Goal: Task Accomplishment & Management: Use online tool/utility

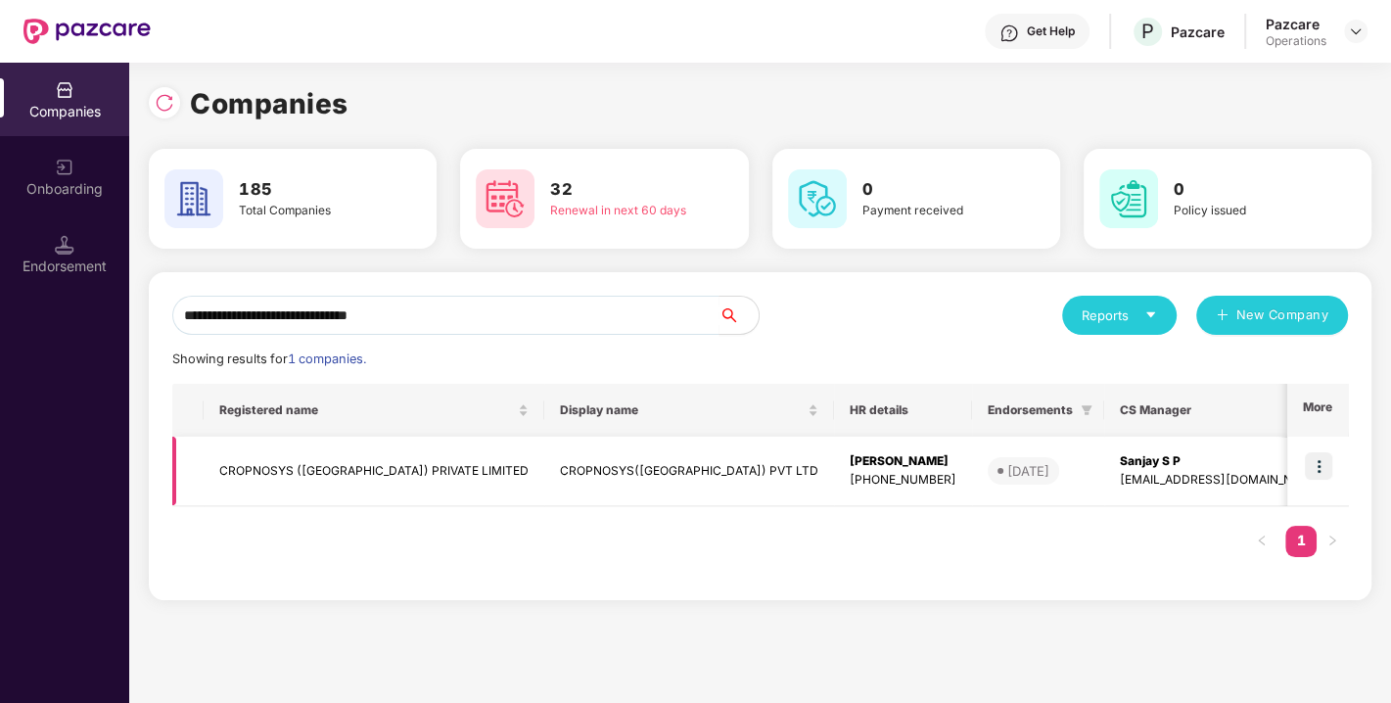
click at [313, 462] on td "CROPNOSYS ([GEOGRAPHIC_DATA]) PRIVATE LIMITED" at bounding box center [374, 472] width 341 height 70
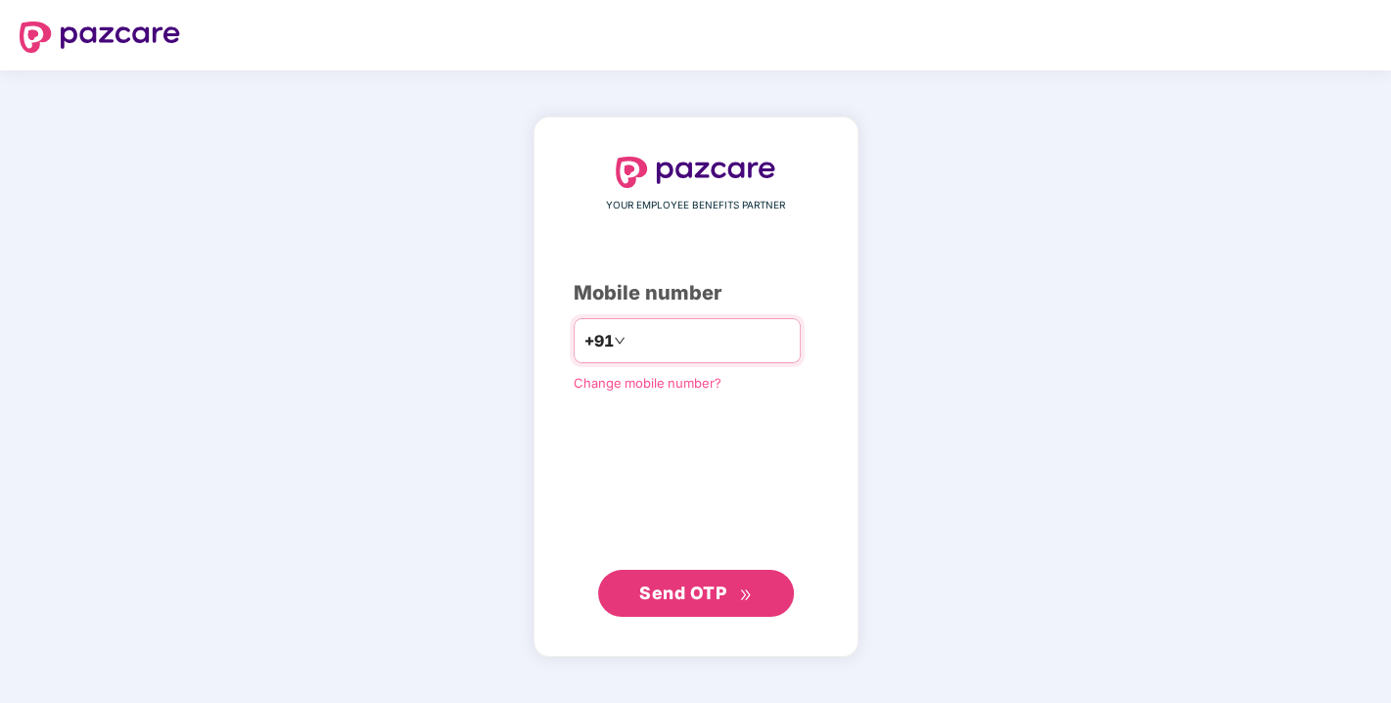
click at [660, 338] on input "number" at bounding box center [710, 340] width 161 height 31
type input "**********"
click at [725, 577] on button "Send OTP" at bounding box center [696, 592] width 196 height 47
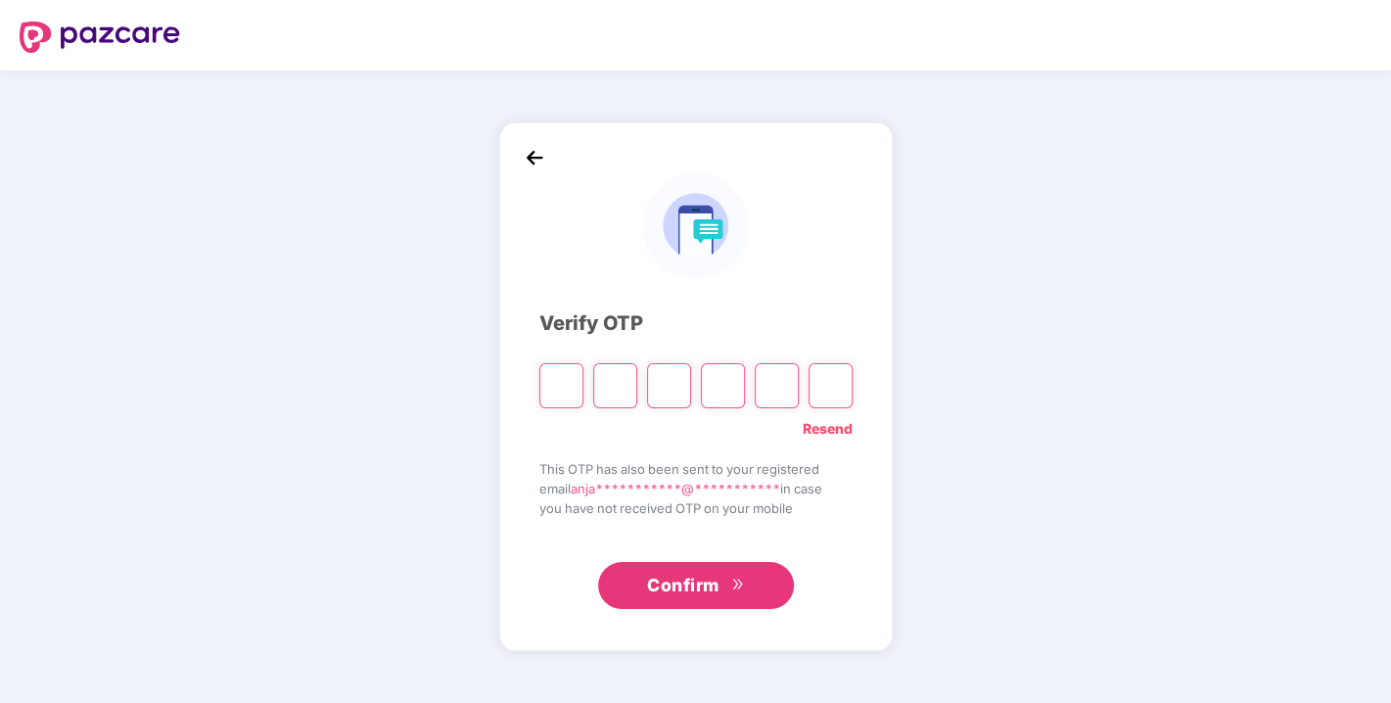
type input "*"
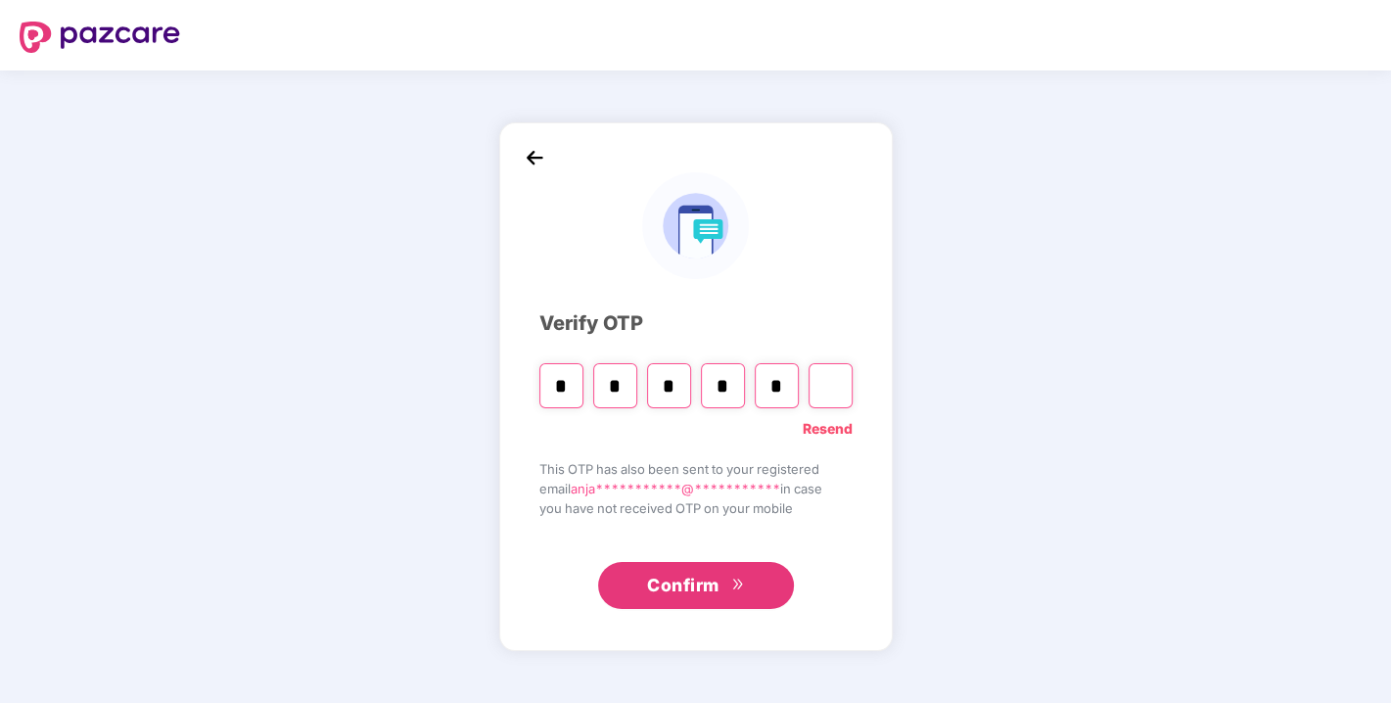
type input "*"
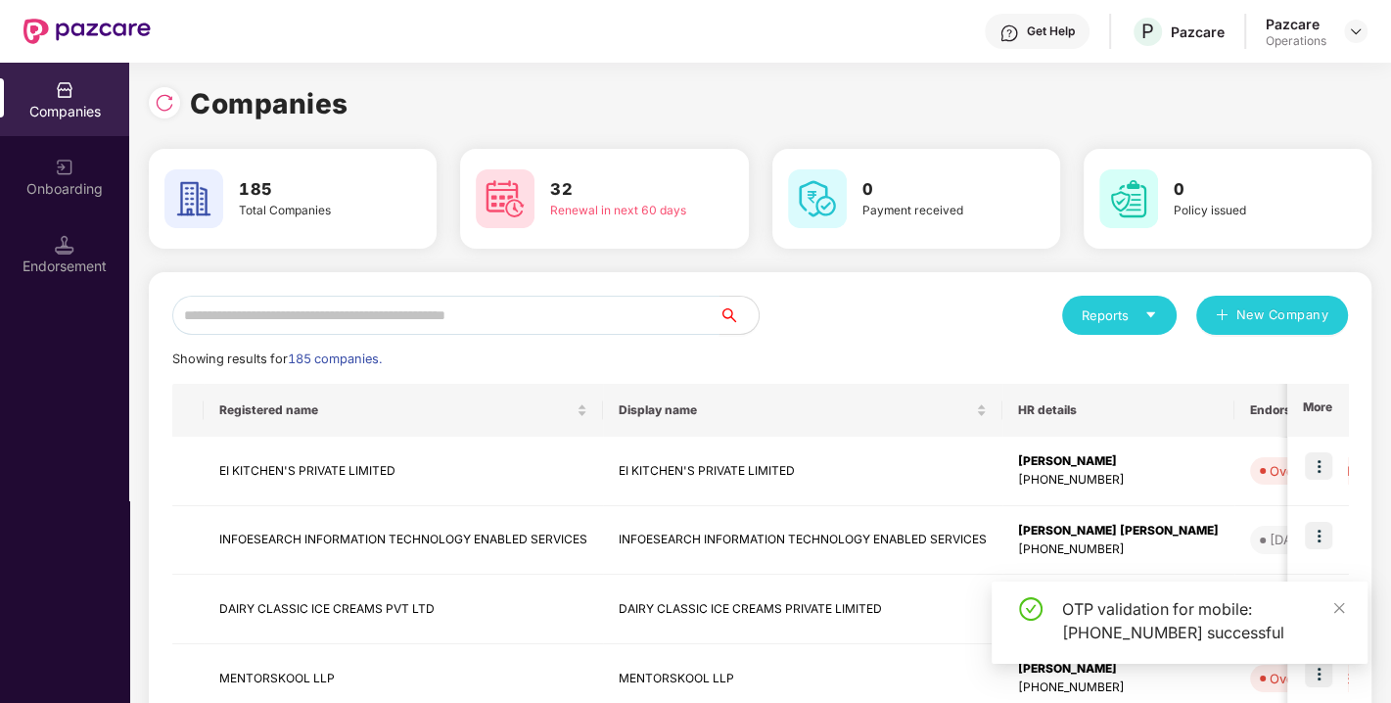
click at [366, 315] on input "text" at bounding box center [445, 315] width 547 height 39
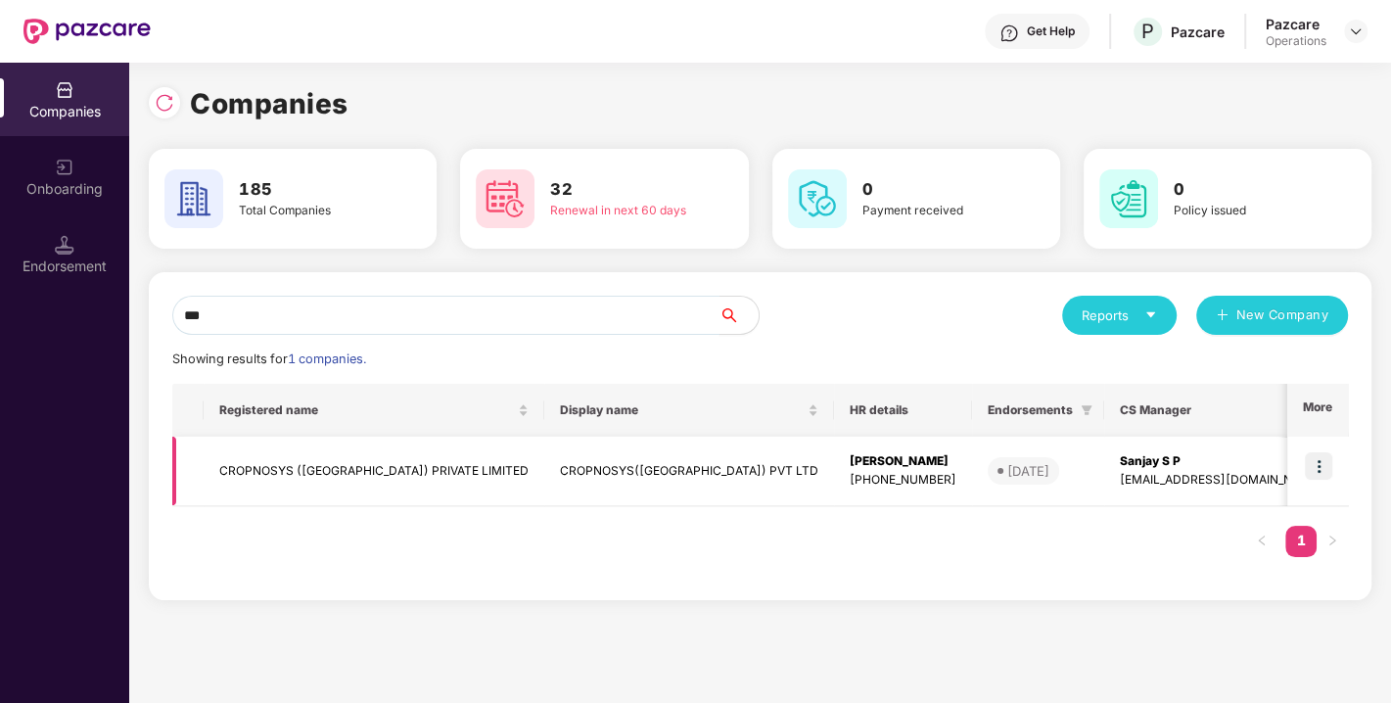
type input "***"
click at [286, 476] on td "CROPNOSYS ([GEOGRAPHIC_DATA]) PRIVATE LIMITED" at bounding box center [374, 472] width 341 height 70
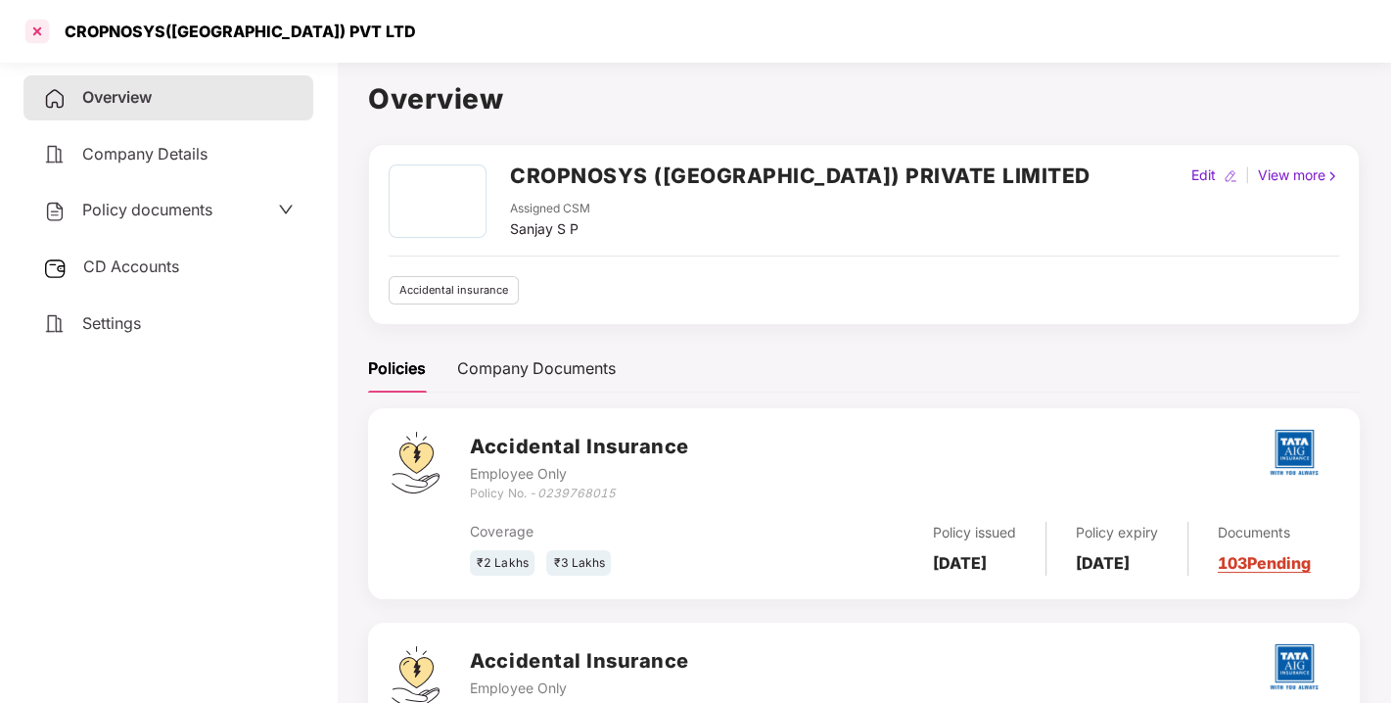
drag, startPoint x: 20, startPoint y: 29, endPoint x: 46, endPoint y: 34, distance: 26.9
click at [46, 34] on div "CROPNOSYS([GEOGRAPHIC_DATA]) PVT LTD" at bounding box center [695, 31] width 1391 height 63
click at [46, 34] on div at bounding box center [37, 31] width 31 height 31
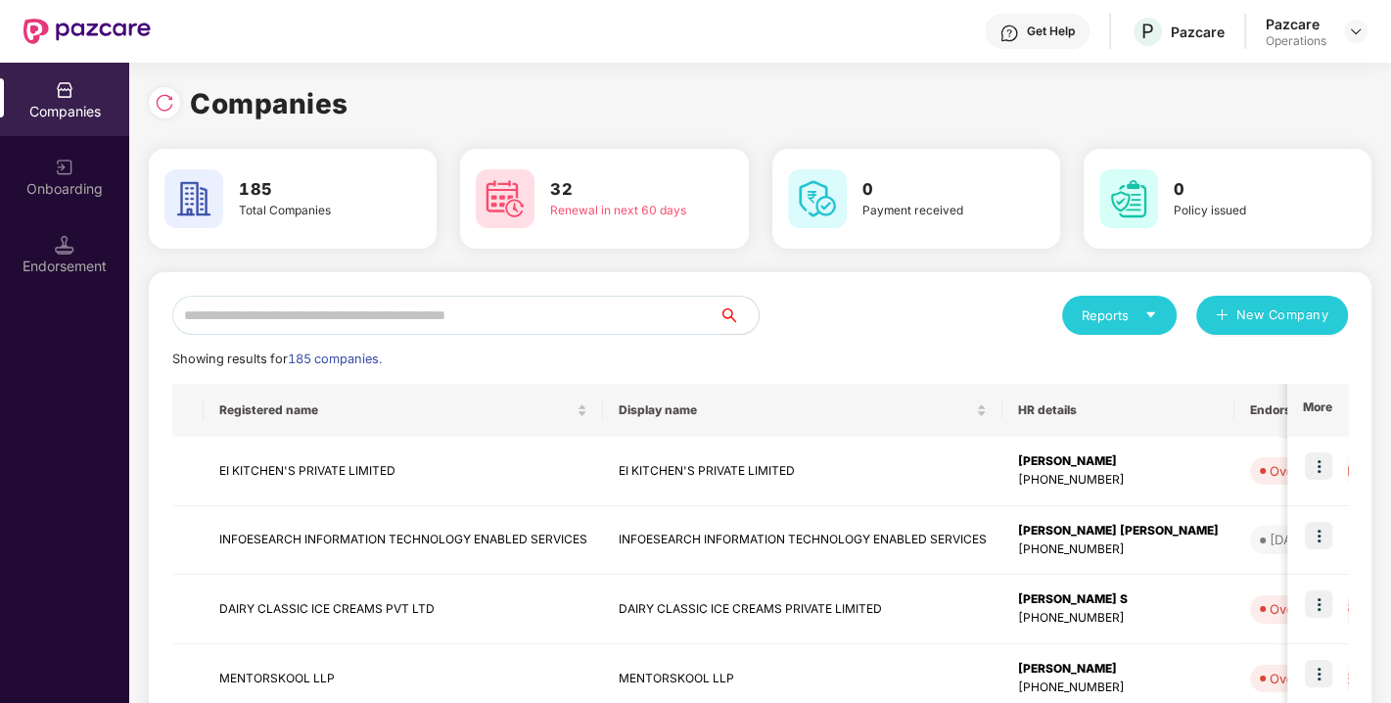
click at [244, 308] on input "text" at bounding box center [445, 315] width 547 height 39
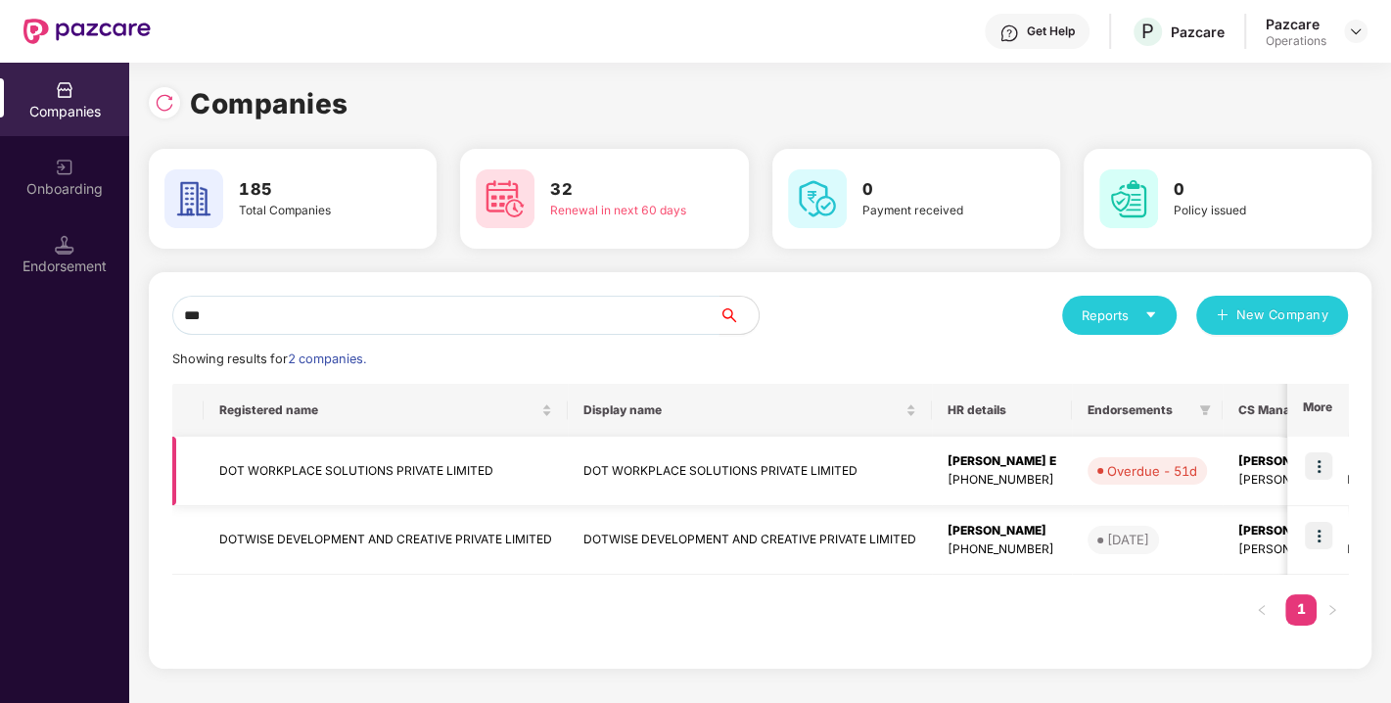
type input "***"
click at [1315, 467] on img at bounding box center [1318, 465] width 27 height 27
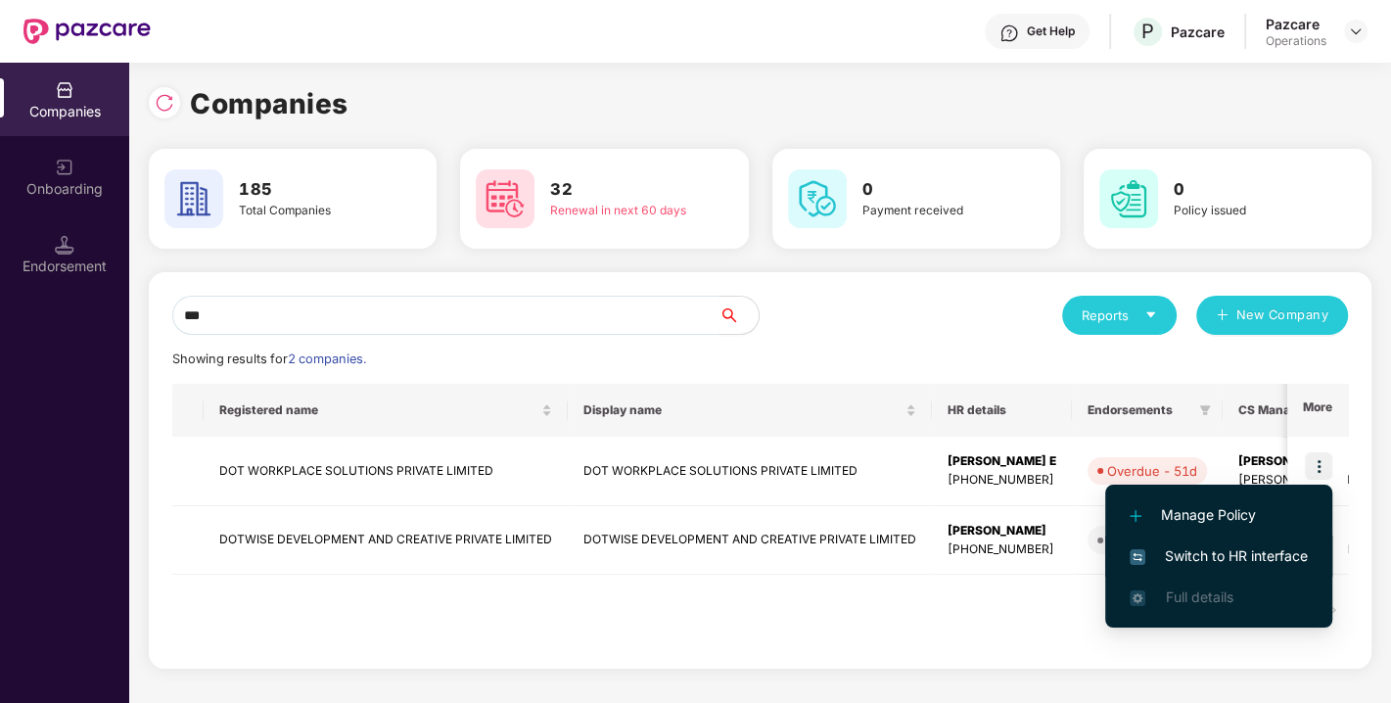
click at [1225, 559] on span "Switch to HR interface" at bounding box center [1219, 556] width 178 height 22
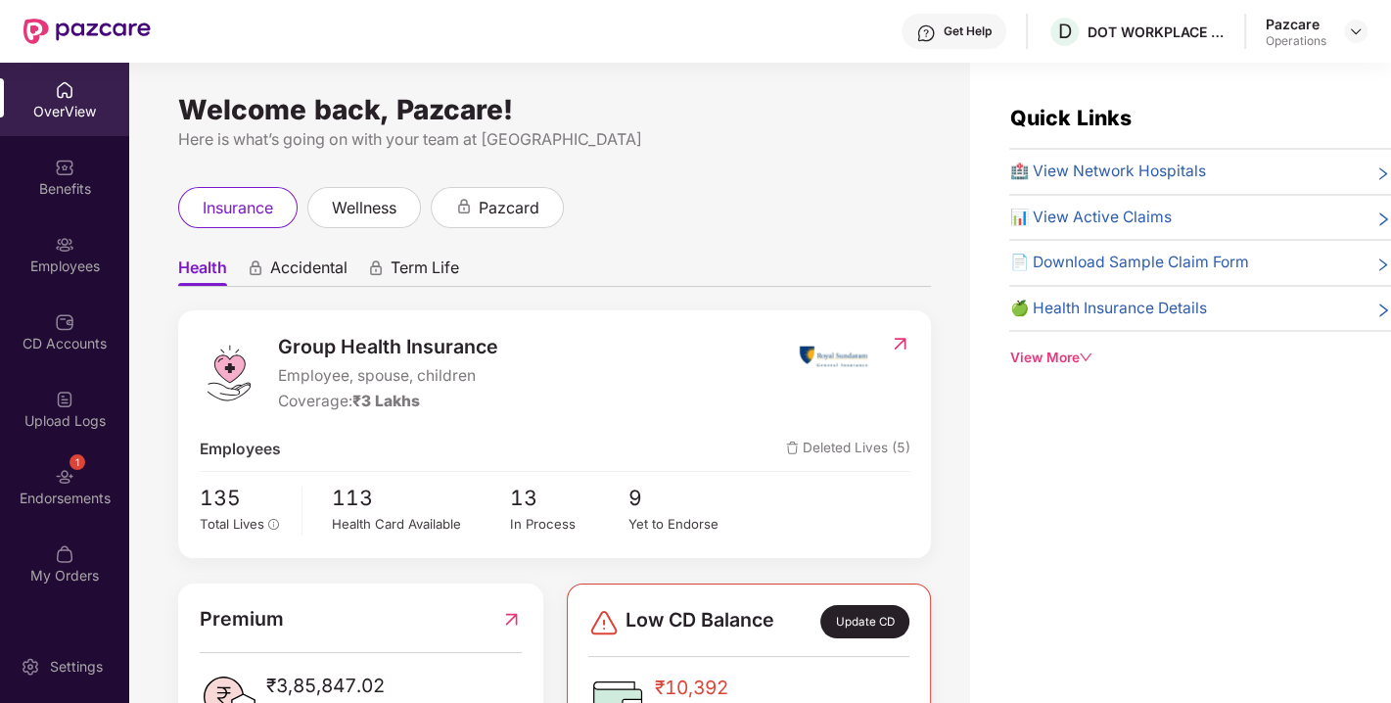
click at [20, 491] on div "Endorsements" at bounding box center [64, 499] width 129 height 20
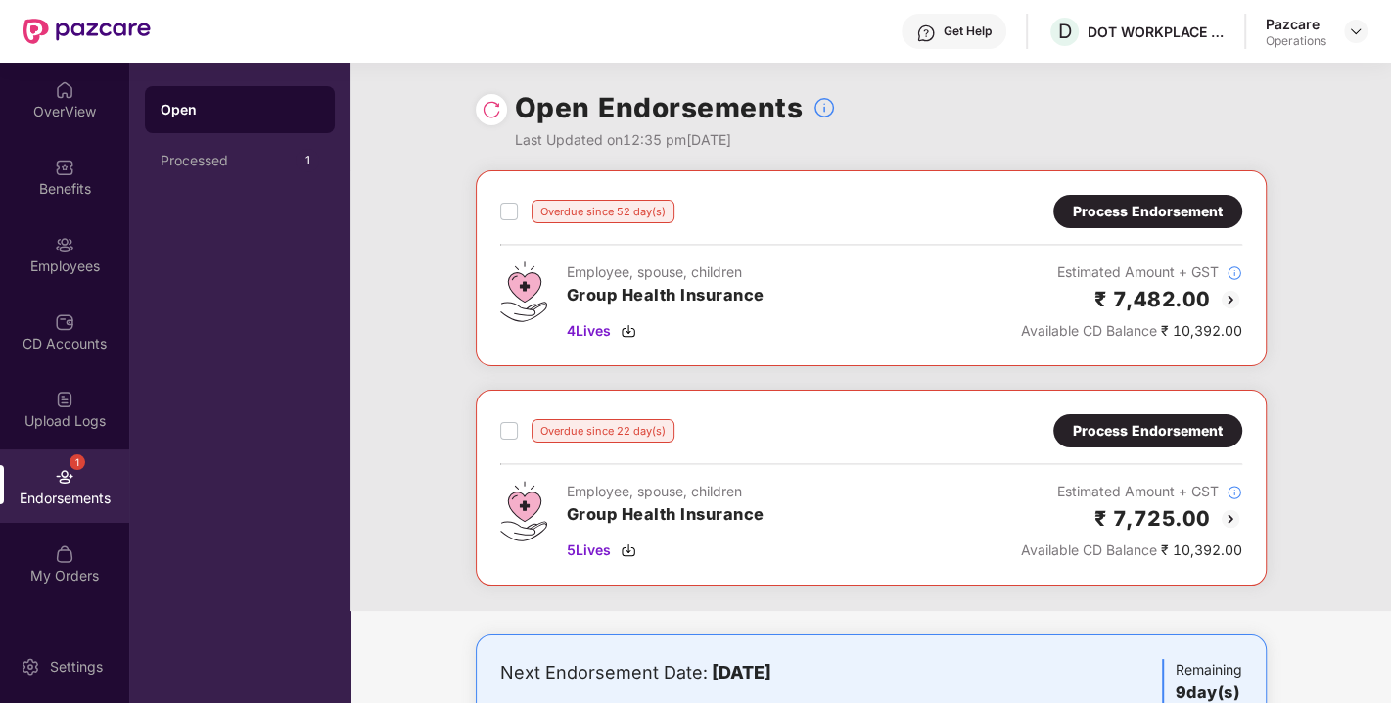
click at [1135, 212] on div "Process Endorsement" at bounding box center [1148, 212] width 150 height 22
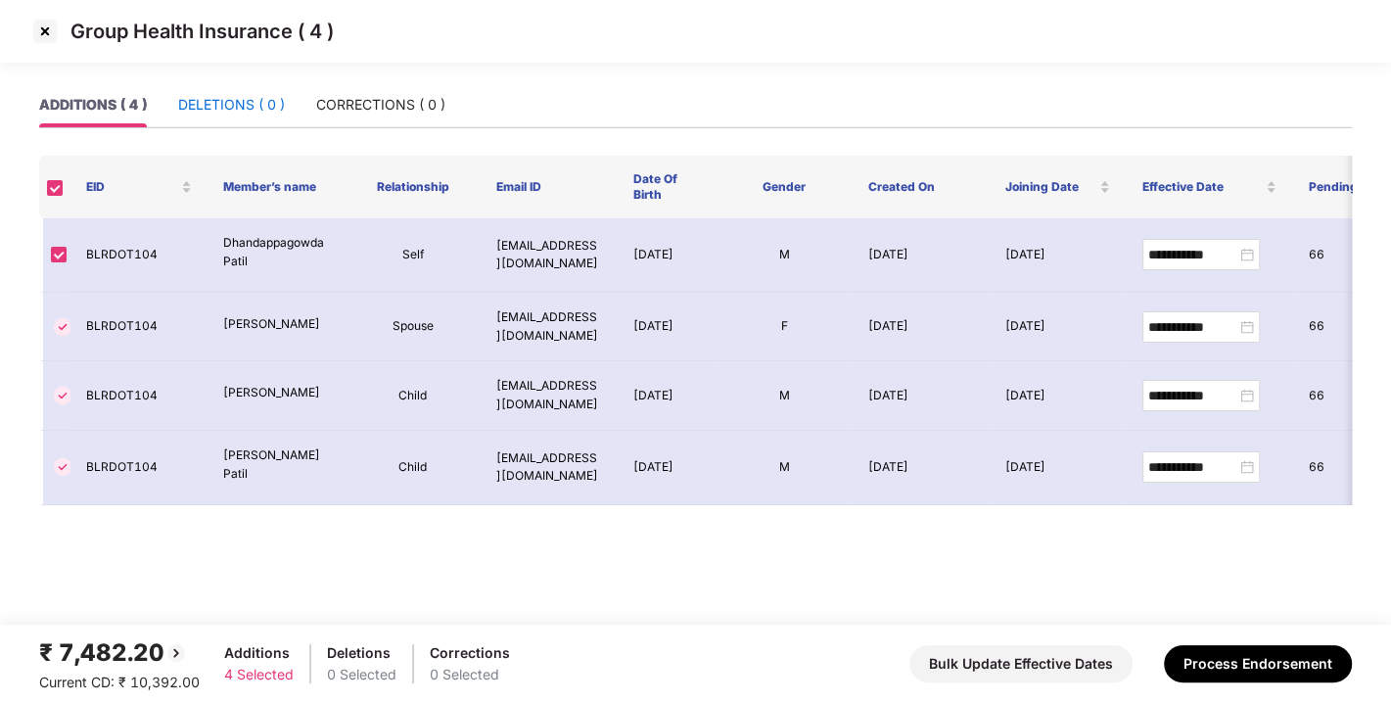
click at [205, 103] on div "DELETIONS ( 0 )" at bounding box center [231, 105] width 107 height 22
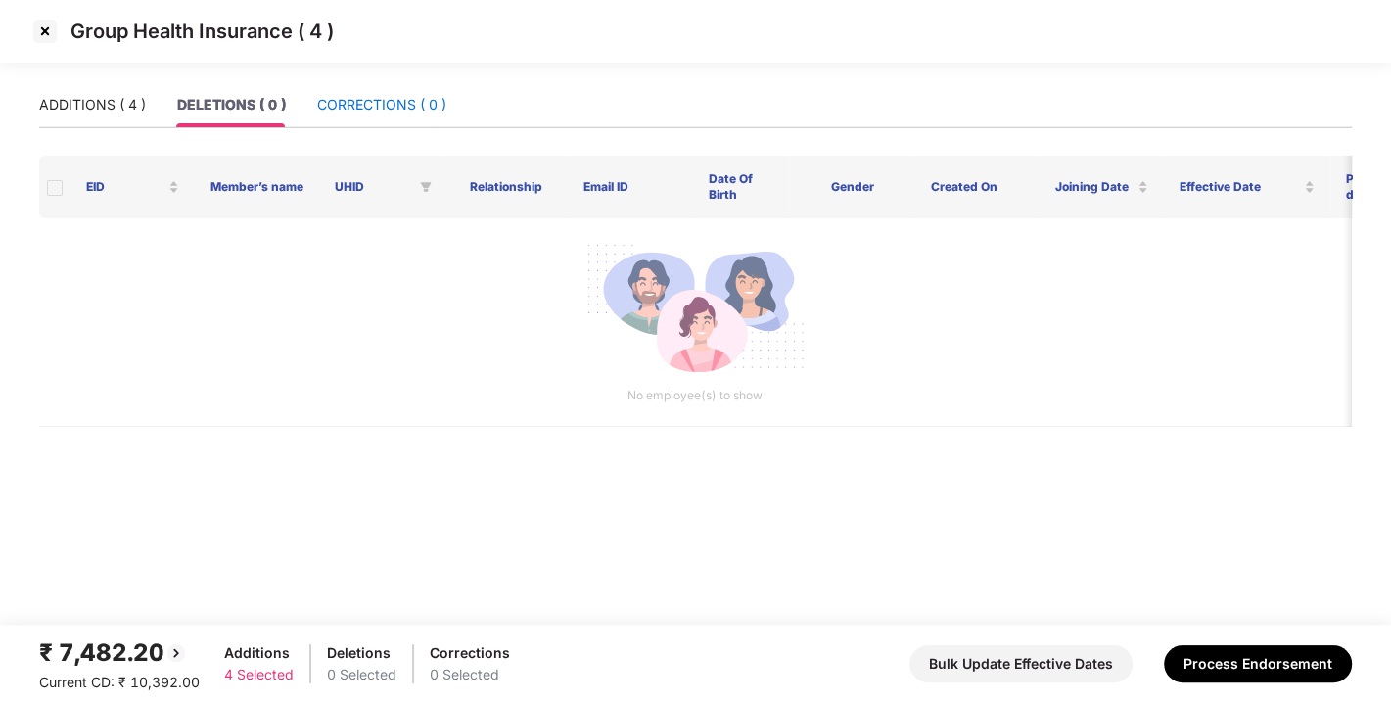
click at [428, 96] on div "CORRECTIONS ( 0 )" at bounding box center [381, 105] width 129 height 22
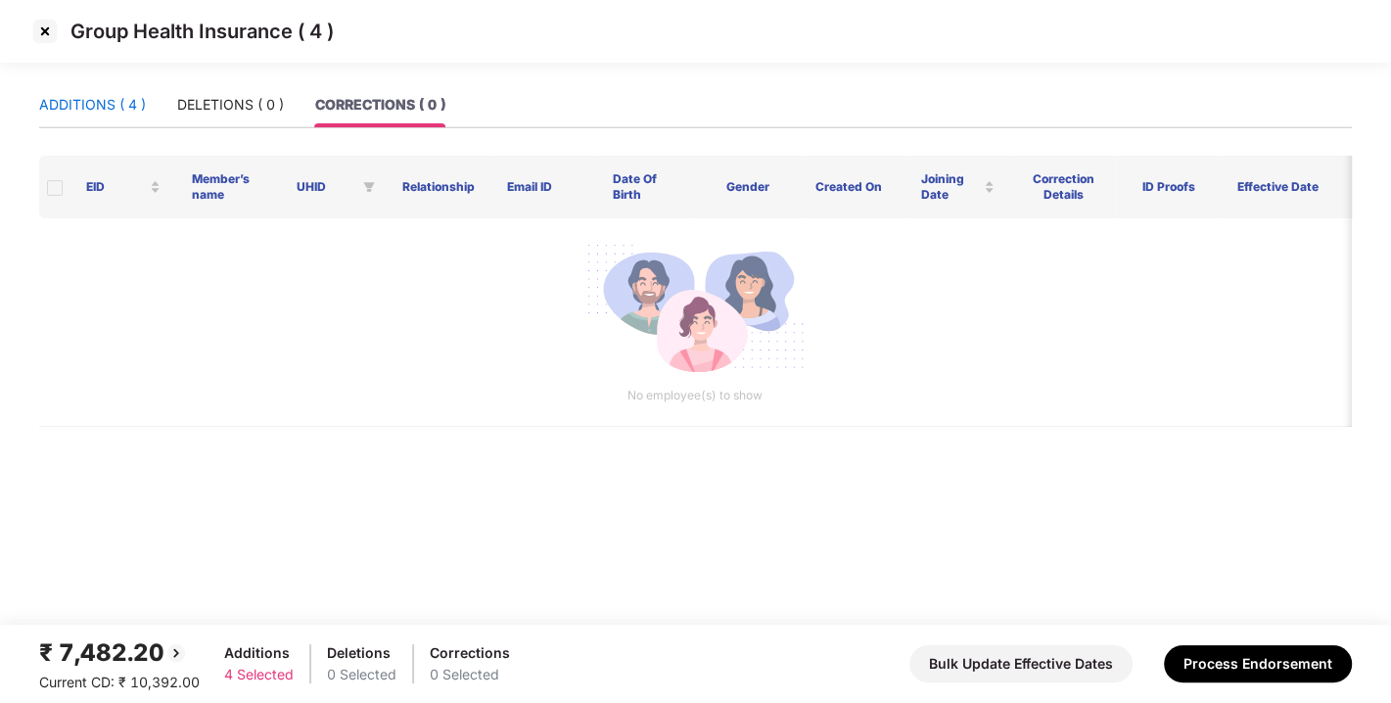
click at [108, 104] on div "ADDITIONS ( 4 )" at bounding box center [92, 105] width 107 height 22
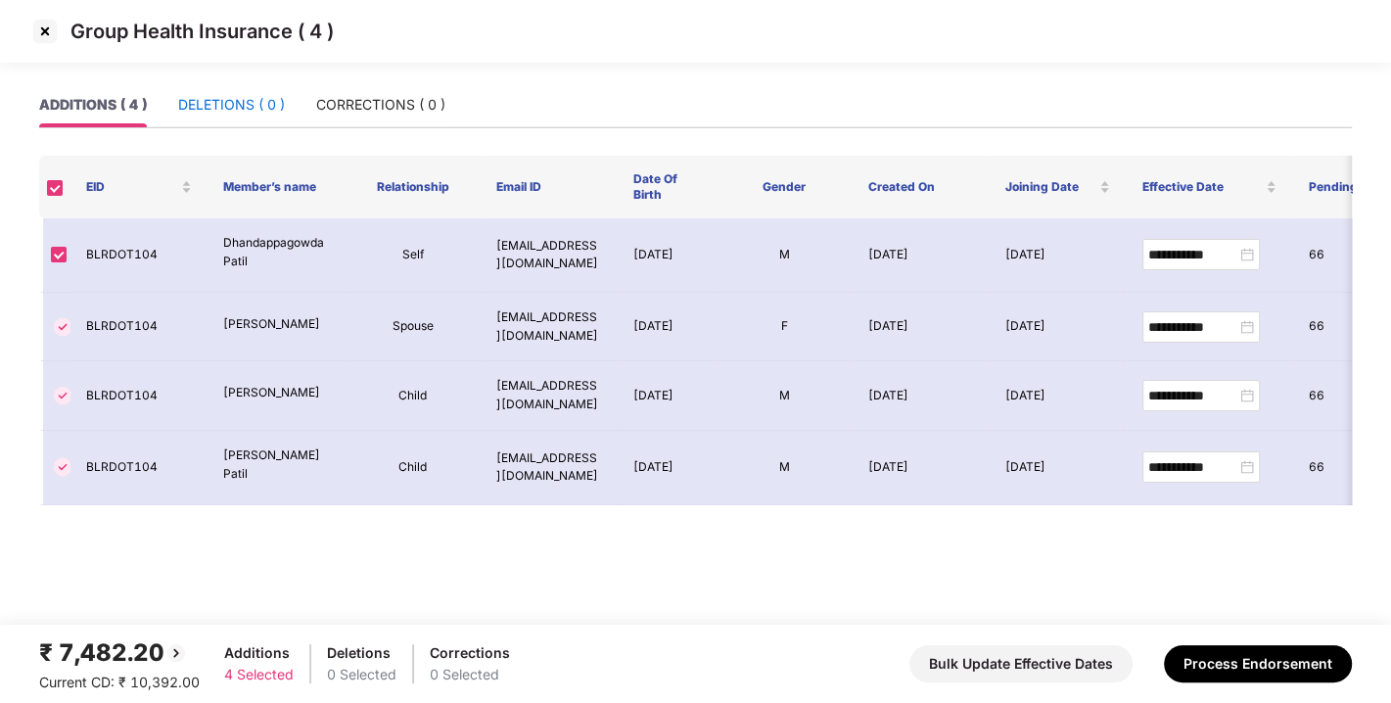
click at [241, 104] on div "DELETIONS ( 0 )" at bounding box center [231, 105] width 107 height 22
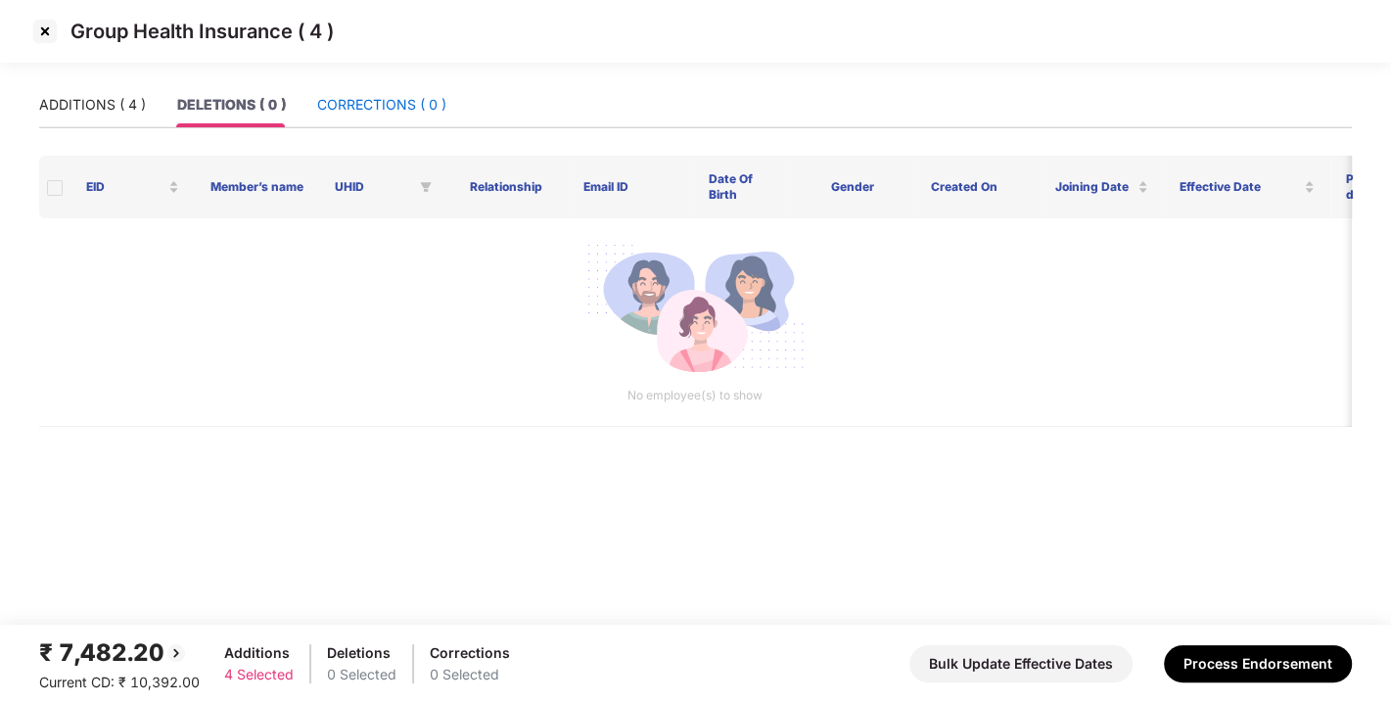
click at [399, 104] on div "CORRECTIONS ( 0 )" at bounding box center [381, 105] width 129 height 22
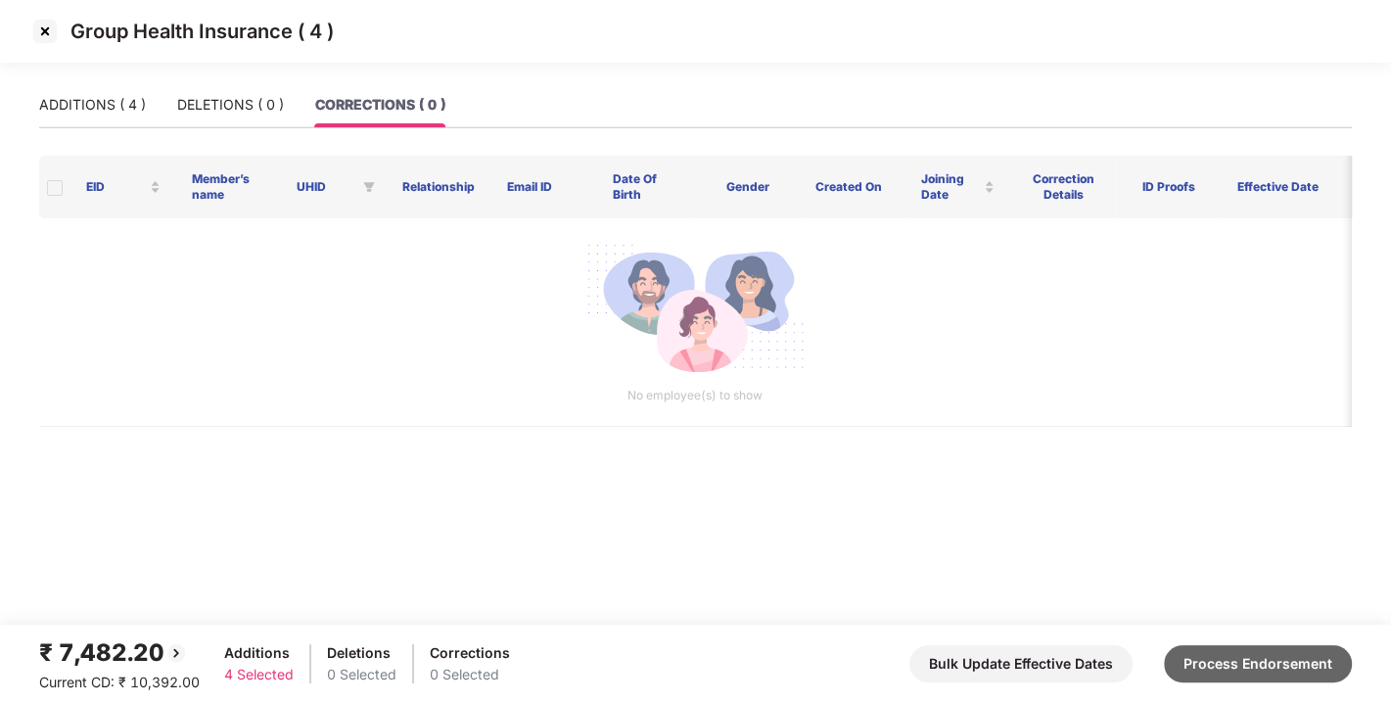
click at [1256, 647] on button "Process Endorsement" at bounding box center [1258, 663] width 188 height 37
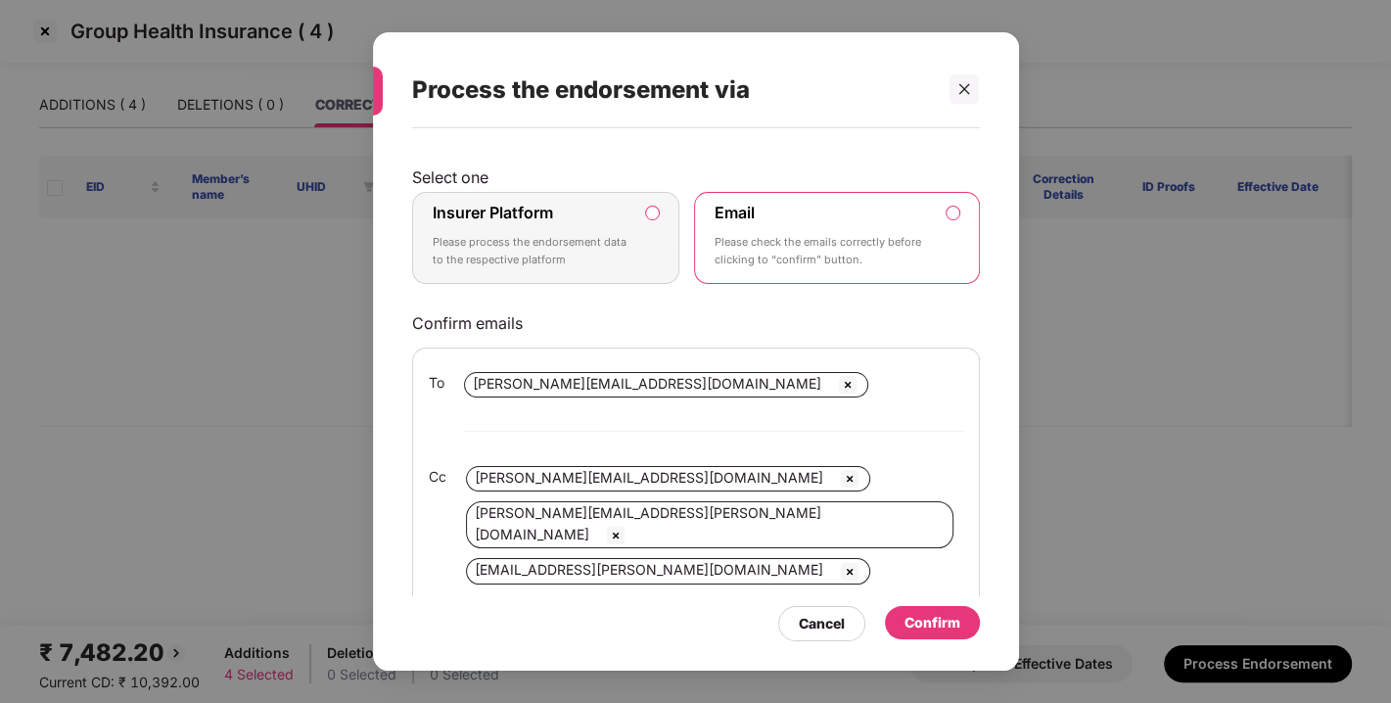
click at [663, 200] on label "Insurer Platform Please process the endorsement data to the respective platform" at bounding box center [546, 238] width 268 height 92
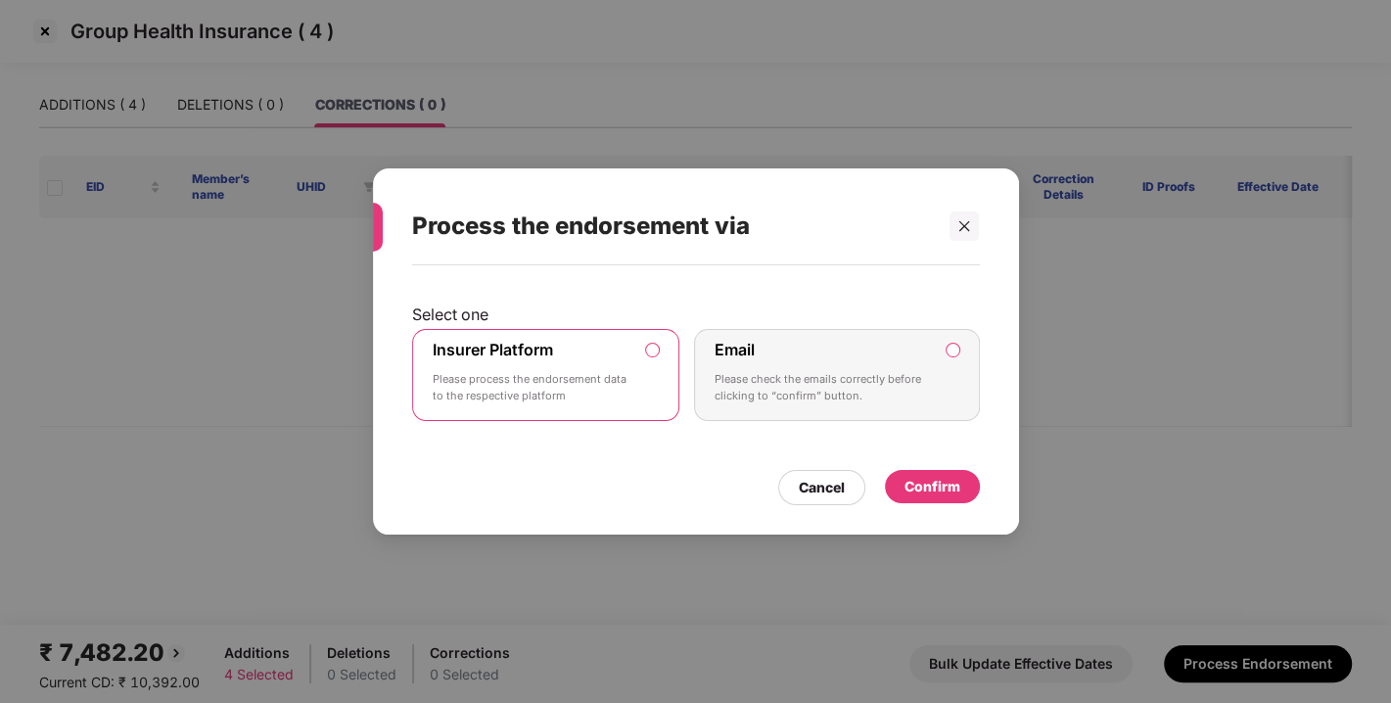
click at [925, 473] on div "Confirm" at bounding box center [932, 486] width 95 height 33
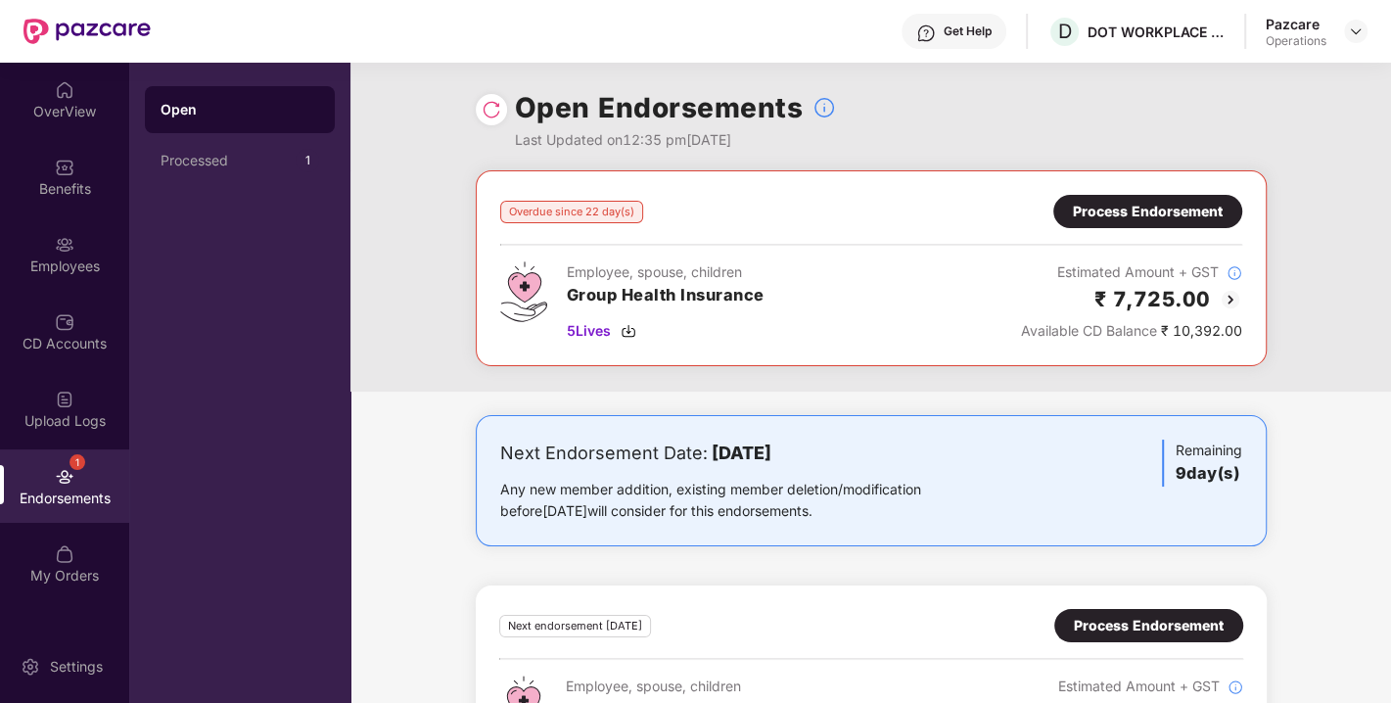
scroll to position [98, 0]
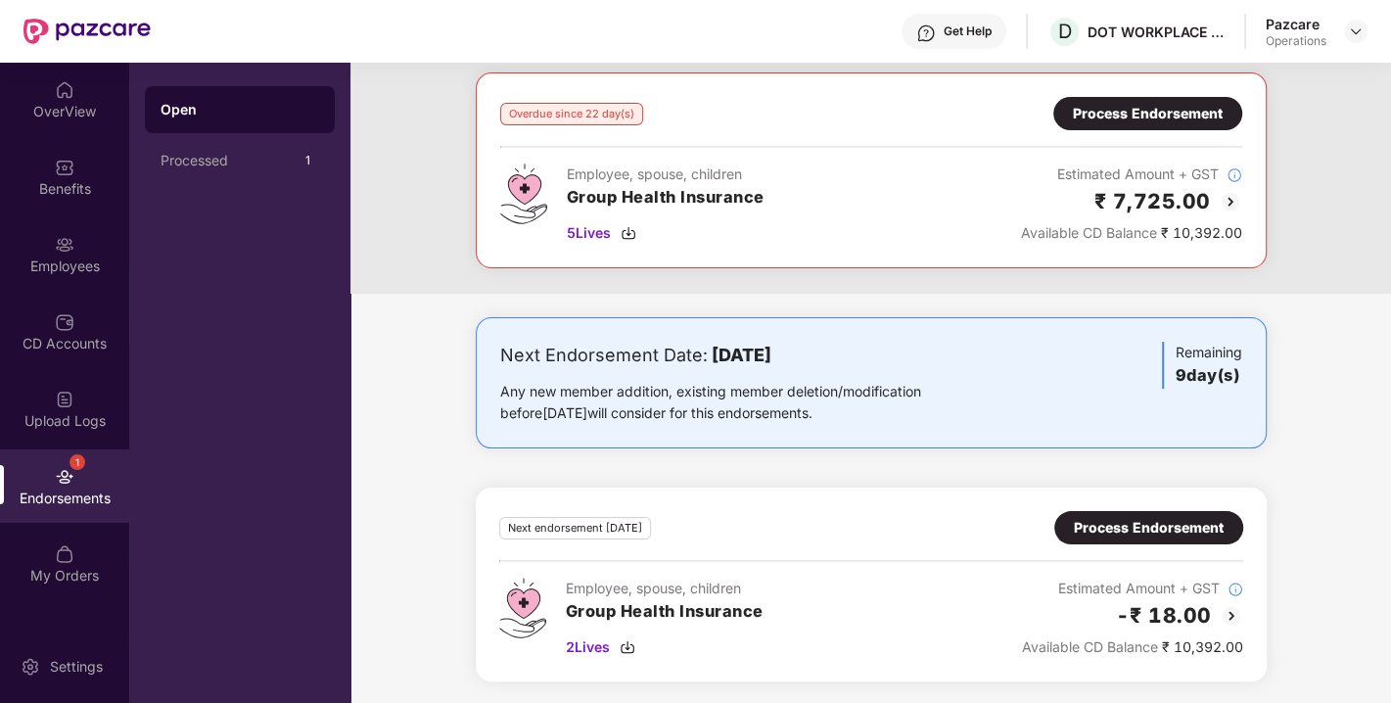
click at [1110, 513] on div "Process Endorsement" at bounding box center [1148, 527] width 189 height 33
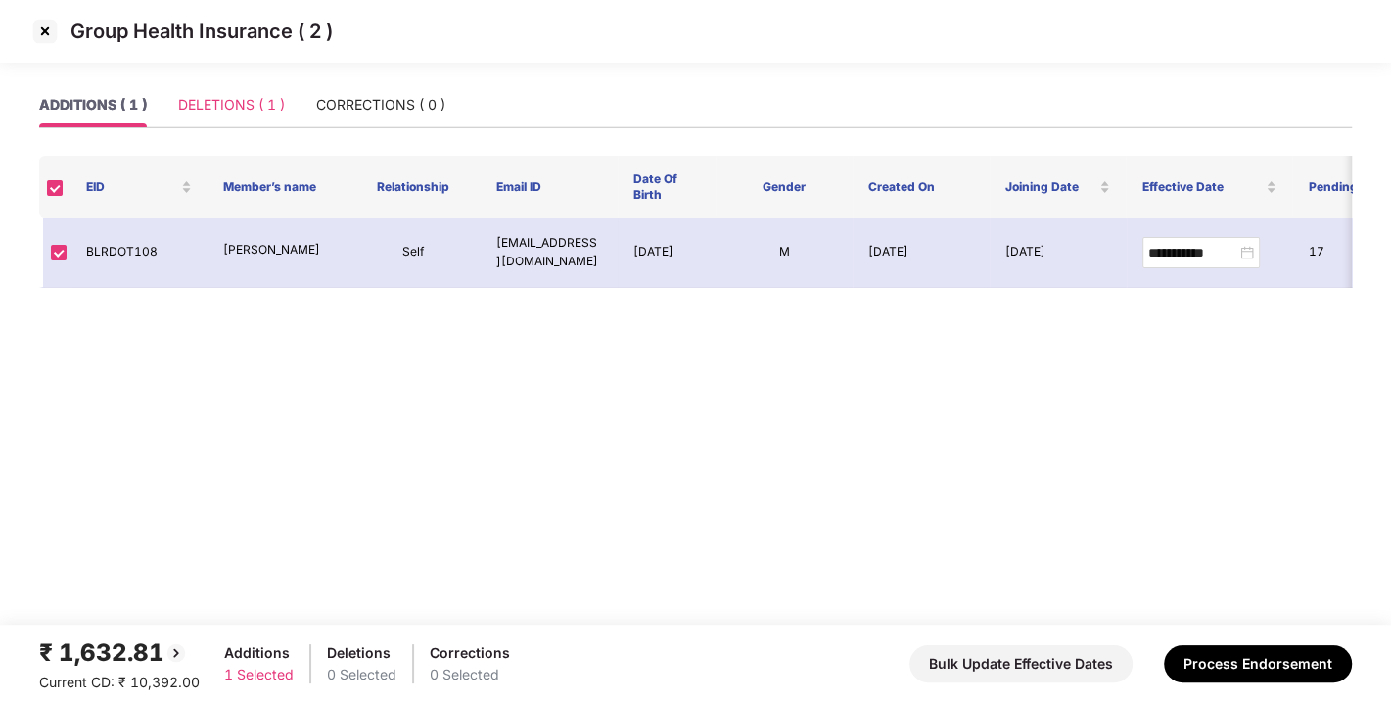
click at [198, 125] on div "DELETIONS ( 1 )" at bounding box center [231, 104] width 107 height 45
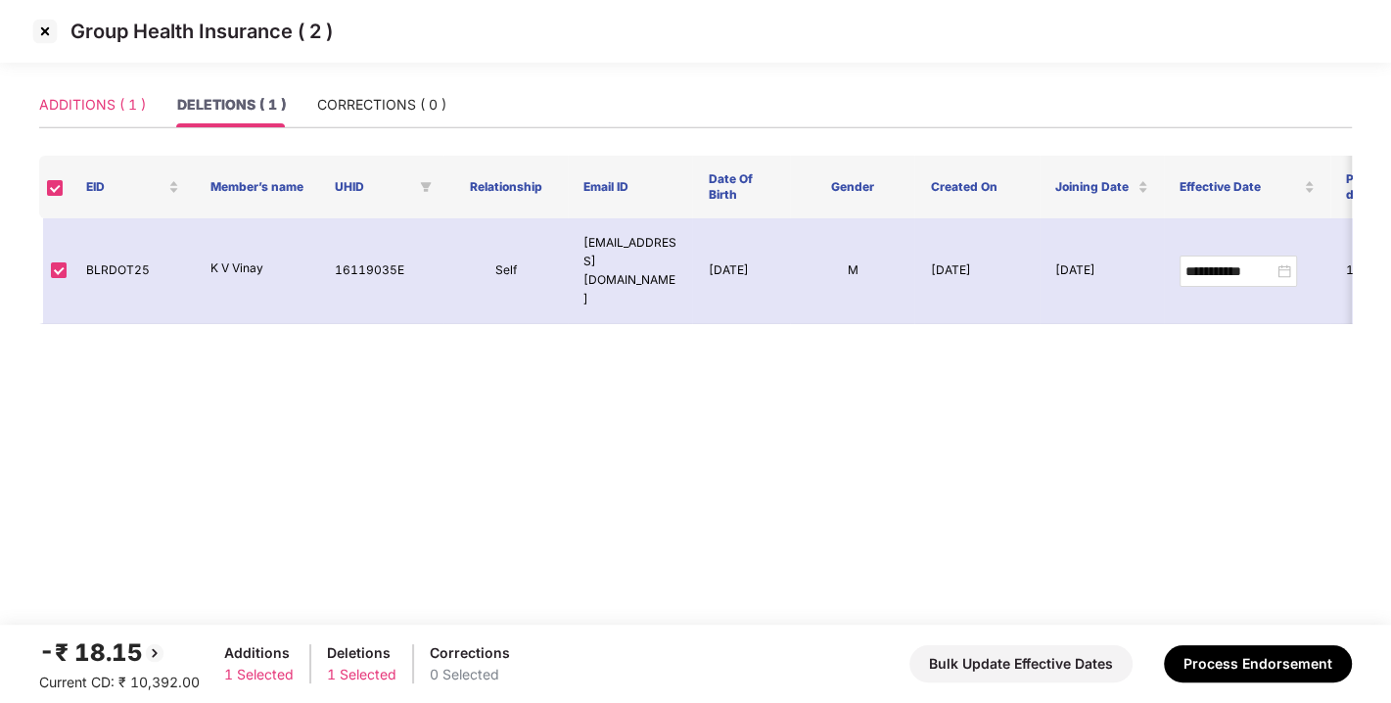
click at [51, 92] on div "ADDITIONS ( 1 )" at bounding box center [92, 104] width 107 height 45
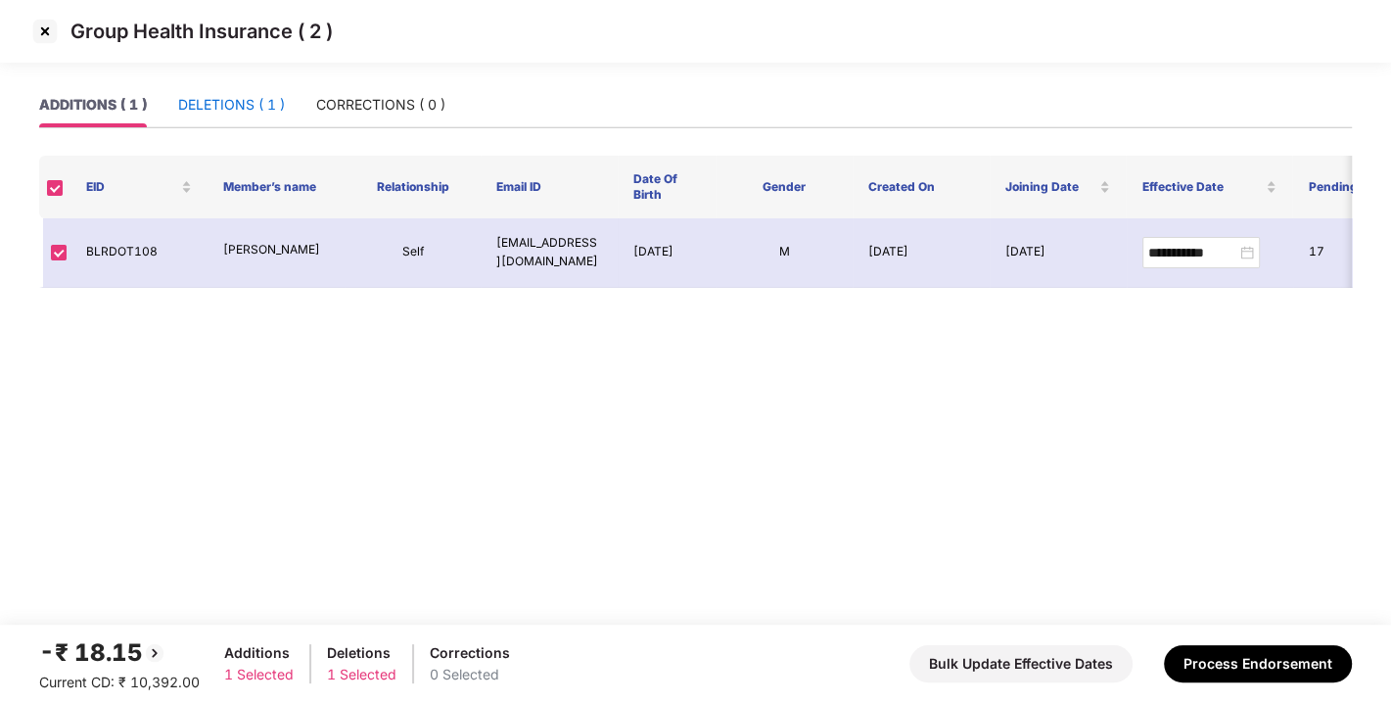
click at [215, 98] on div "DELETIONS ( 1 )" at bounding box center [231, 105] width 107 height 22
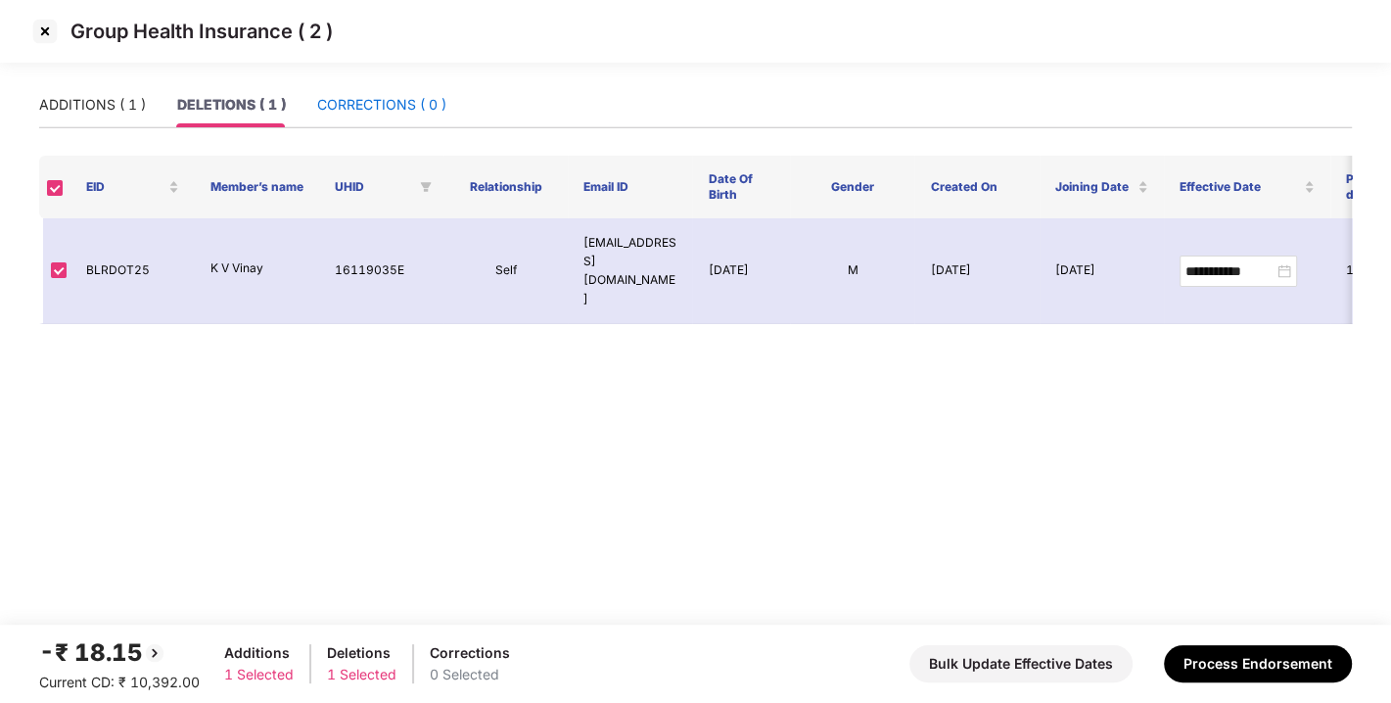
click at [360, 94] on div "CORRECTIONS ( 0 )" at bounding box center [381, 105] width 129 height 22
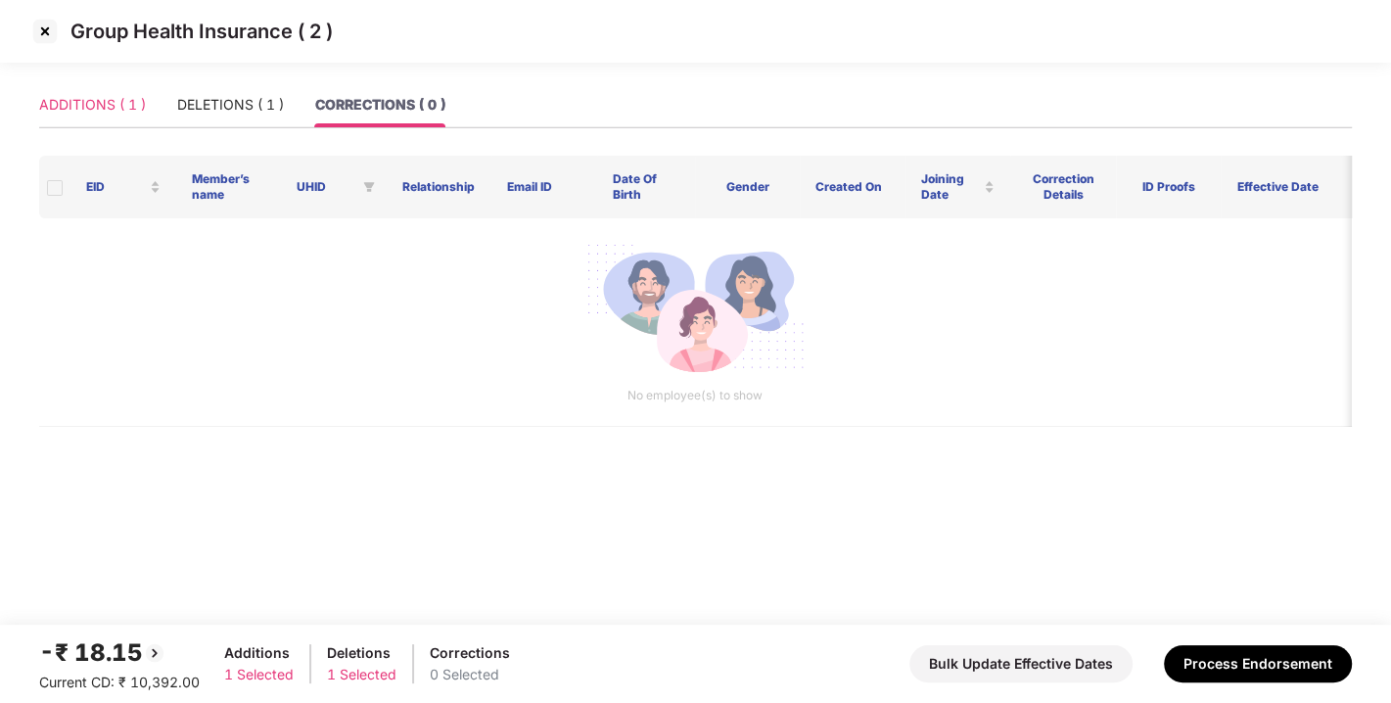
click at [86, 119] on div "ADDITIONS ( 1 )" at bounding box center [92, 104] width 107 height 45
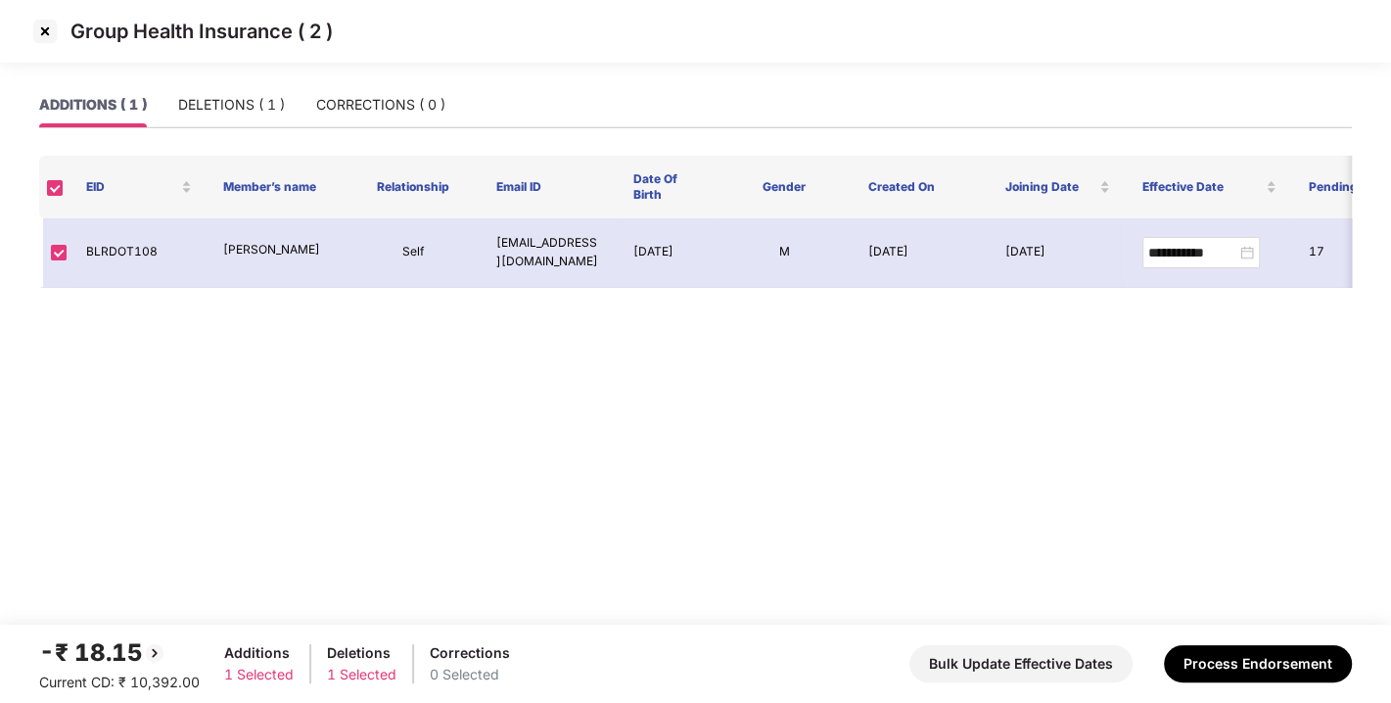
click at [252, 131] on div "ADDITIONS ( 1 ) DELETIONS ( 1 ) CORRECTIONS ( 0 )" at bounding box center [695, 113] width 1313 height 62
click at [220, 94] on div "DELETIONS ( 1 )" at bounding box center [231, 105] width 107 height 22
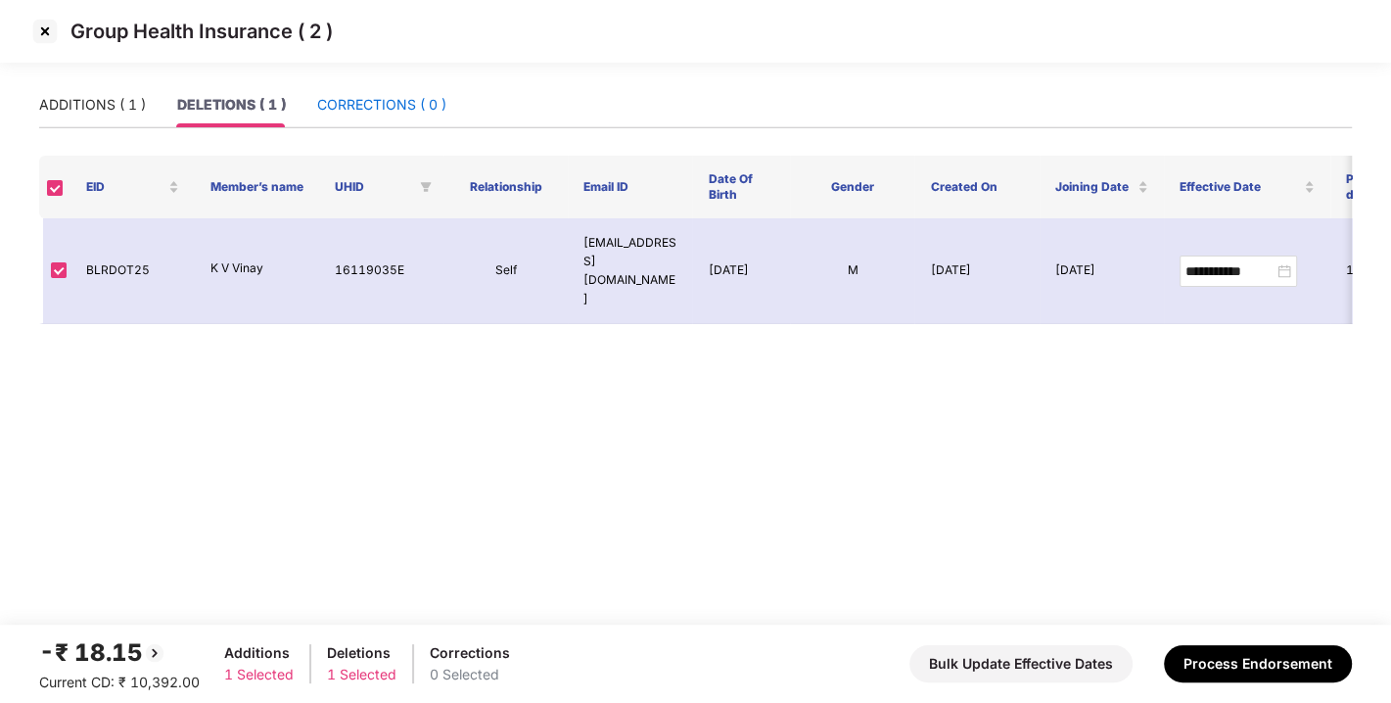
click at [399, 96] on div "CORRECTIONS ( 0 )" at bounding box center [381, 105] width 129 height 22
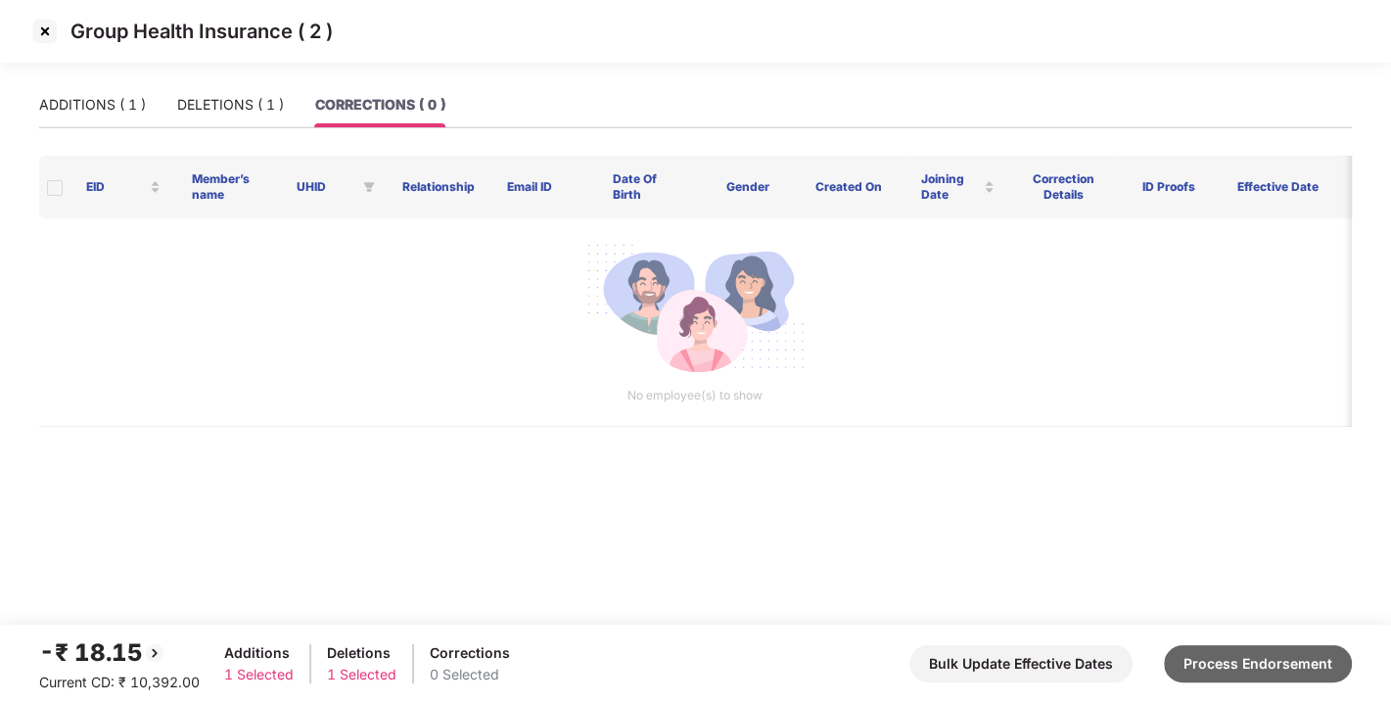
click at [1285, 676] on button "Process Endorsement" at bounding box center [1258, 663] width 188 height 37
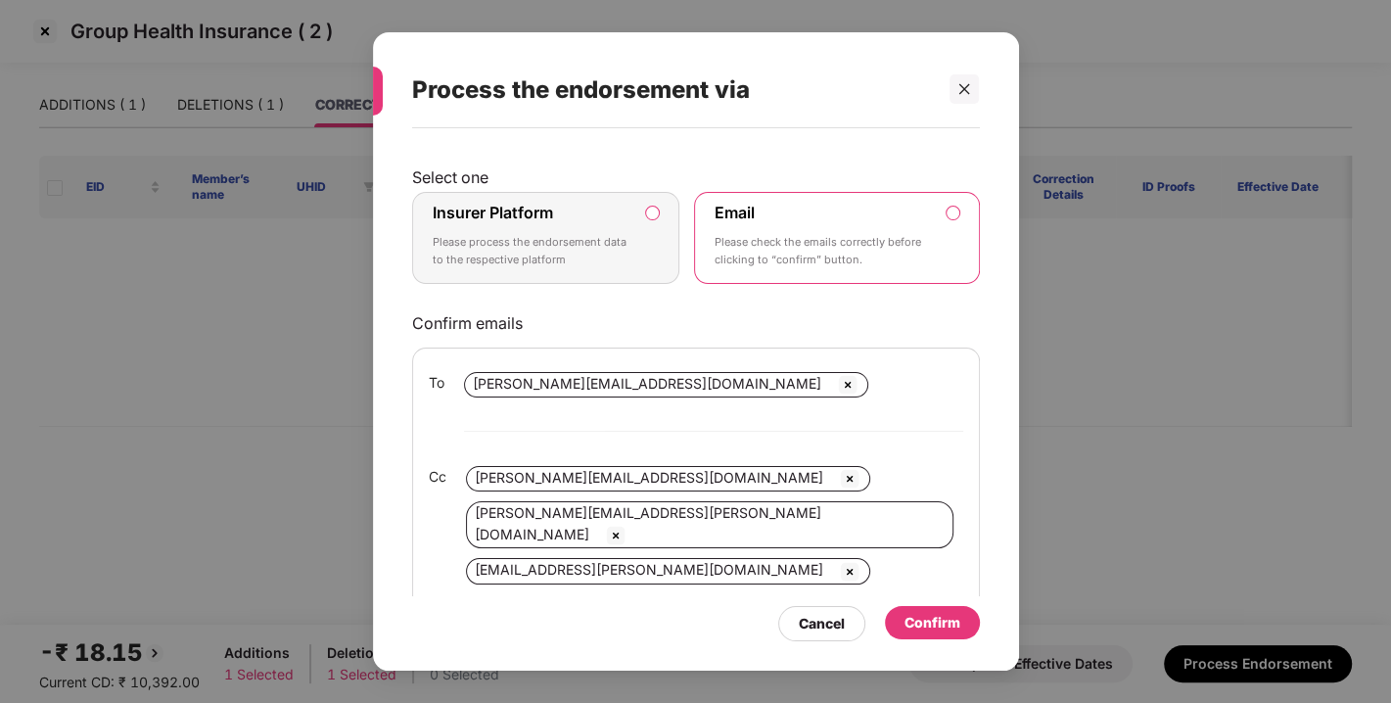
click at [668, 198] on label "Insurer Platform Please process the endorsement data to the respective platform" at bounding box center [546, 238] width 268 height 92
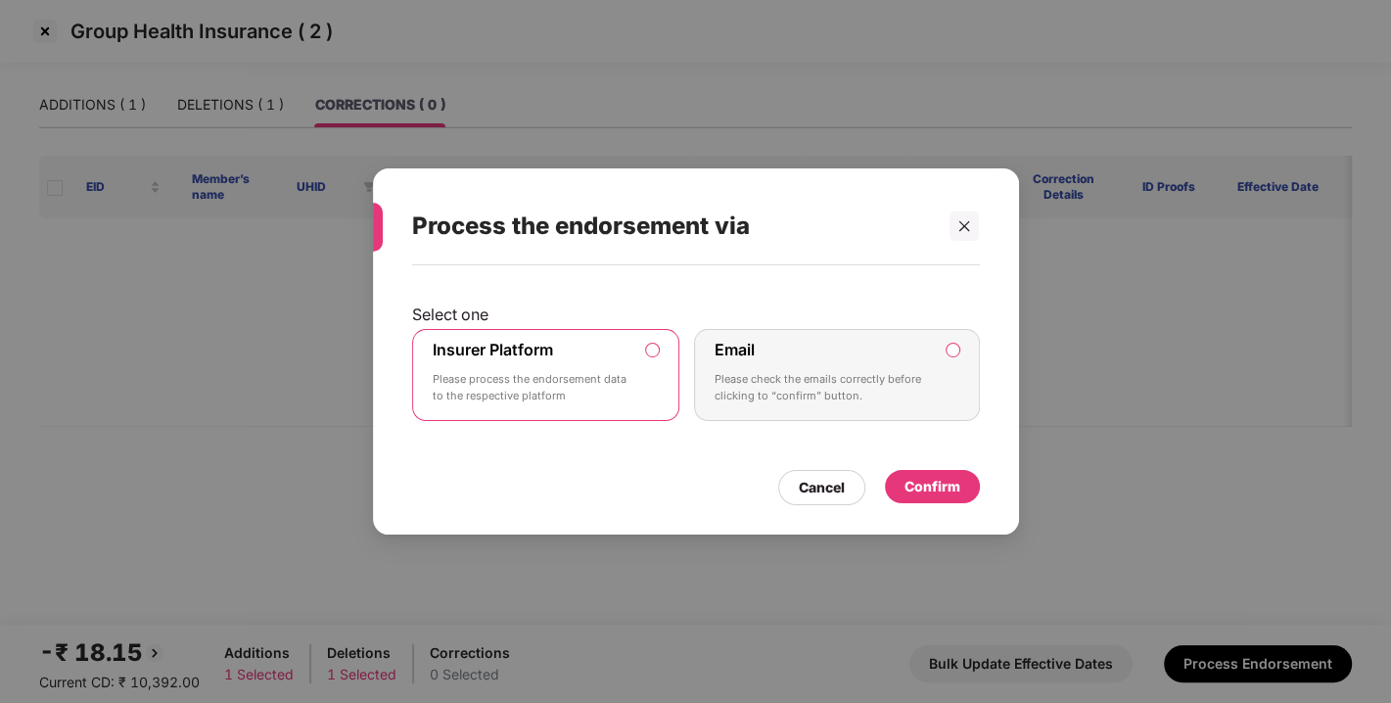
click at [931, 490] on div "Confirm" at bounding box center [933, 487] width 56 height 22
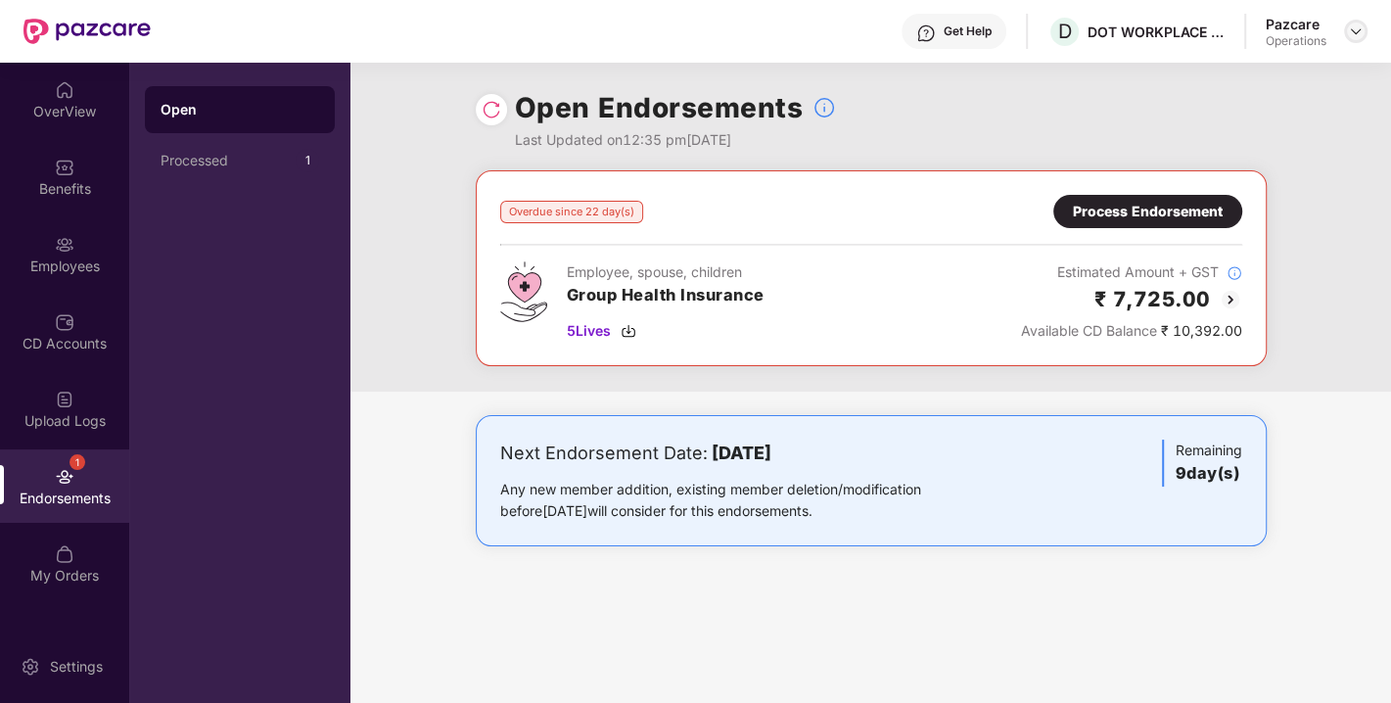
click at [1362, 25] on img at bounding box center [1356, 31] width 16 height 16
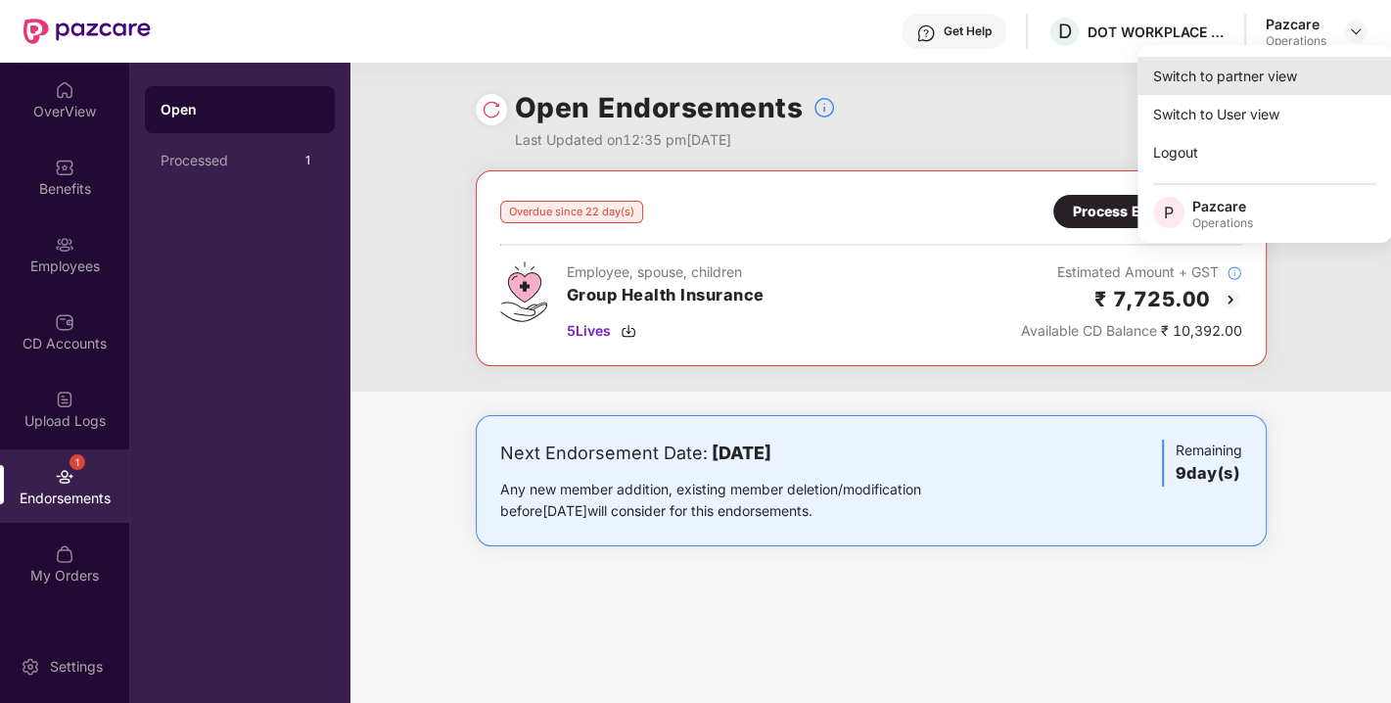
click at [1260, 71] on div "Switch to partner view" at bounding box center [1265, 76] width 255 height 38
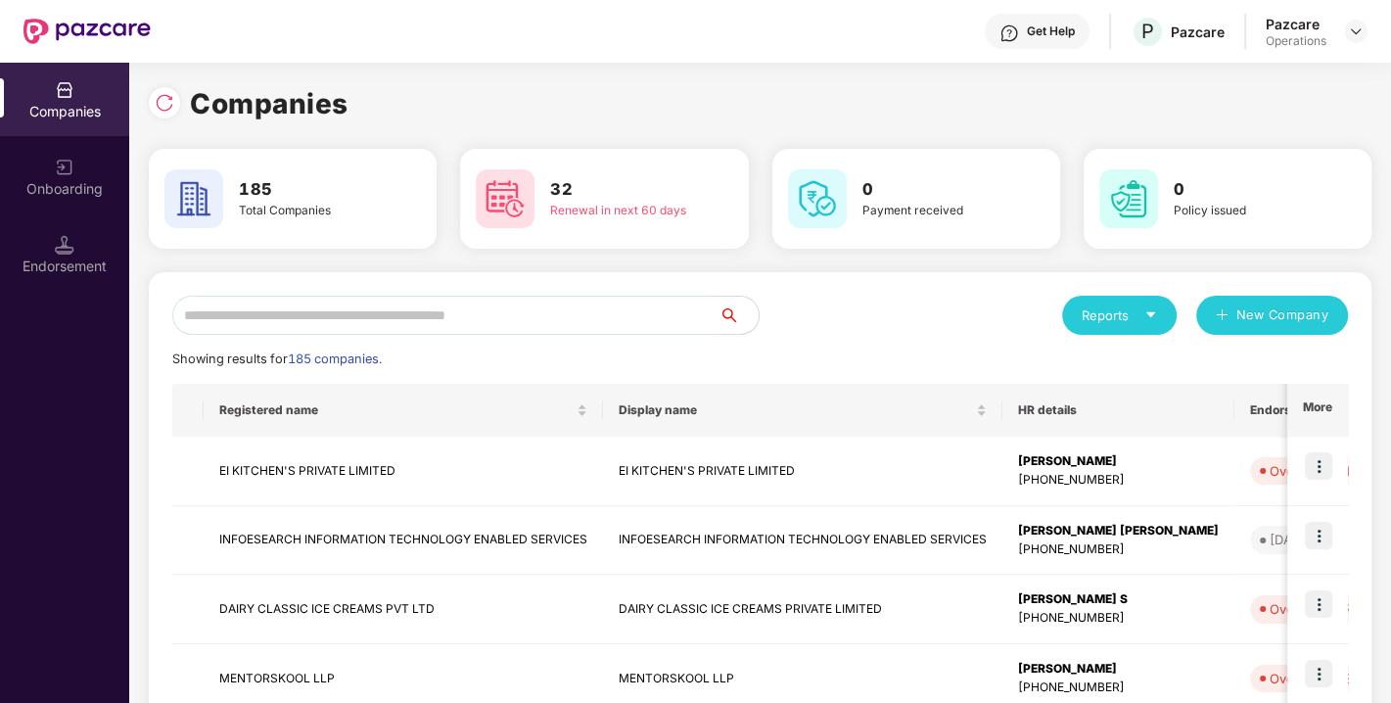
click at [383, 320] on input "text" at bounding box center [445, 315] width 547 height 39
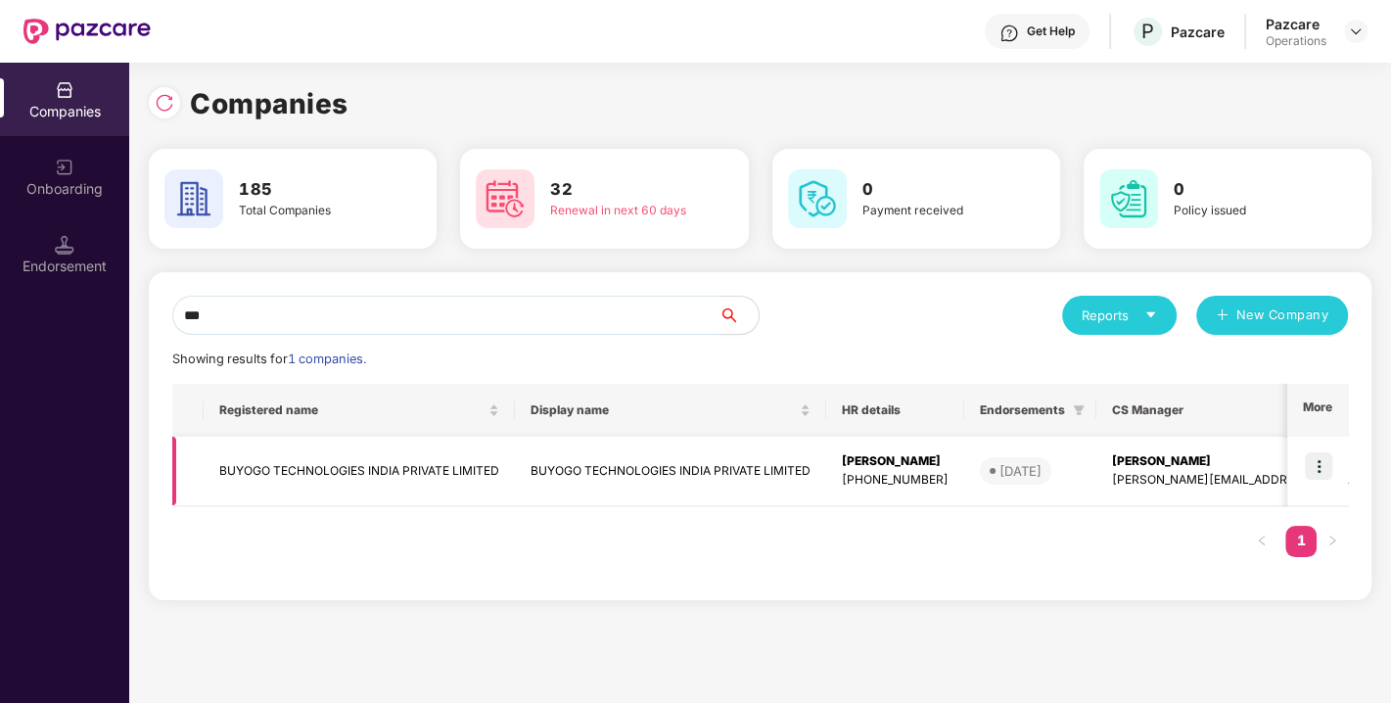
type input "***"
click at [313, 470] on td "BUYOGO TECHNOLOGIES INDIA PRIVATE LIMITED" at bounding box center [359, 472] width 311 height 70
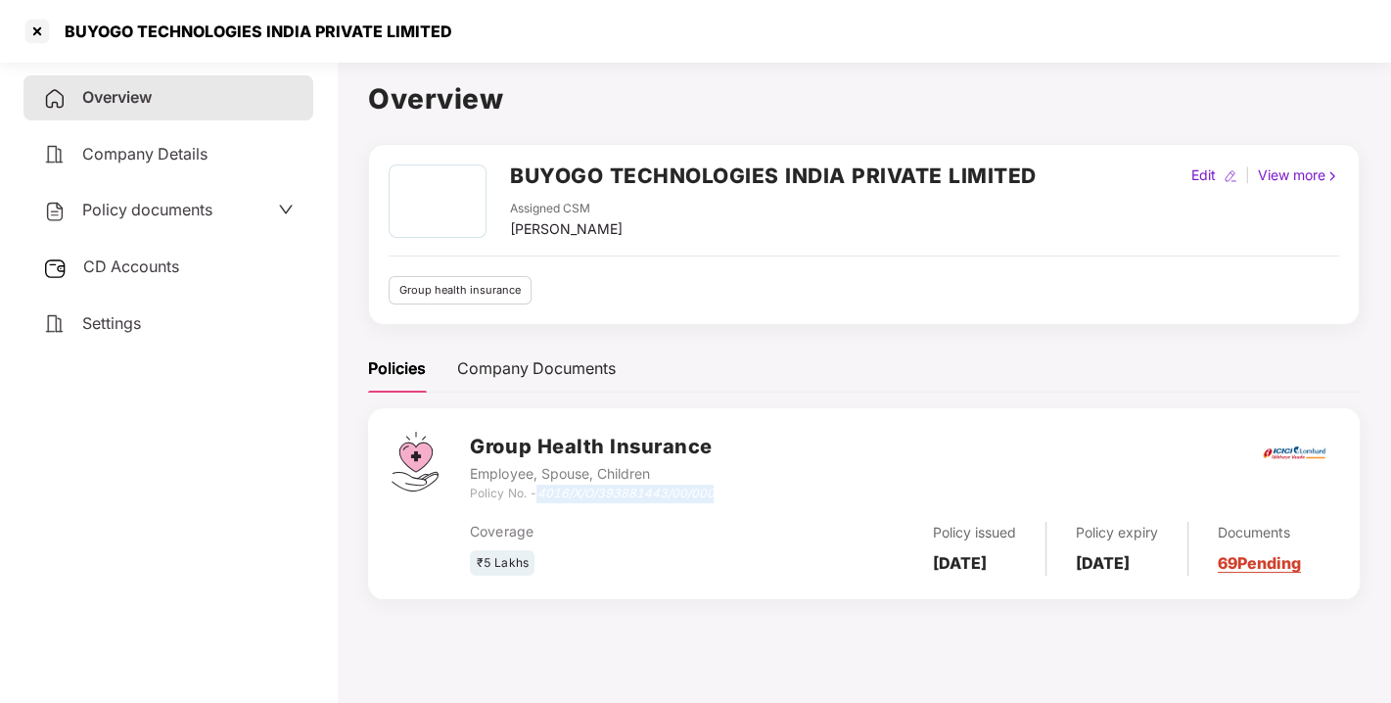
drag, startPoint x: 540, startPoint y: 494, endPoint x: 746, endPoint y: 484, distance: 205.9
click at [746, 484] on div "Group Health Insurance Employee, Spouse, Children Policy No. - 4016/X/O/3938814…" at bounding box center [903, 467] width 866 height 70
copy icon "4016/X/O/393881443/00/000"
click at [39, 33] on div at bounding box center [37, 31] width 31 height 31
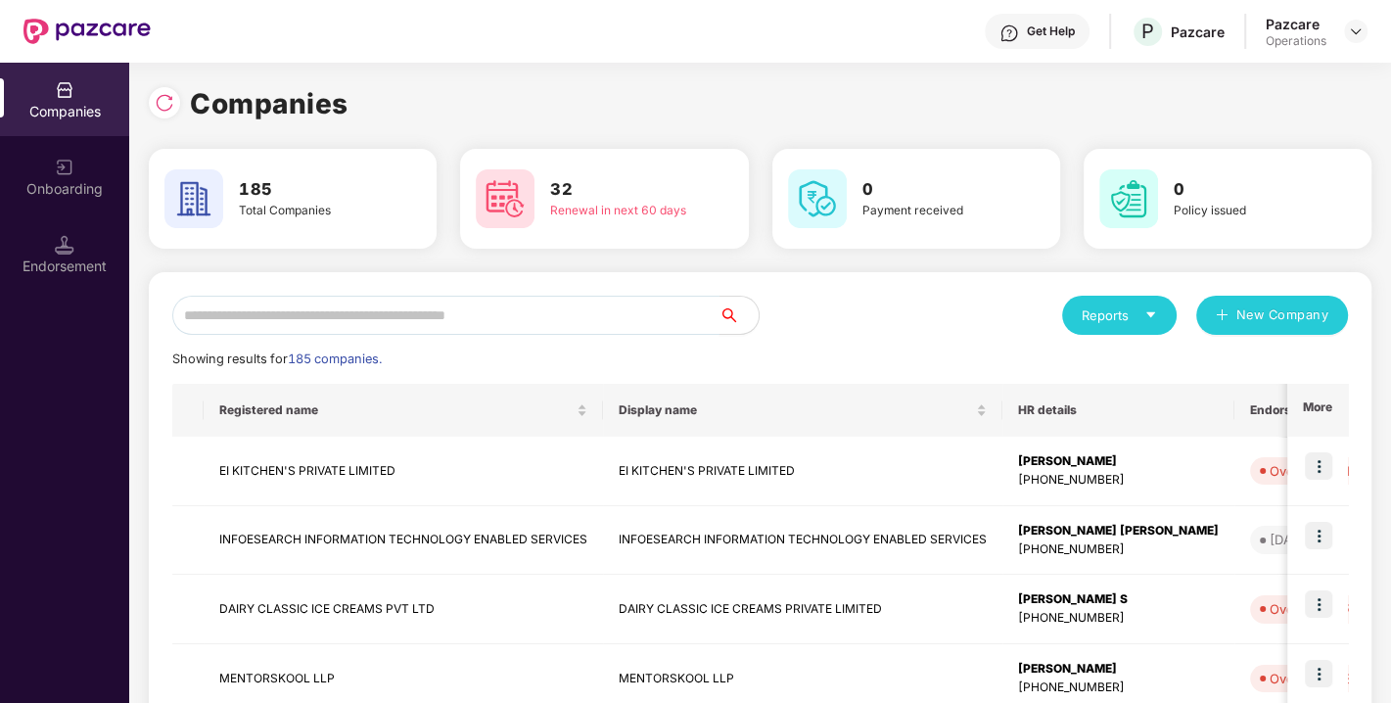
click at [323, 312] on input "text" at bounding box center [445, 315] width 547 height 39
paste input "**********"
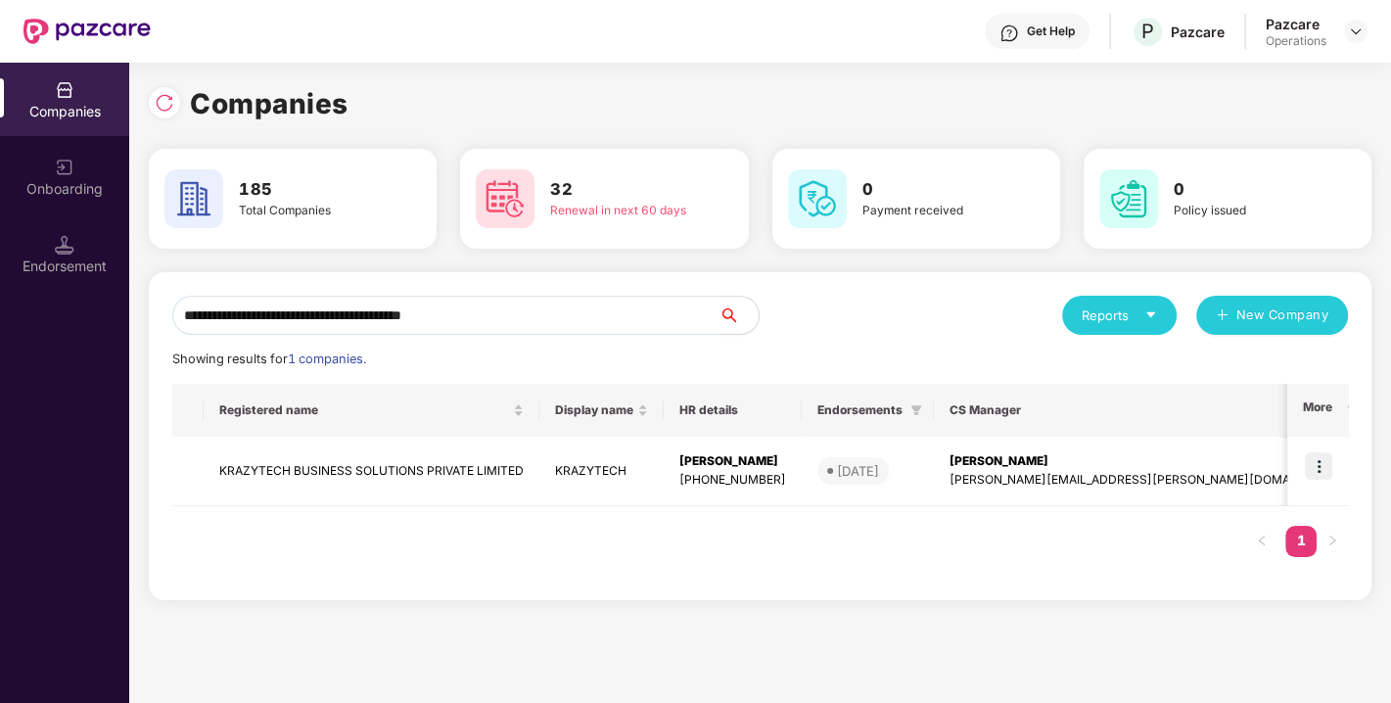
paste input "**********"
type input "**********"
click at [1320, 463] on img at bounding box center [1318, 465] width 27 height 27
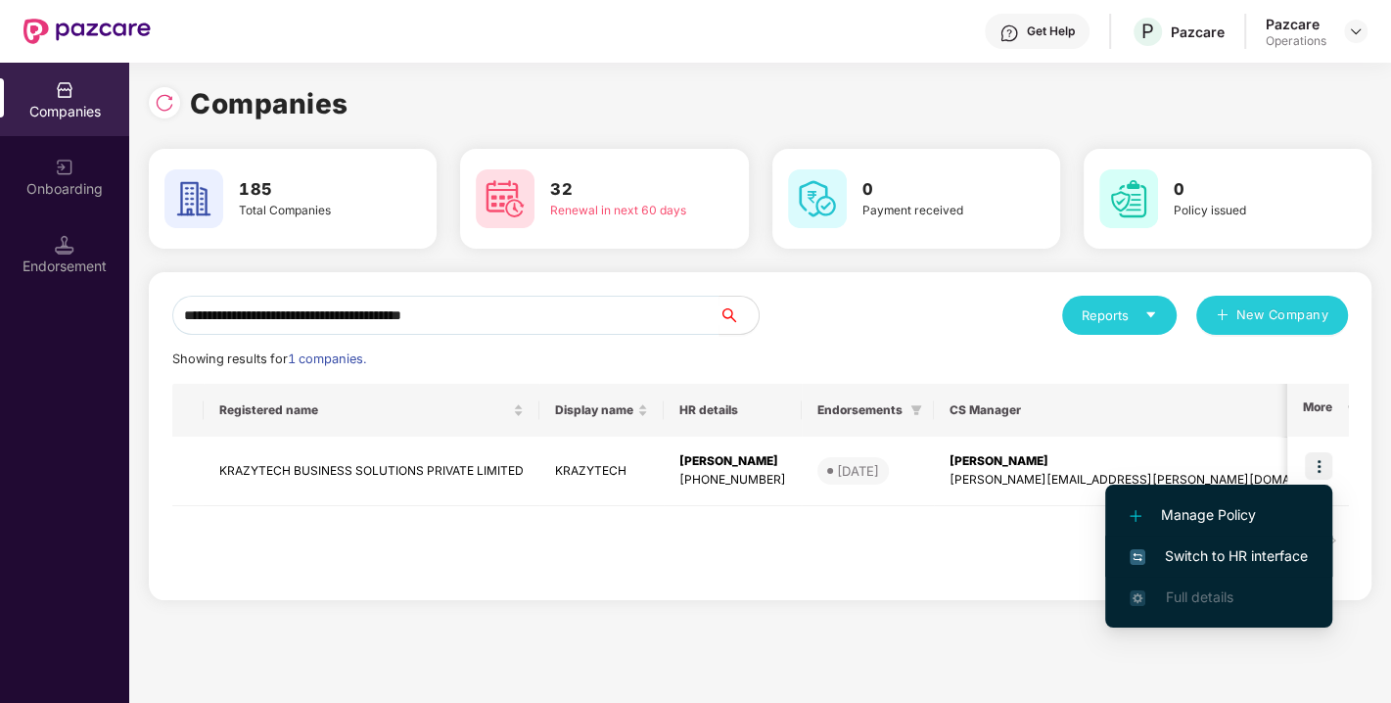
click at [1237, 543] on li "Switch to HR interface" at bounding box center [1218, 556] width 227 height 41
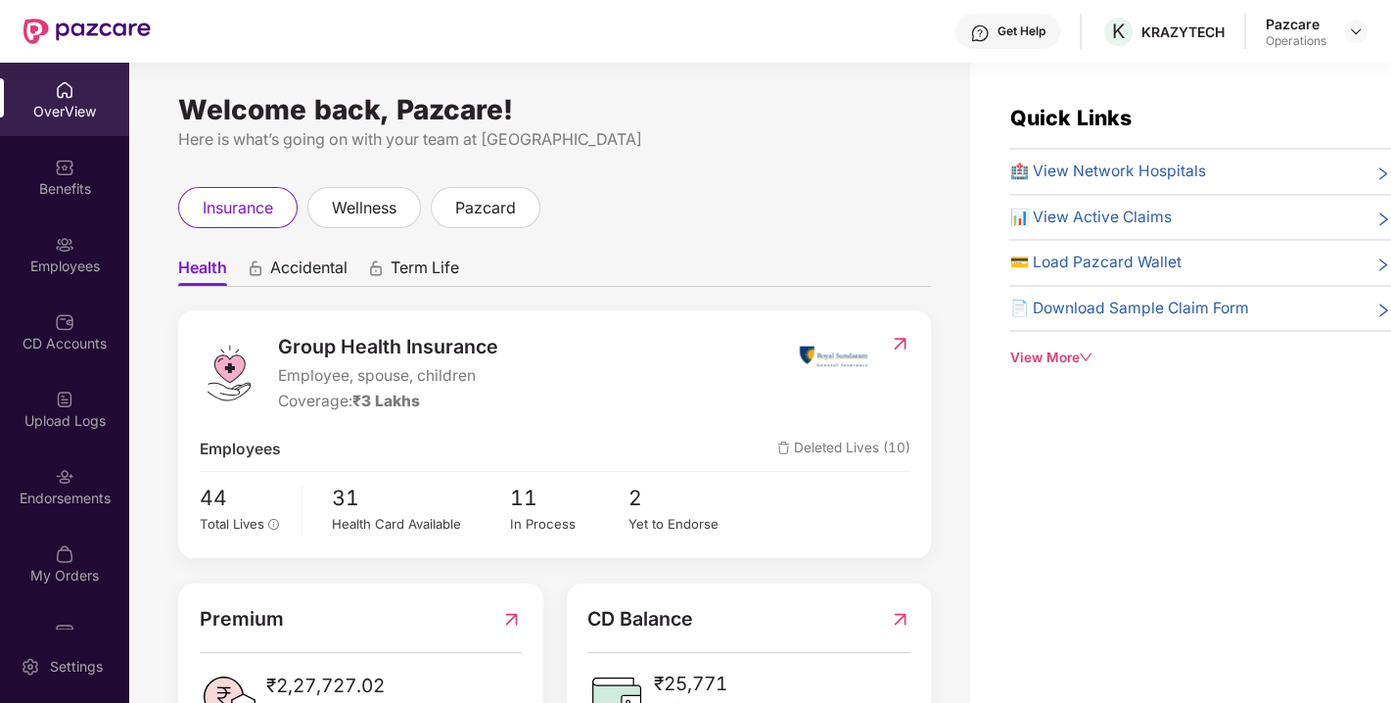
click at [72, 492] on div "Endorsements" at bounding box center [64, 499] width 129 height 20
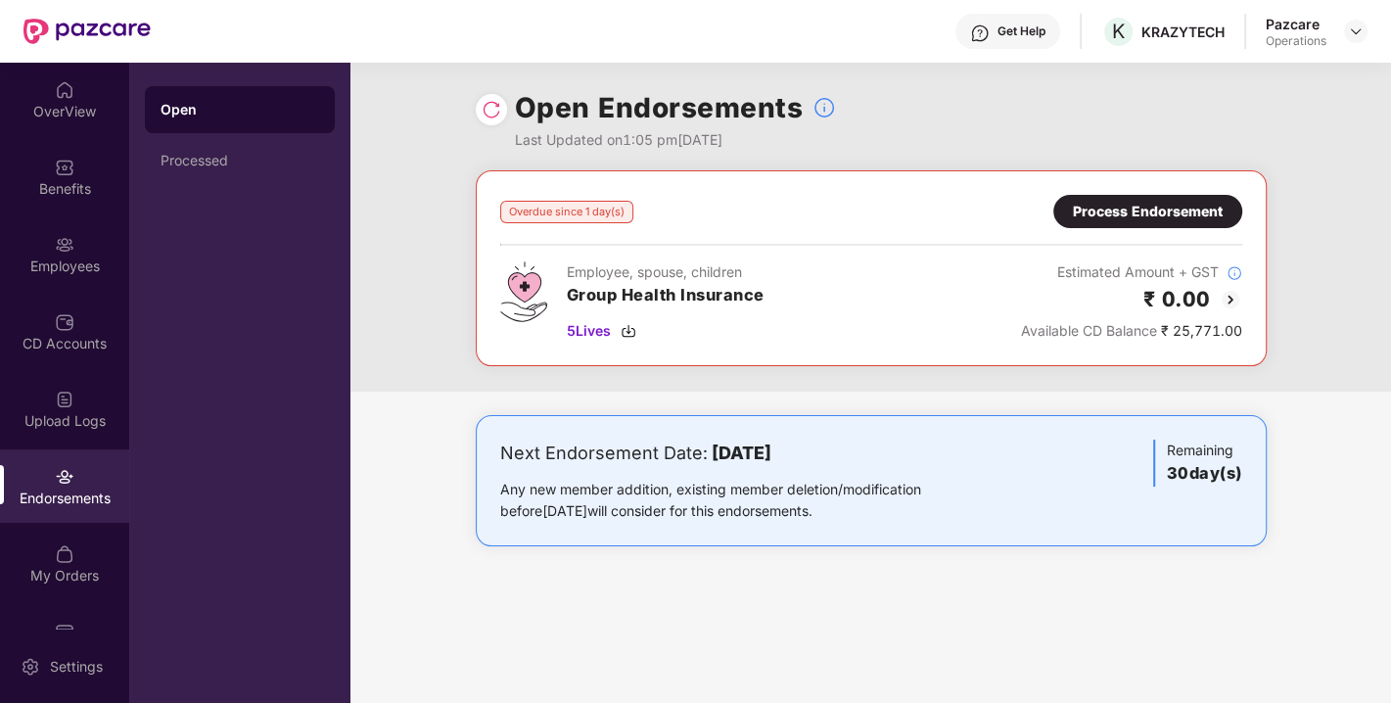
click at [491, 102] on img at bounding box center [492, 110] width 20 height 20
click at [1132, 214] on div "Process Endorsement" at bounding box center [1148, 212] width 150 height 22
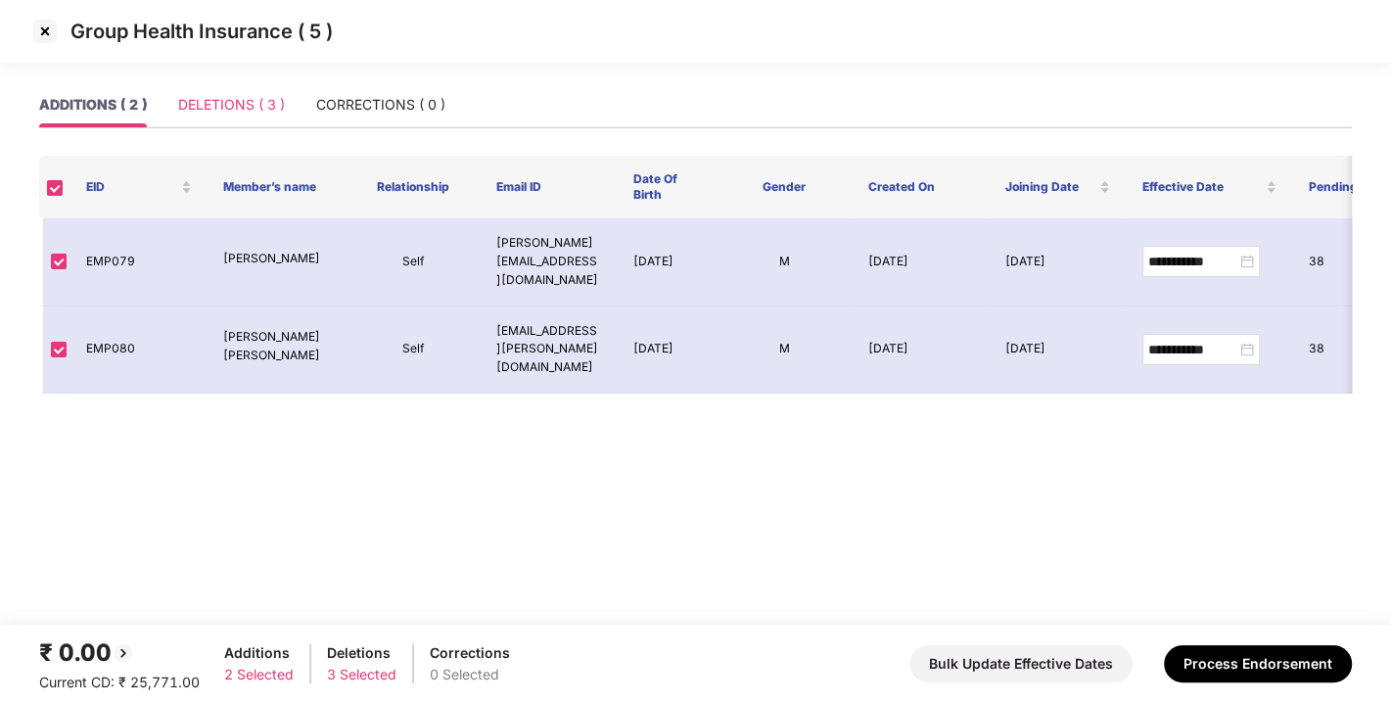
click at [218, 117] on div "DELETIONS ( 3 )" at bounding box center [231, 104] width 107 height 45
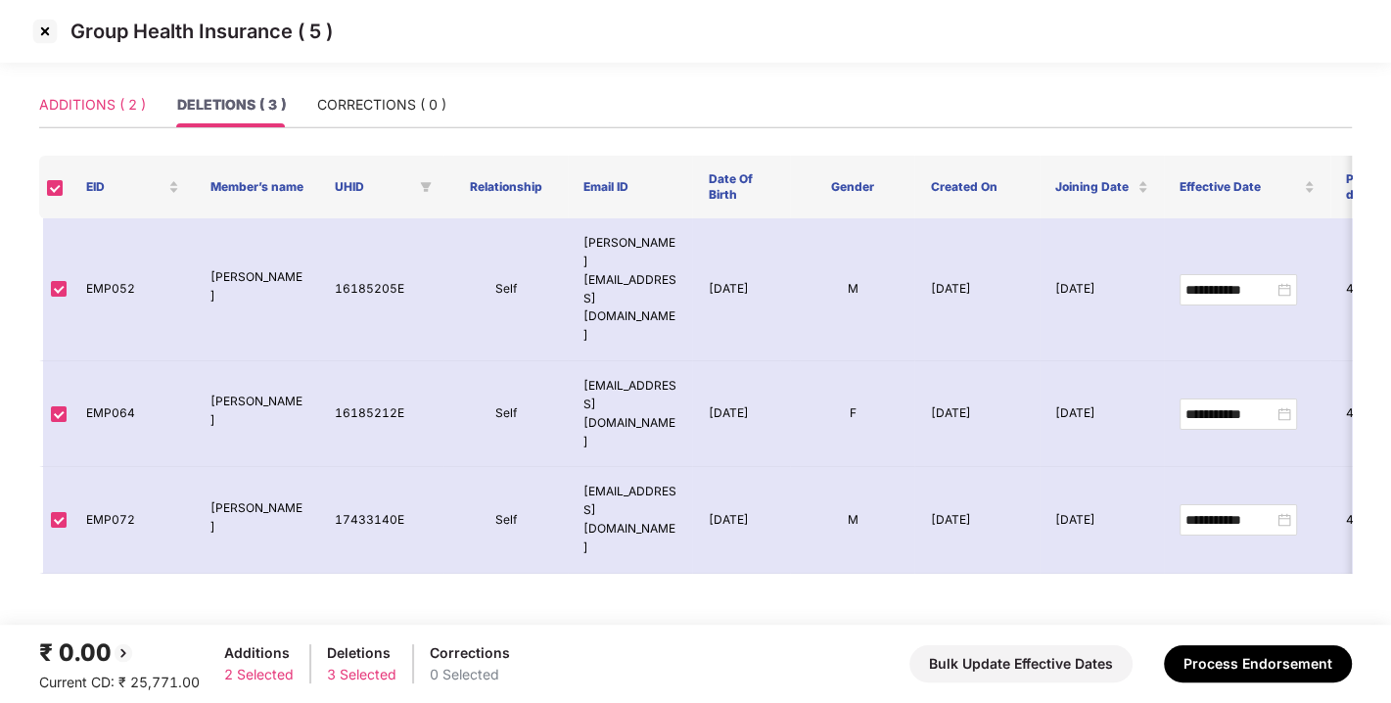
click at [95, 121] on div "ADDITIONS ( 2 )" at bounding box center [92, 104] width 107 height 45
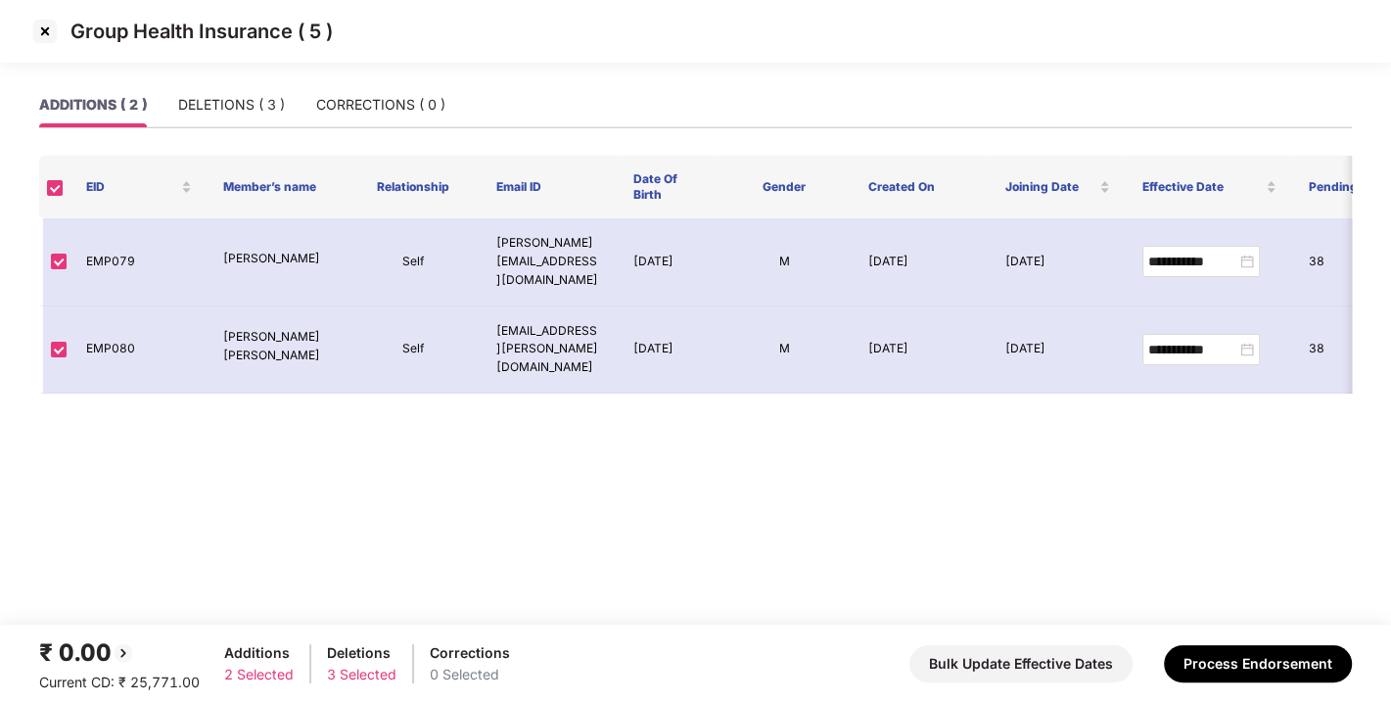
click at [41, 33] on img at bounding box center [44, 31] width 31 height 31
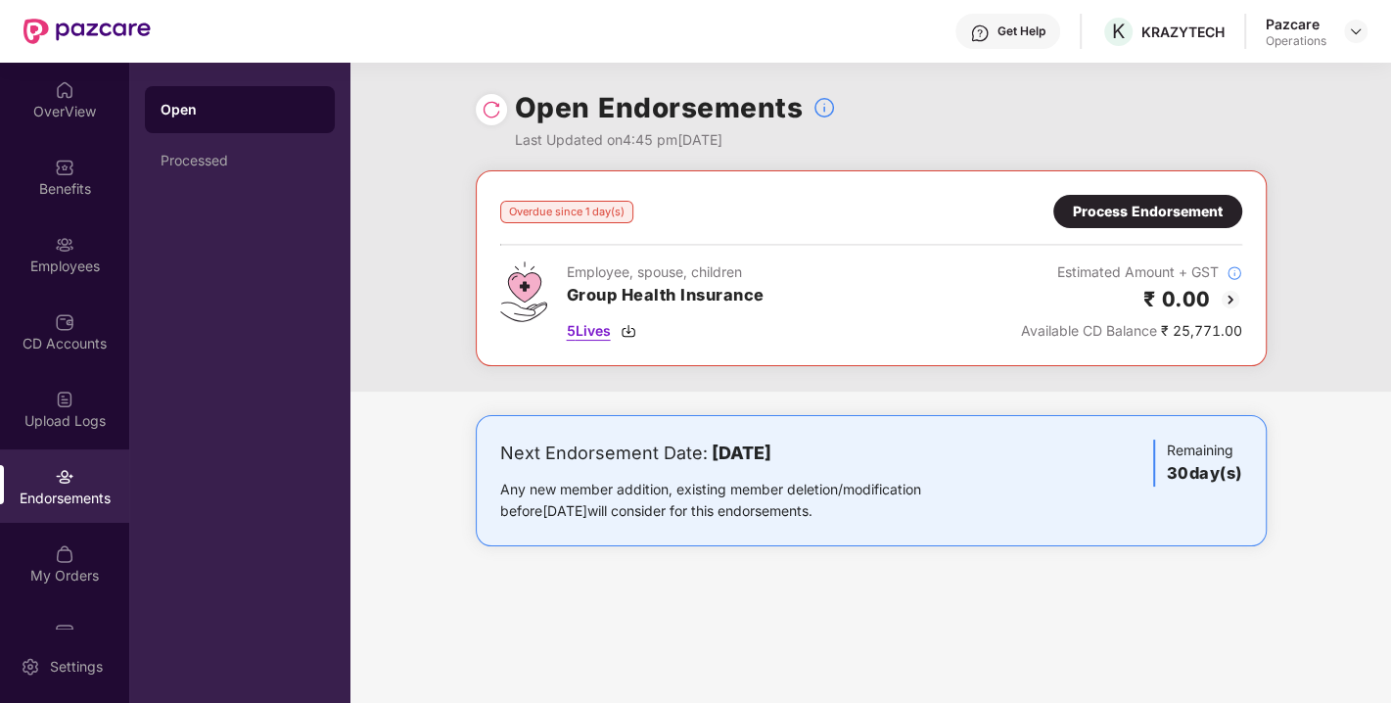
click at [627, 337] on img at bounding box center [629, 331] width 16 height 16
click at [1145, 211] on div "Process Endorsement" at bounding box center [1148, 212] width 150 height 22
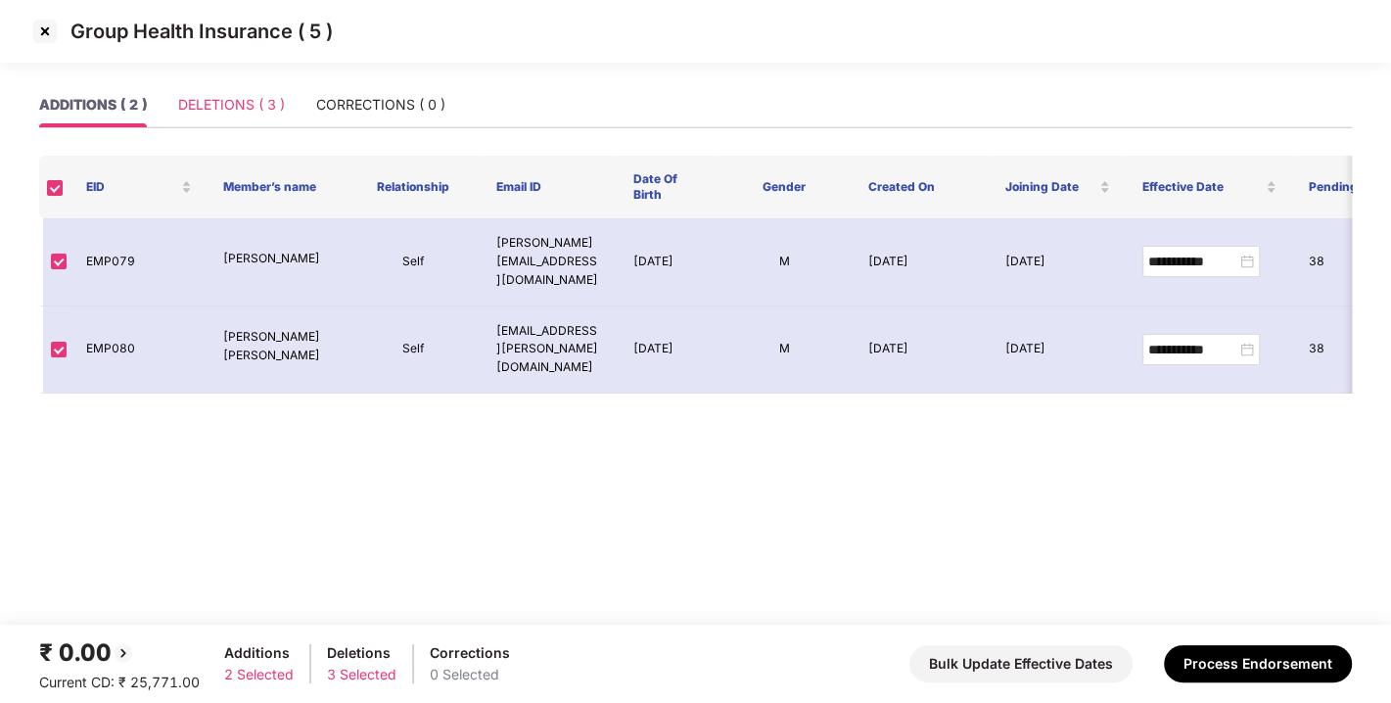
click at [228, 92] on div "DELETIONS ( 3 )" at bounding box center [231, 104] width 107 height 45
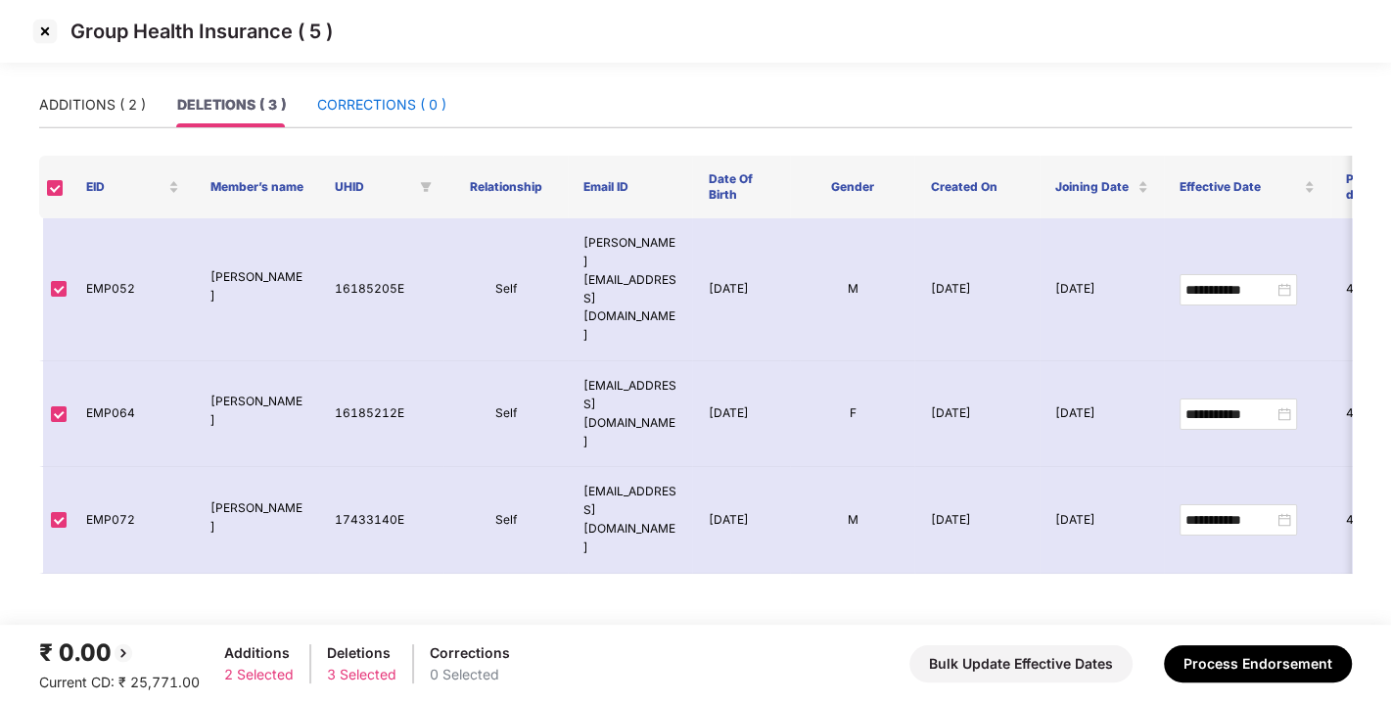
click at [373, 101] on div "CORRECTIONS ( 0 )" at bounding box center [381, 105] width 129 height 22
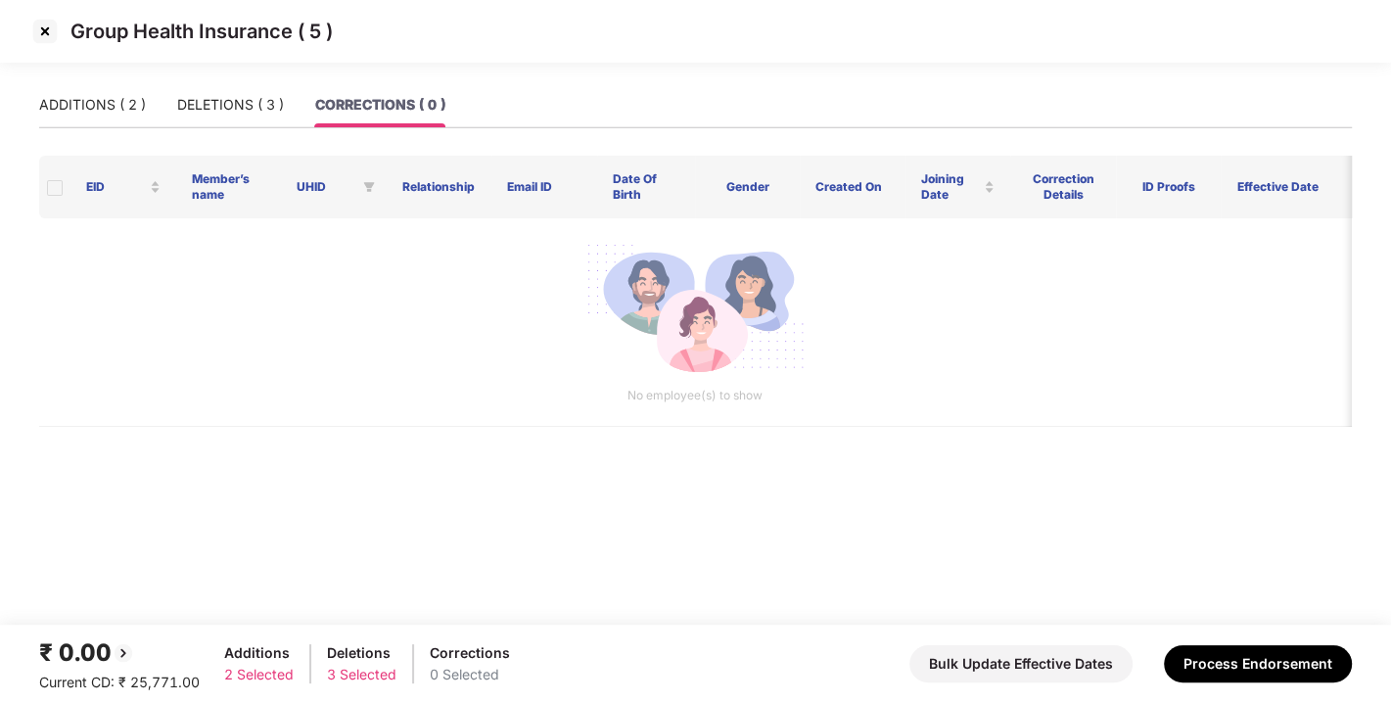
click at [10, 119] on main "ADDITIONS ( 2 ) DELETIONS ( 3 ) CORRECTIONS ( 0 ) EID Member’s name UHID Relati…" at bounding box center [695, 353] width 1391 height 542
click at [82, 114] on div "ADDITIONS ( 2 )" at bounding box center [92, 105] width 107 height 22
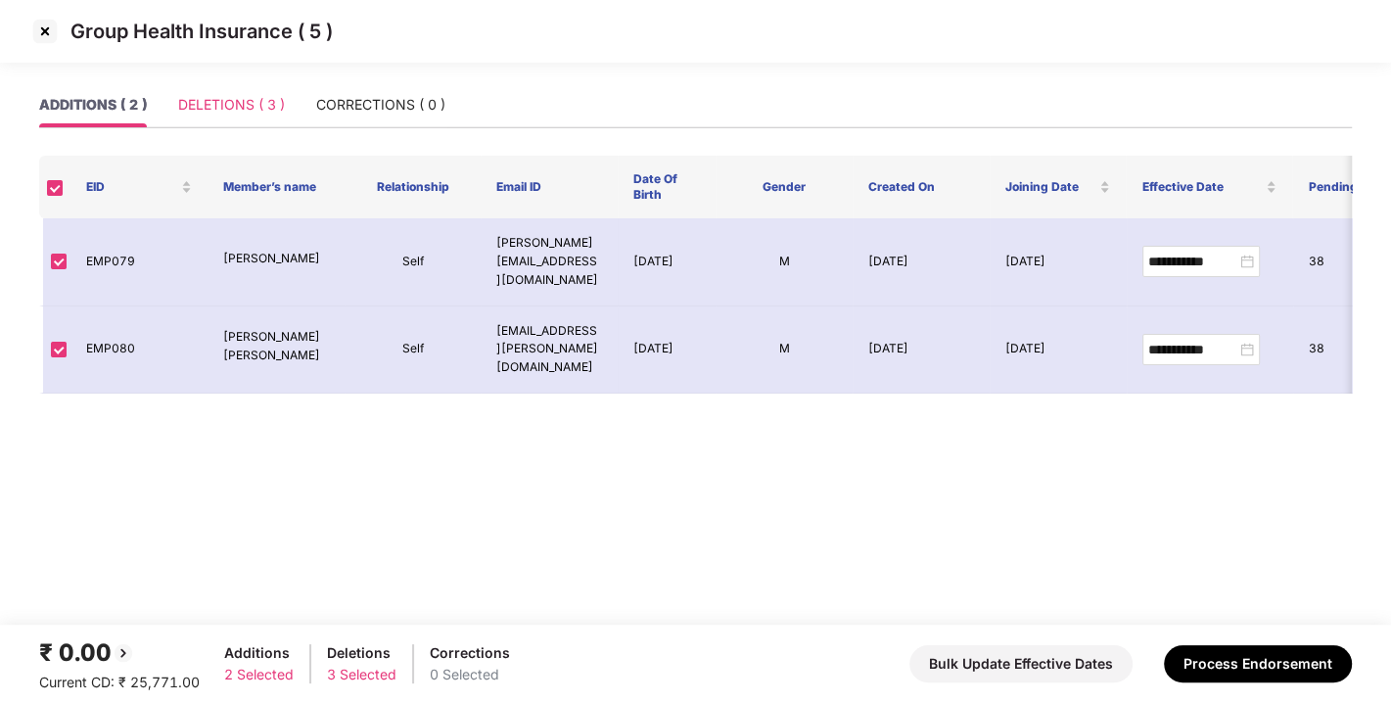
click at [212, 117] on div "DELETIONS ( 3 )" at bounding box center [231, 104] width 107 height 45
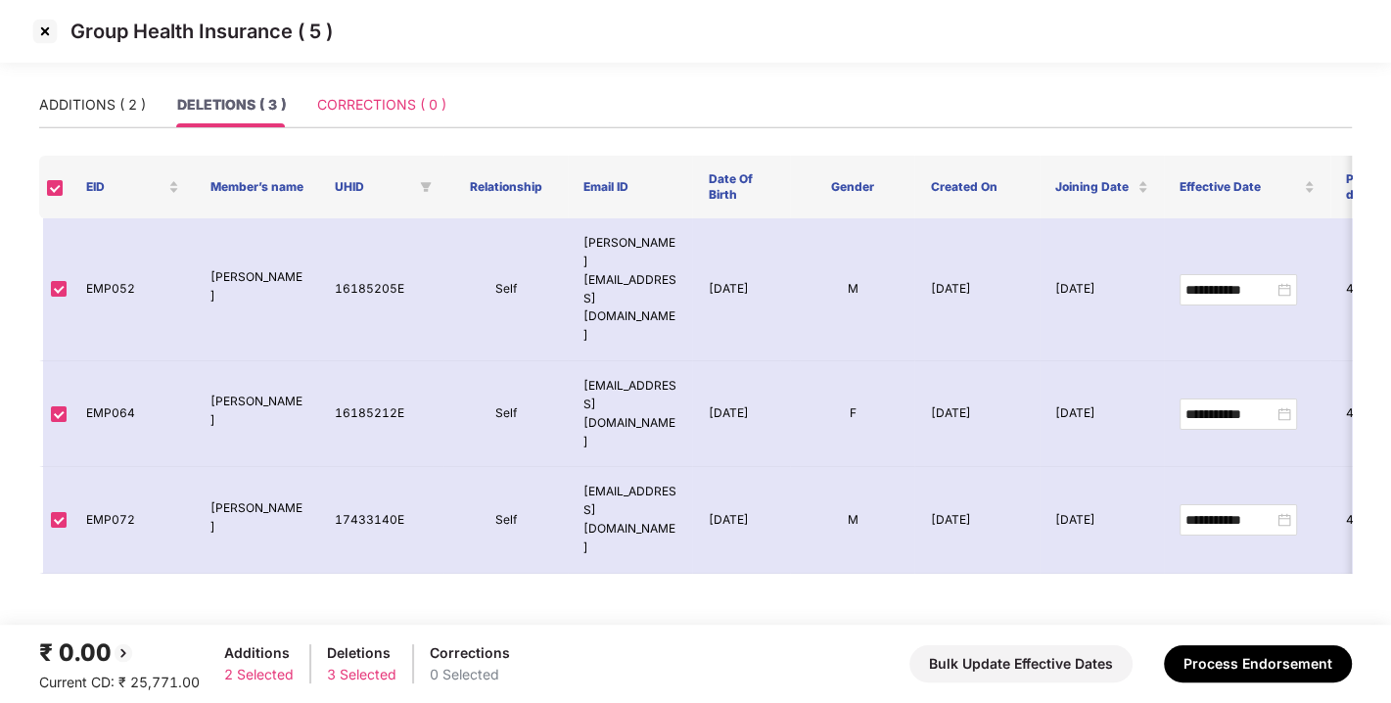
click at [420, 121] on div "CORRECTIONS ( 0 )" at bounding box center [381, 104] width 129 height 45
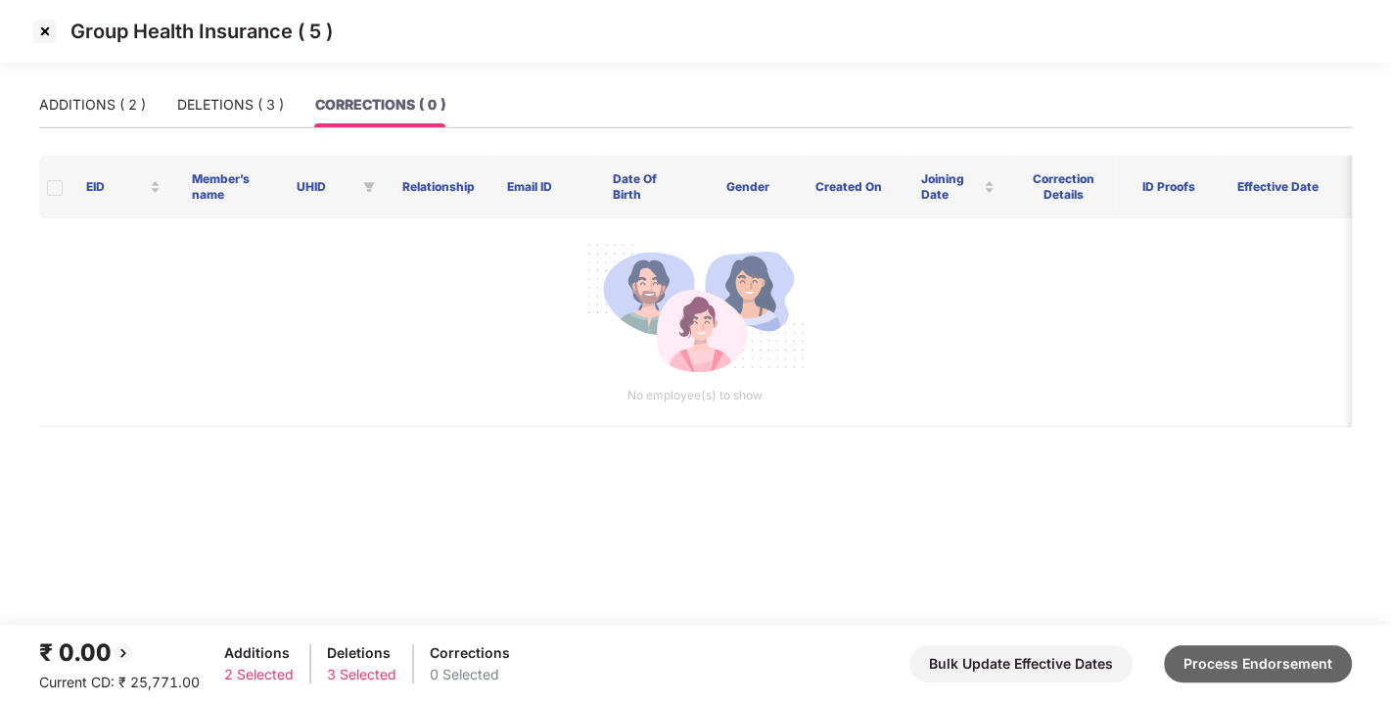
click at [1234, 664] on button "Process Endorsement" at bounding box center [1258, 663] width 188 height 37
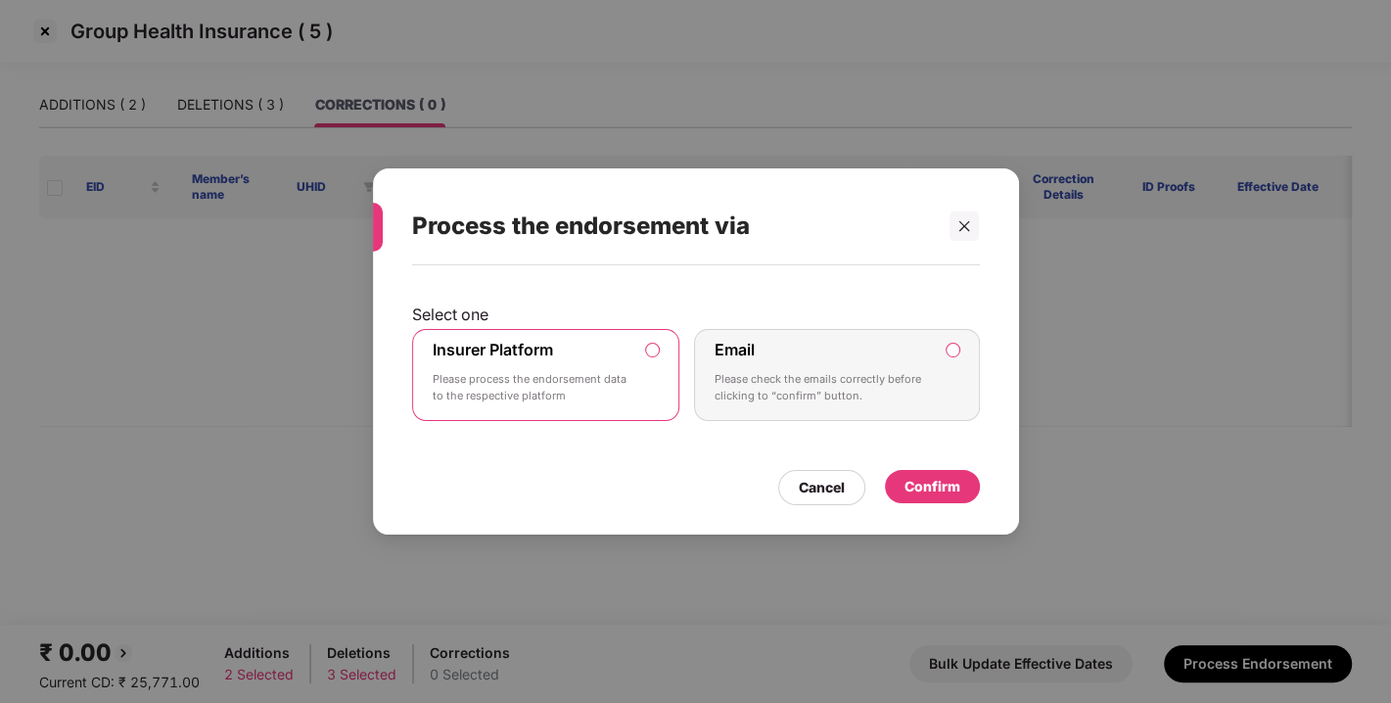
click at [937, 480] on div "Confirm" at bounding box center [933, 487] width 56 height 22
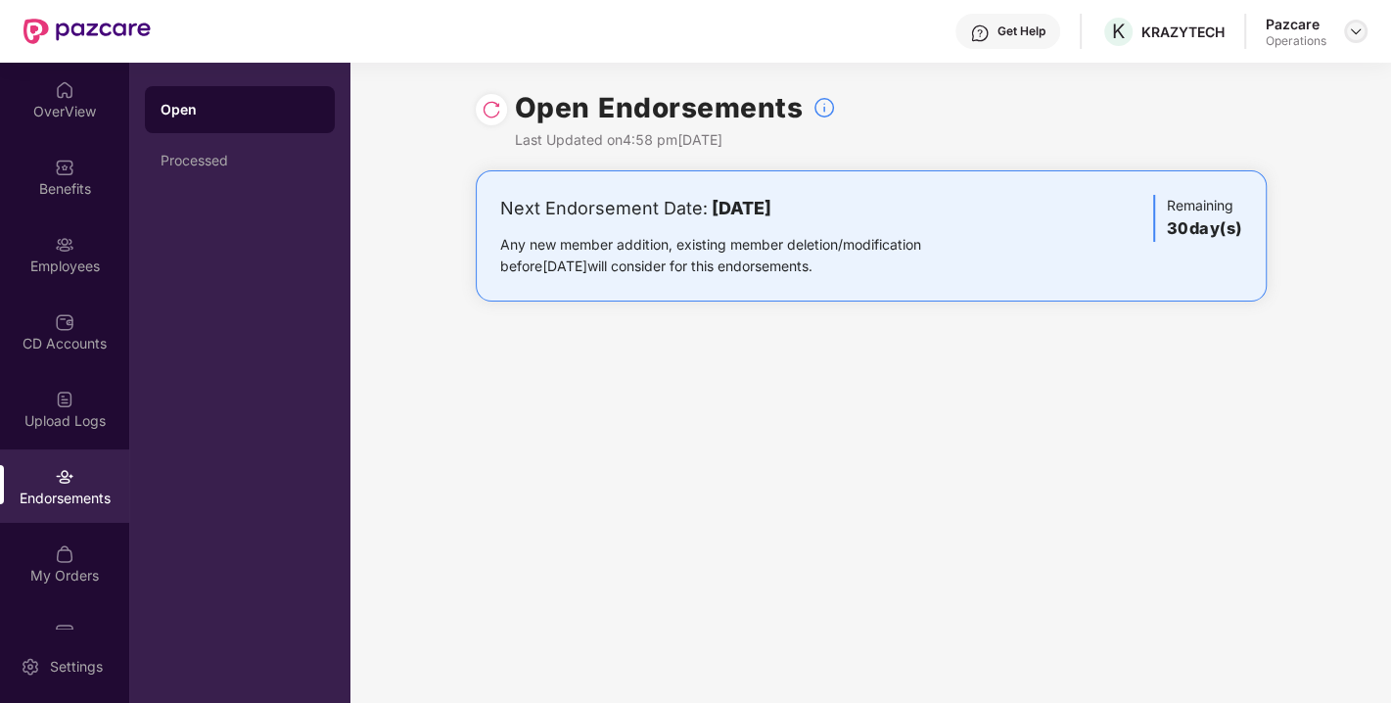
click at [1353, 33] on img at bounding box center [1356, 31] width 16 height 16
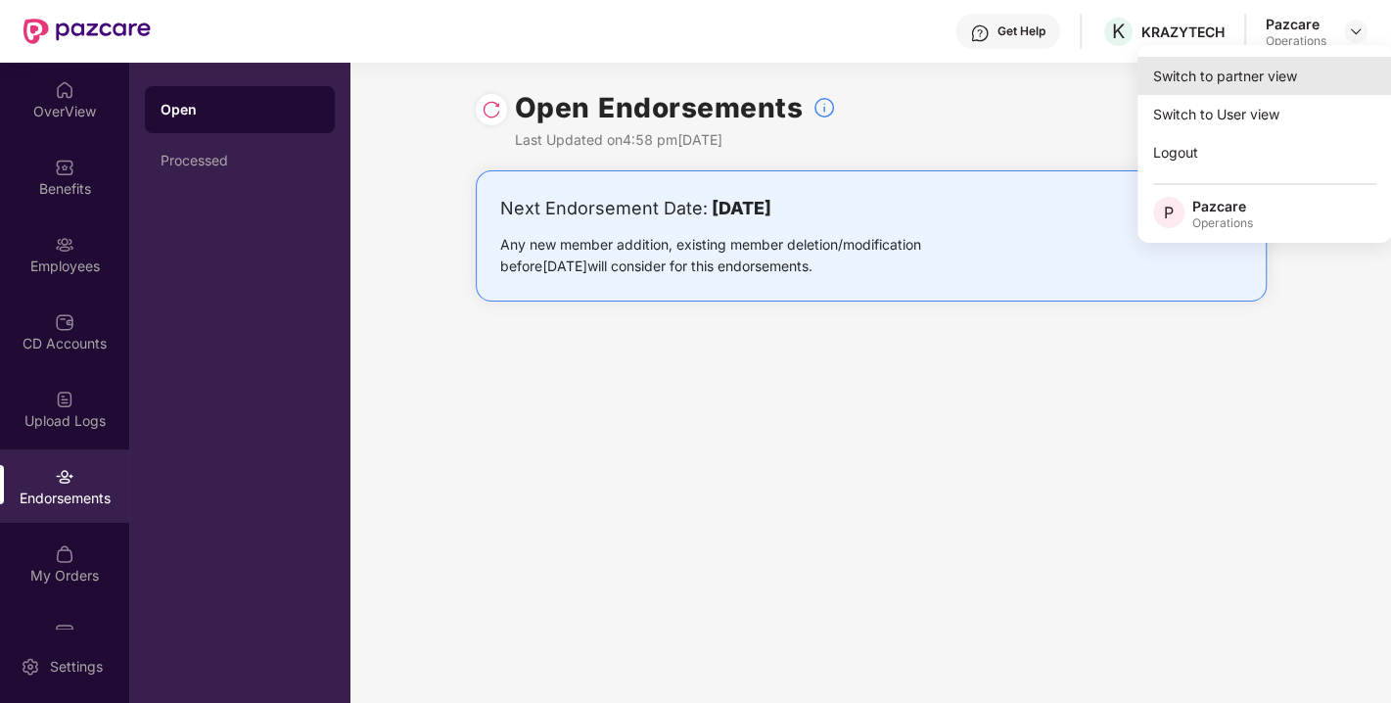
click at [1247, 73] on div "Switch to partner view" at bounding box center [1265, 76] width 255 height 38
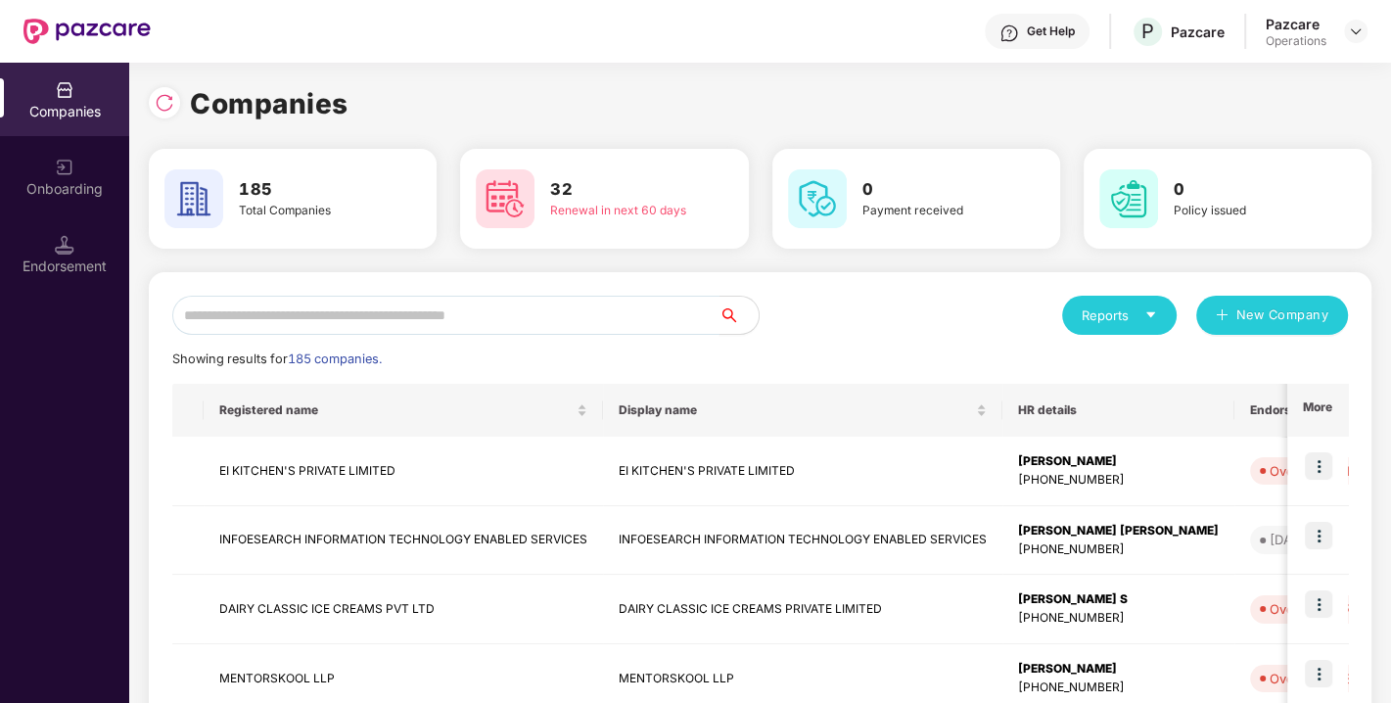
click at [411, 307] on input "text" at bounding box center [445, 315] width 547 height 39
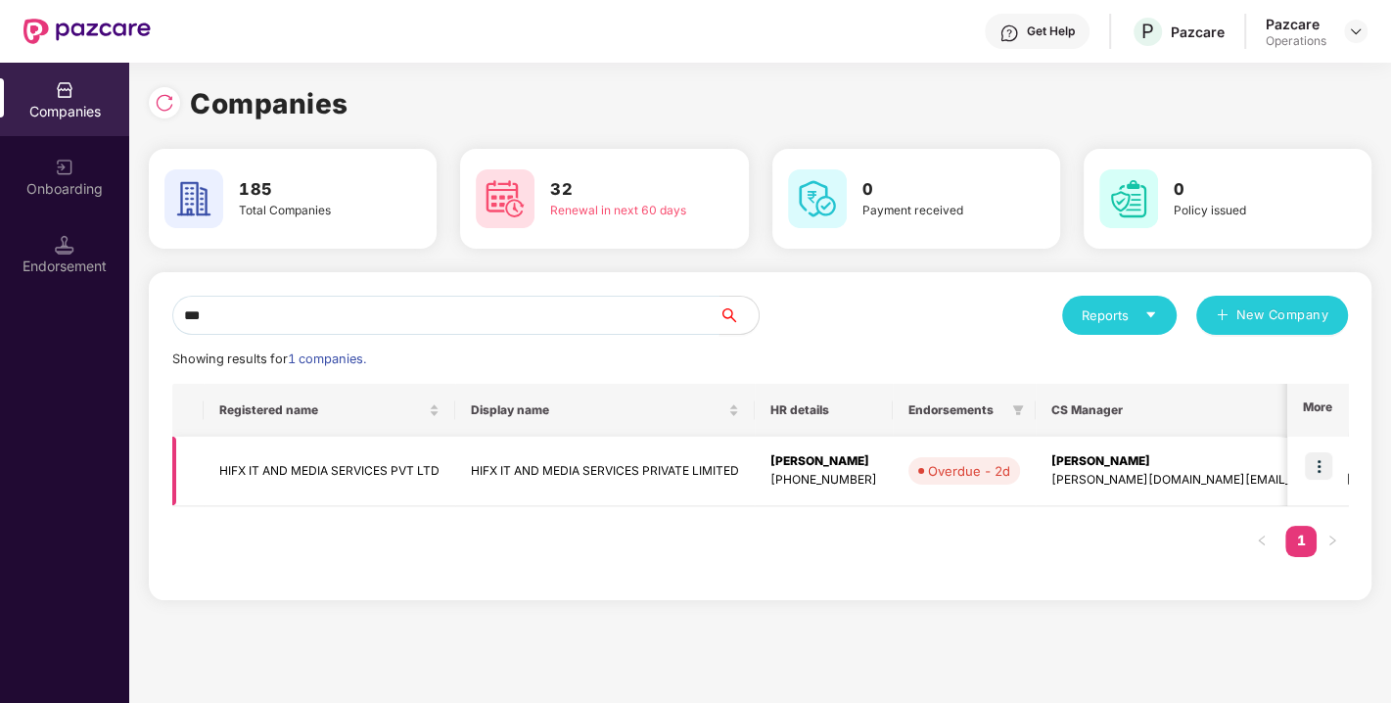
type input "***"
click at [1317, 470] on img at bounding box center [1318, 465] width 27 height 27
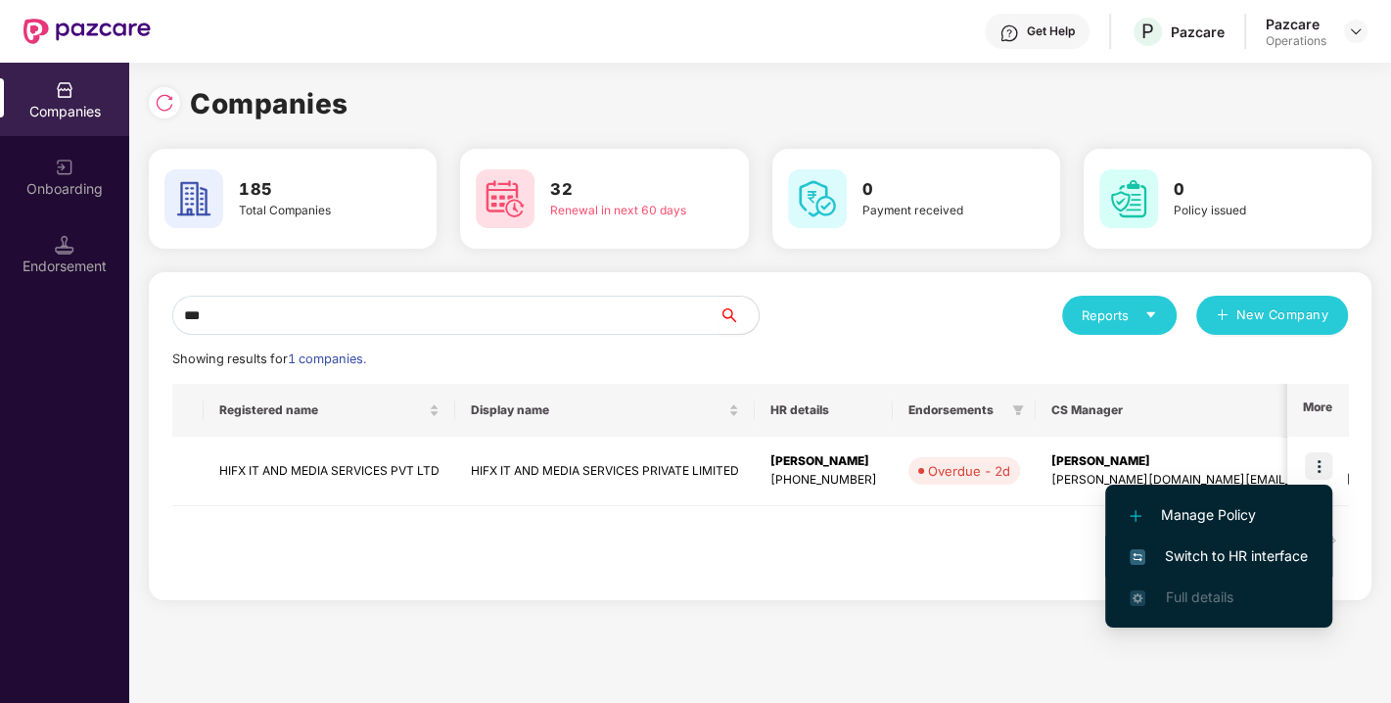
click at [1213, 563] on span "Switch to HR interface" at bounding box center [1219, 556] width 178 height 22
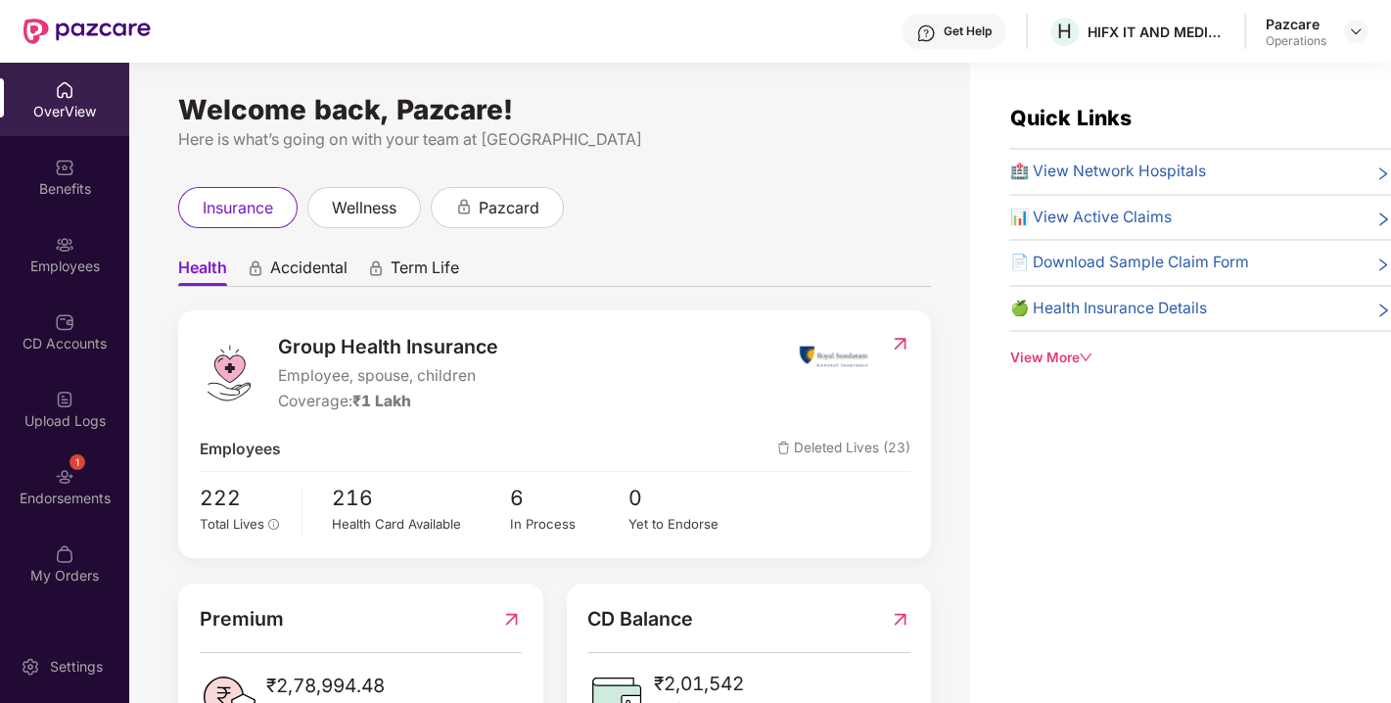
click at [42, 508] on div "1 Endorsements" at bounding box center [64, 485] width 129 height 73
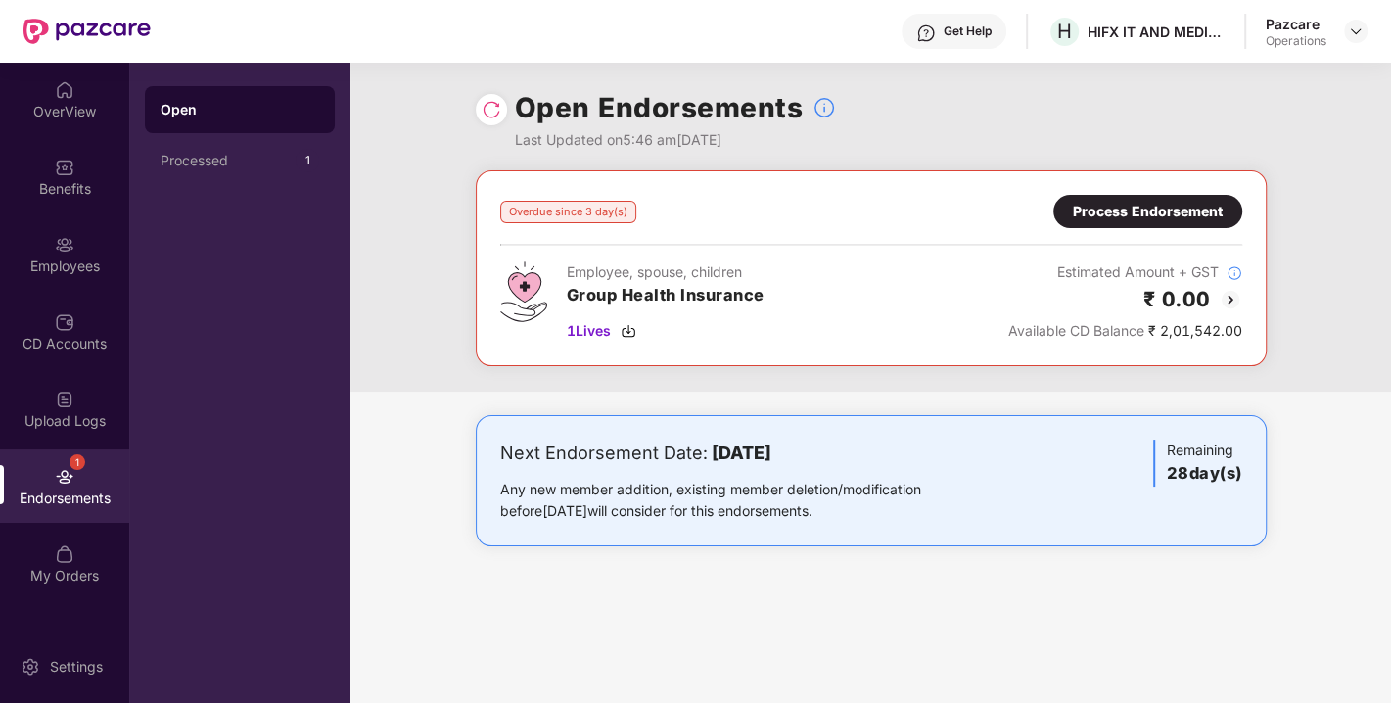
click at [1137, 204] on div "Process Endorsement" at bounding box center [1148, 212] width 150 height 22
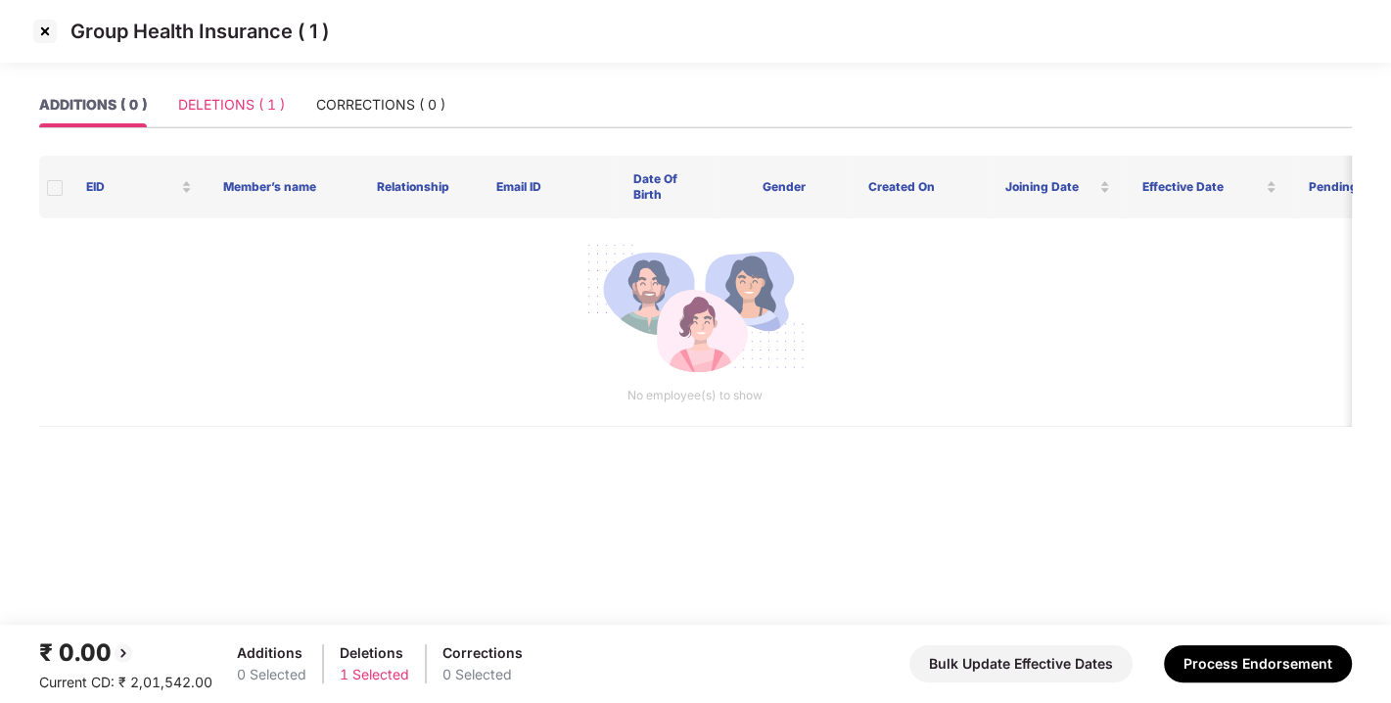
click at [194, 85] on div "DELETIONS ( 1 )" at bounding box center [231, 104] width 107 height 45
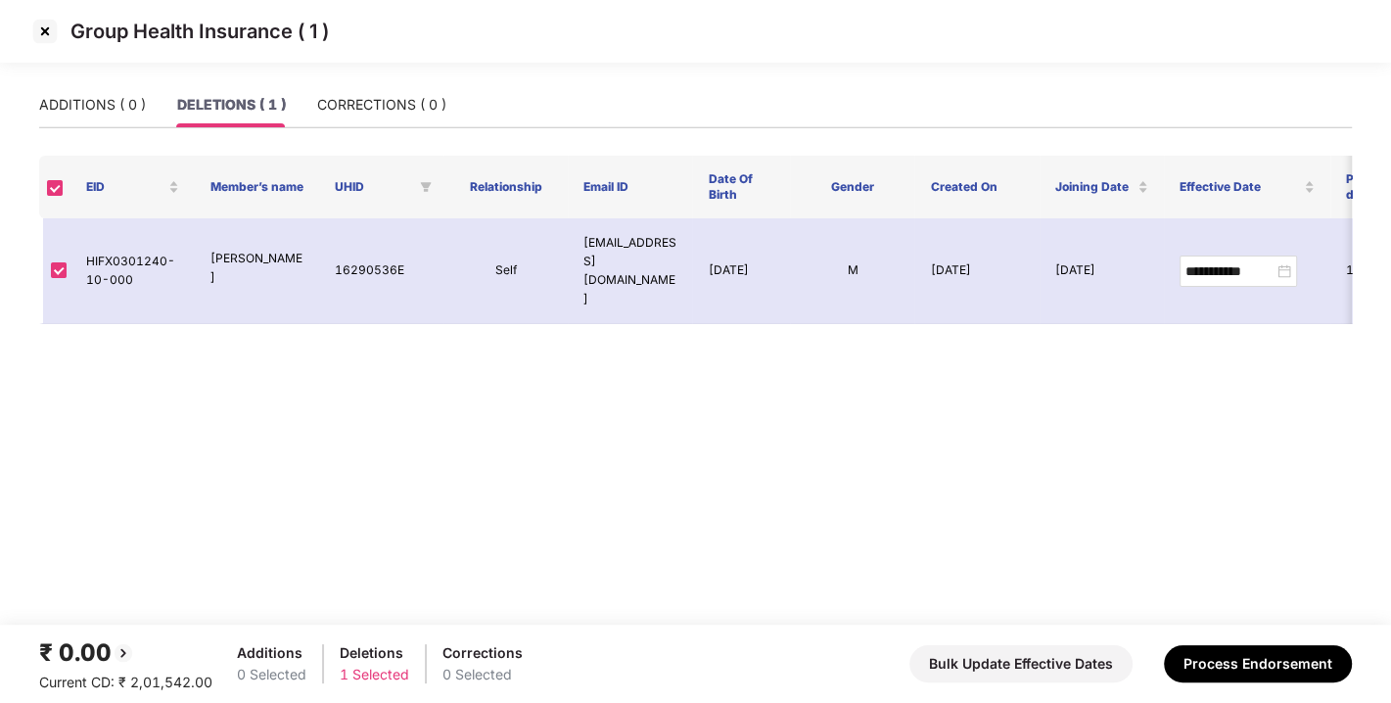
click at [46, 33] on img at bounding box center [44, 31] width 31 height 31
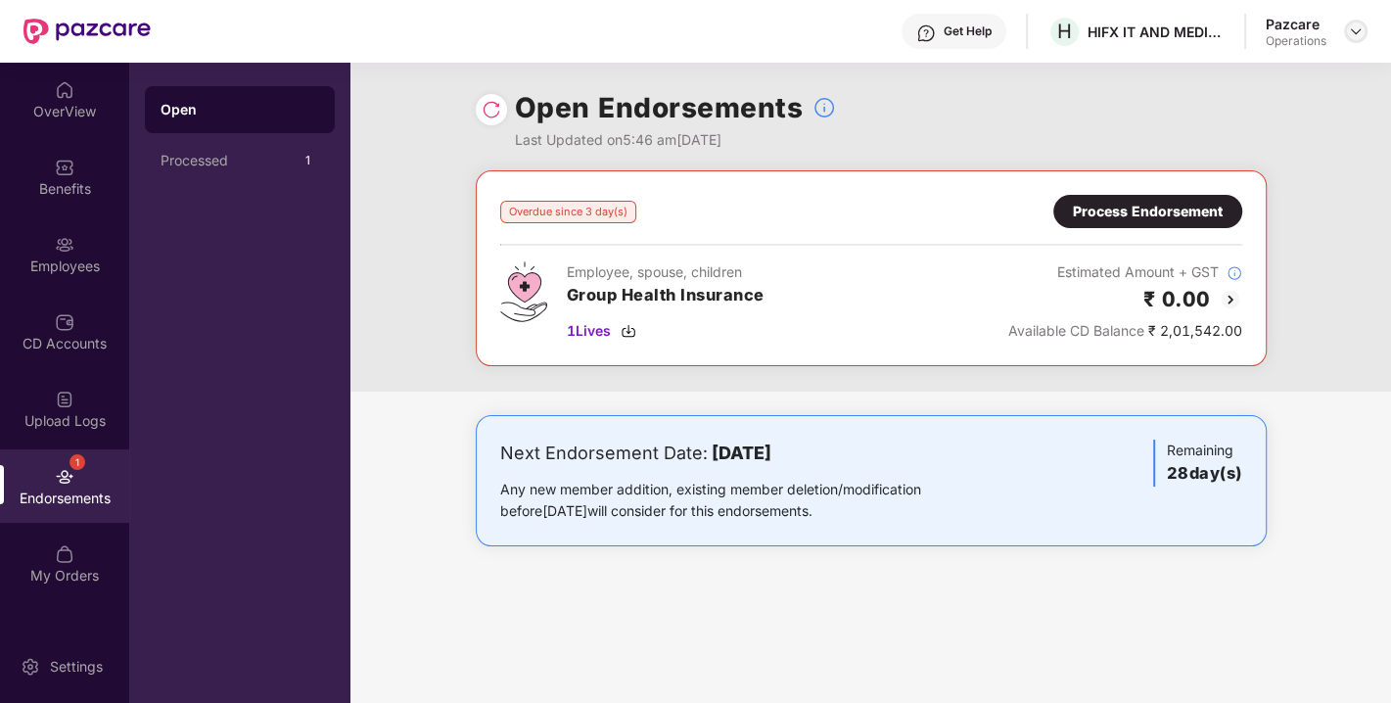
click at [1353, 38] on img at bounding box center [1356, 31] width 16 height 16
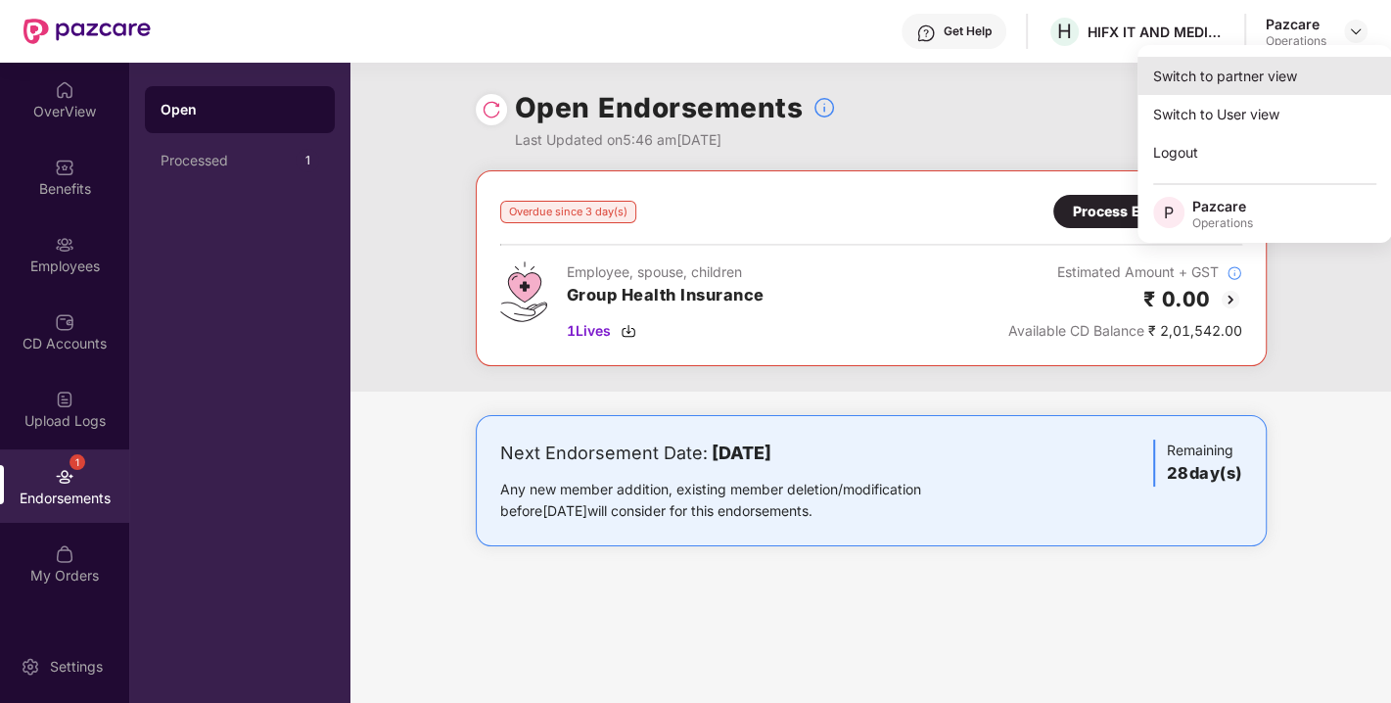
click at [1258, 70] on div "Switch to partner view" at bounding box center [1265, 76] width 255 height 38
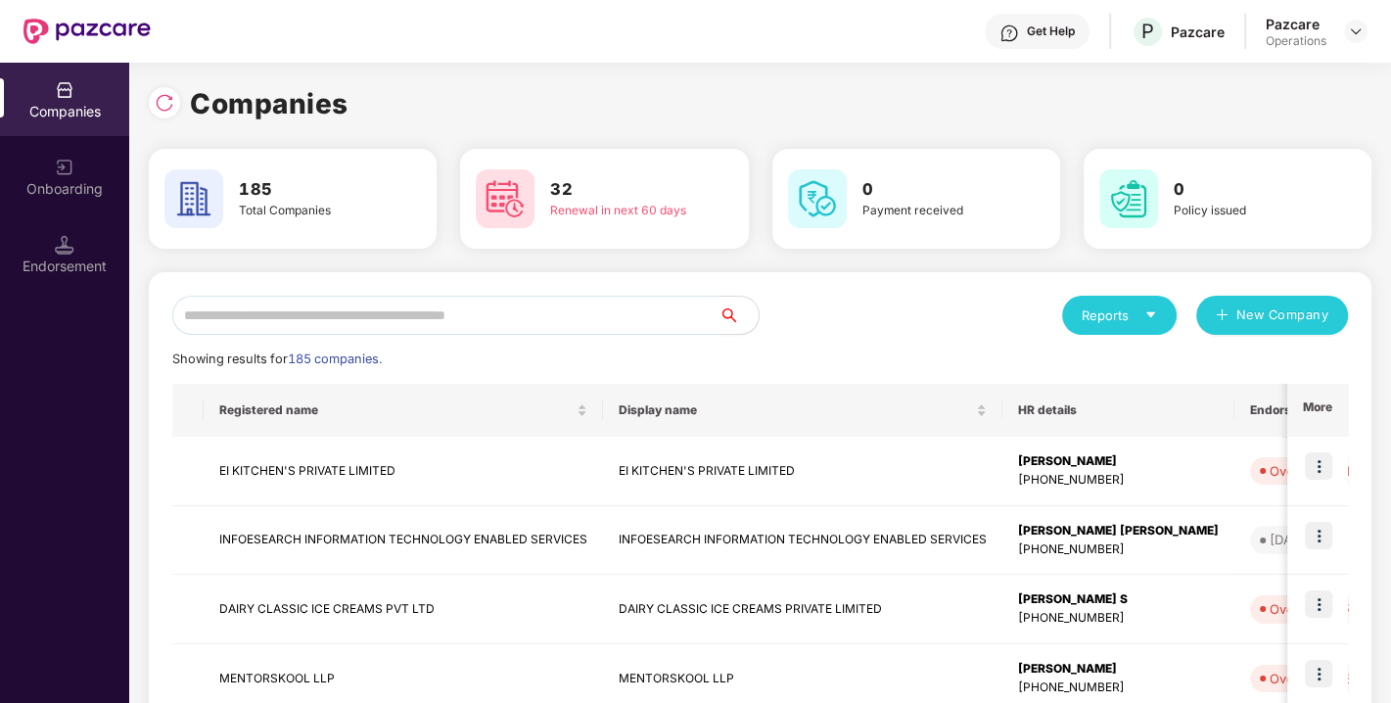
click at [477, 330] on input "text" at bounding box center [445, 315] width 547 height 39
click at [446, 325] on input "text" at bounding box center [445, 315] width 547 height 39
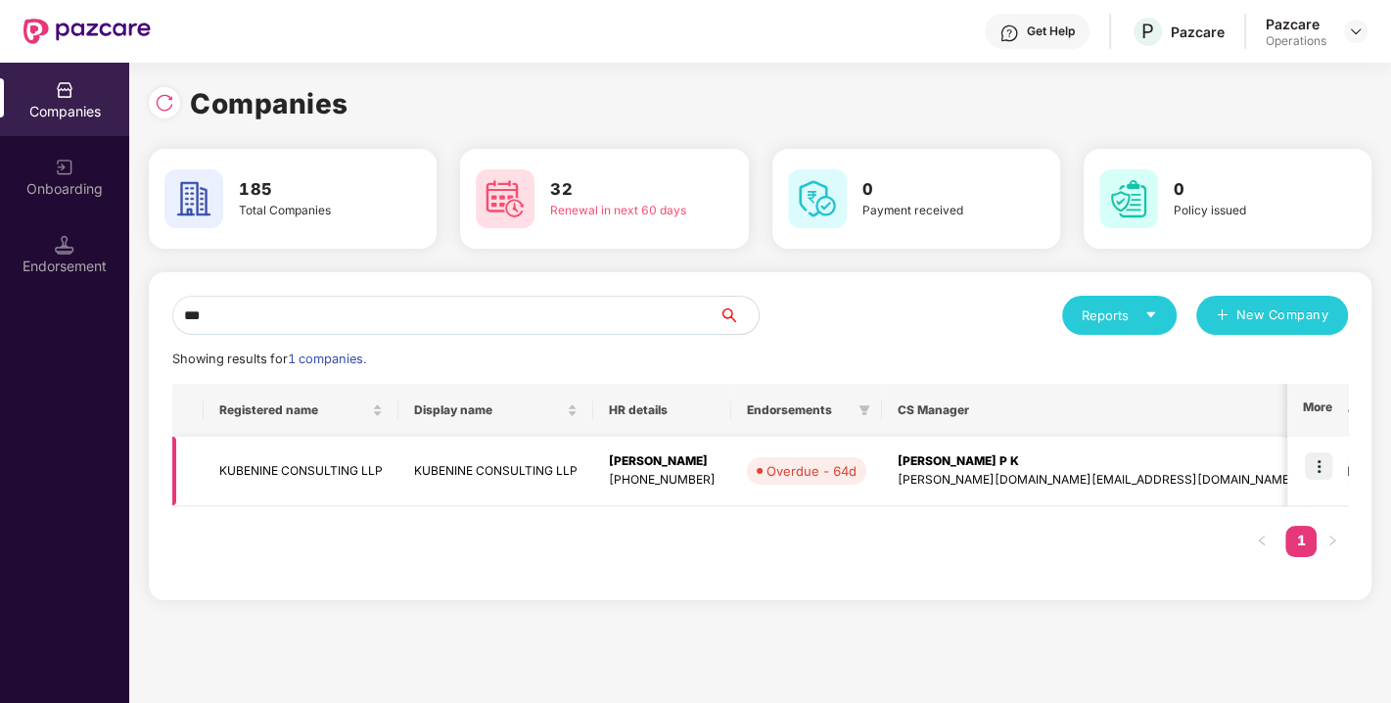
type input "***"
click at [271, 467] on td "KUBENINE CONSULTING LLP" at bounding box center [301, 472] width 195 height 70
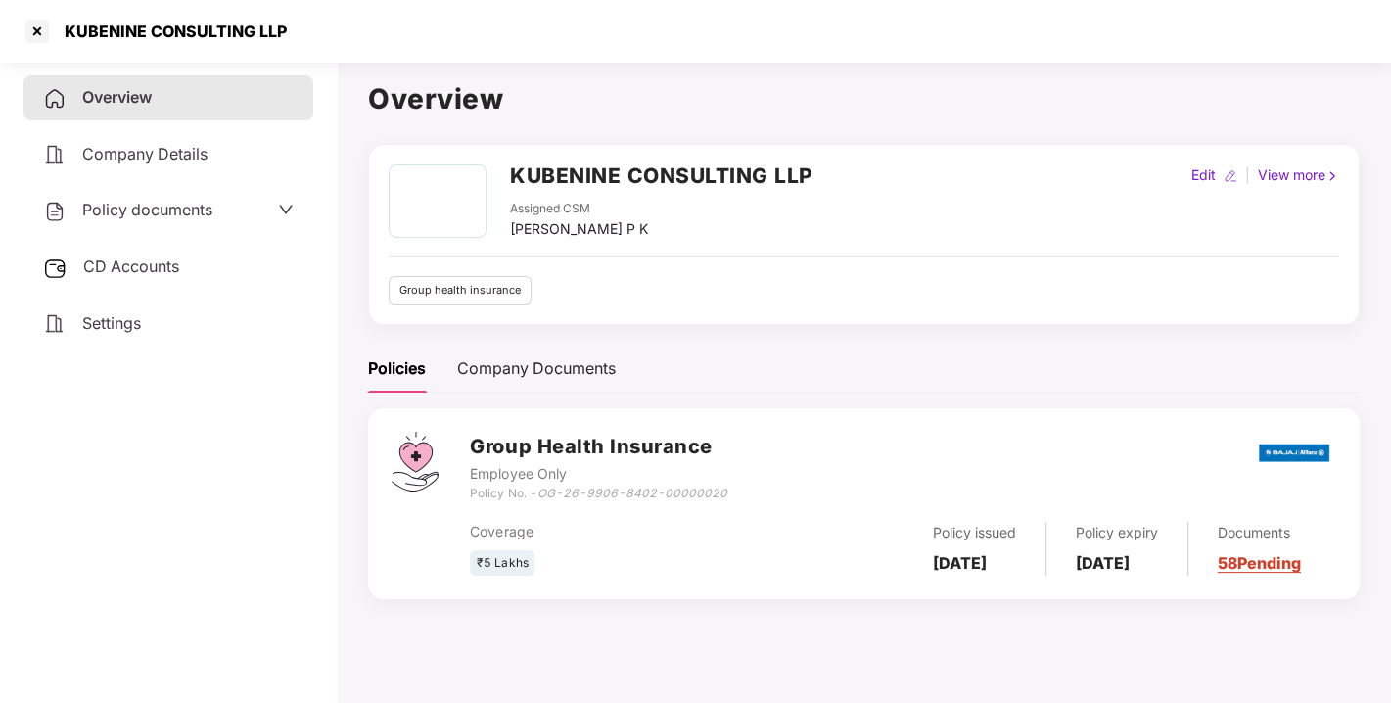
click at [538, 490] on div "Policy No. - OG-26-9906-8402-00000020" at bounding box center [598, 494] width 257 height 19
drag, startPoint x: 513, startPoint y: 177, endPoint x: 824, endPoint y: 190, distance: 311.6
click at [824, 190] on div "KUBENINE CONSULTING LLP Assigned CSM [PERSON_NAME] P K Edit | View more" at bounding box center [864, 201] width 951 height 75
copy h2 "KUBENINE CONSULTING LLP"
click at [38, 30] on div at bounding box center [37, 31] width 31 height 31
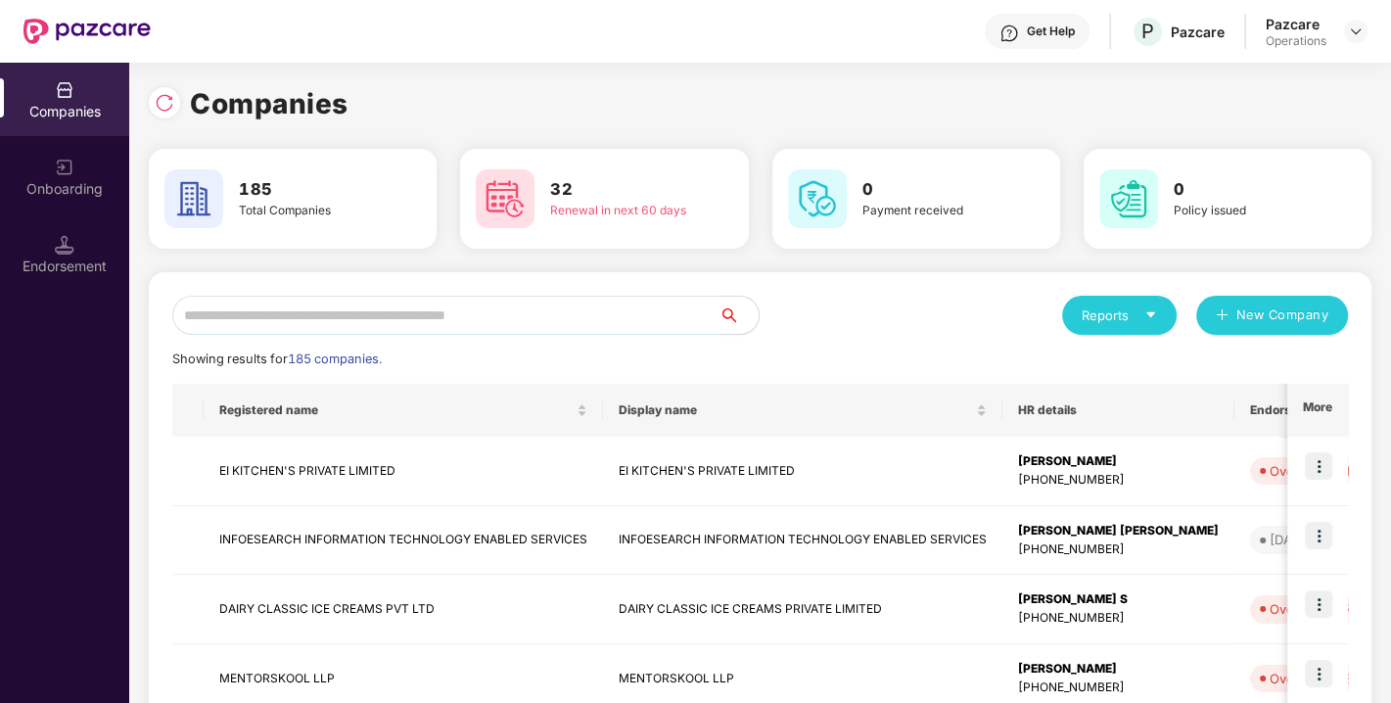
click at [249, 299] on input "text" at bounding box center [445, 315] width 547 height 39
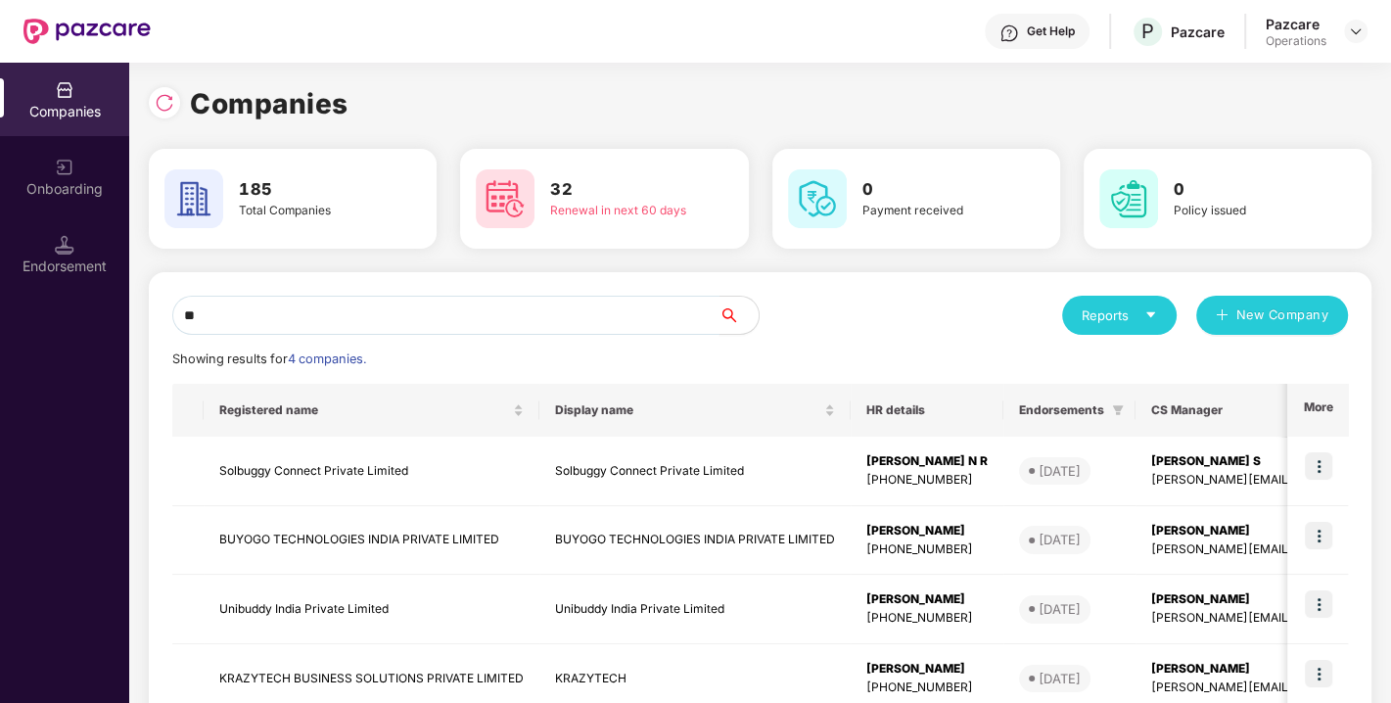
type input "*"
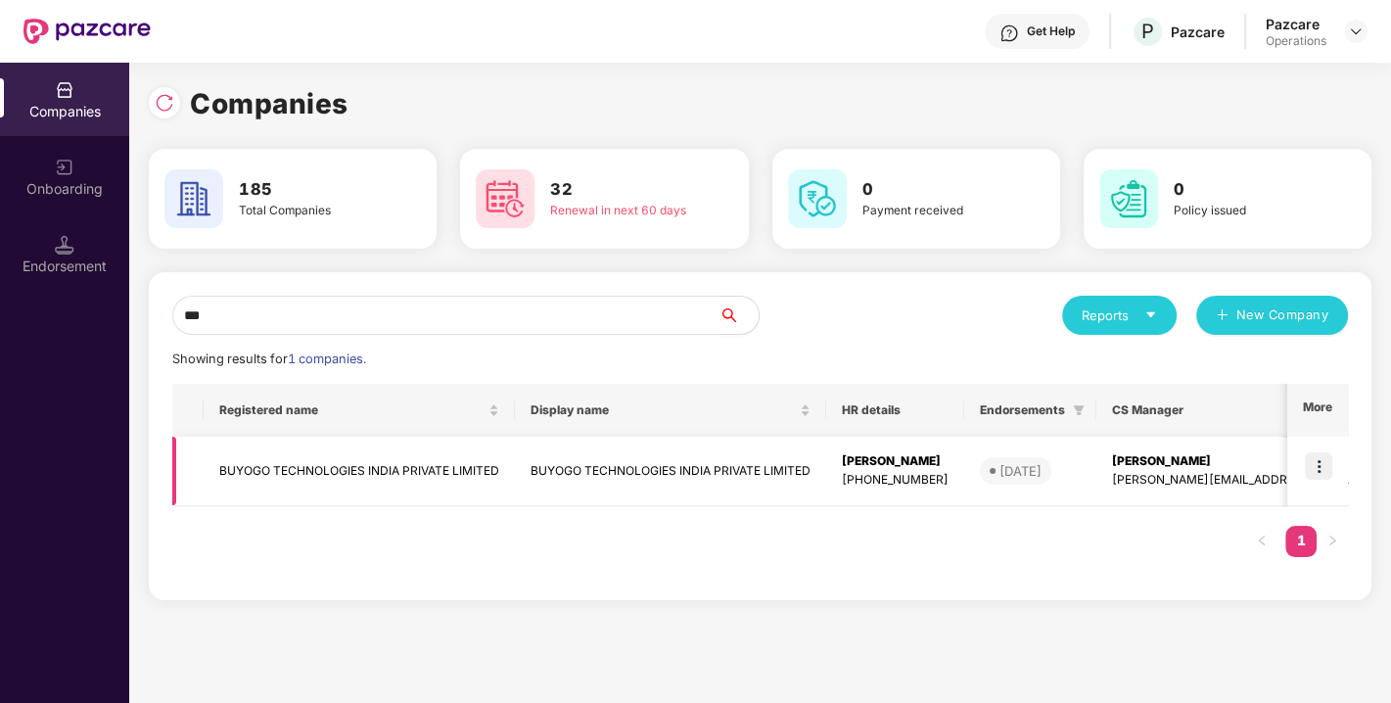
type input "***"
click at [299, 472] on td "BUYOGO TECHNOLOGIES INDIA PRIVATE LIMITED" at bounding box center [359, 472] width 311 height 70
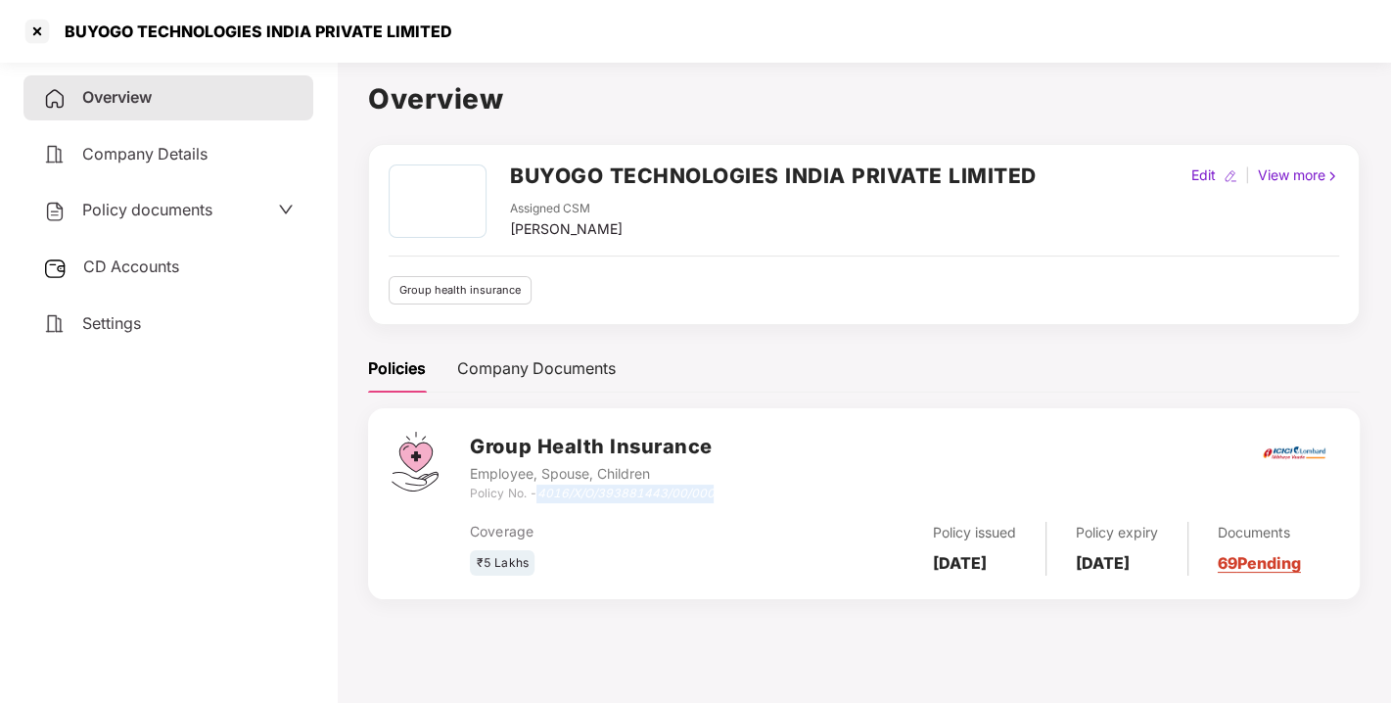
drag, startPoint x: 542, startPoint y: 494, endPoint x: 720, endPoint y: 491, distance: 177.2
click at [720, 491] on div "Group Health Insurance Employee, Spouse, Children Policy No. - 4016/X/O/3938814…" at bounding box center [903, 467] width 866 height 70
copy icon "4016/X/O/393881443/00/000"
click at [39, 26] on div at bounding box center [37, 31] width 31 height 31
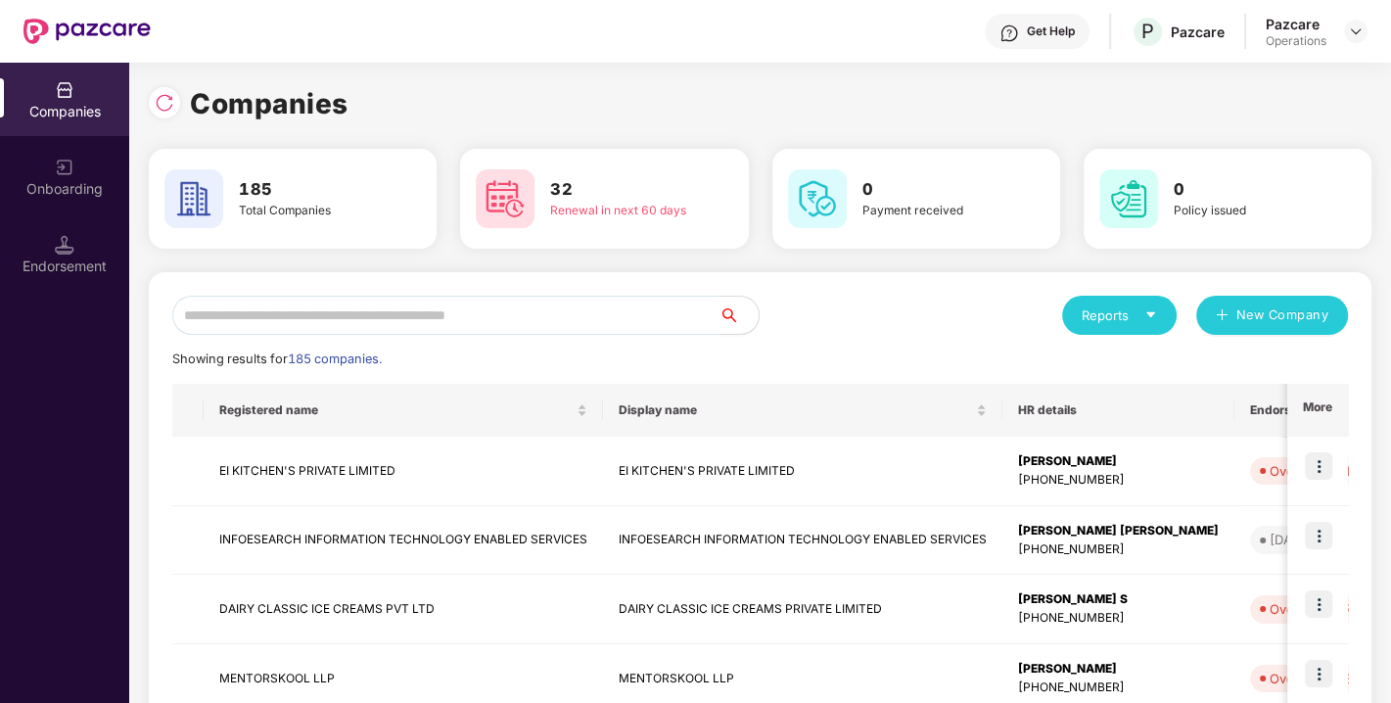
click at [278, 315] on input "text" at bounding box center [445, 315] width 547 height 39
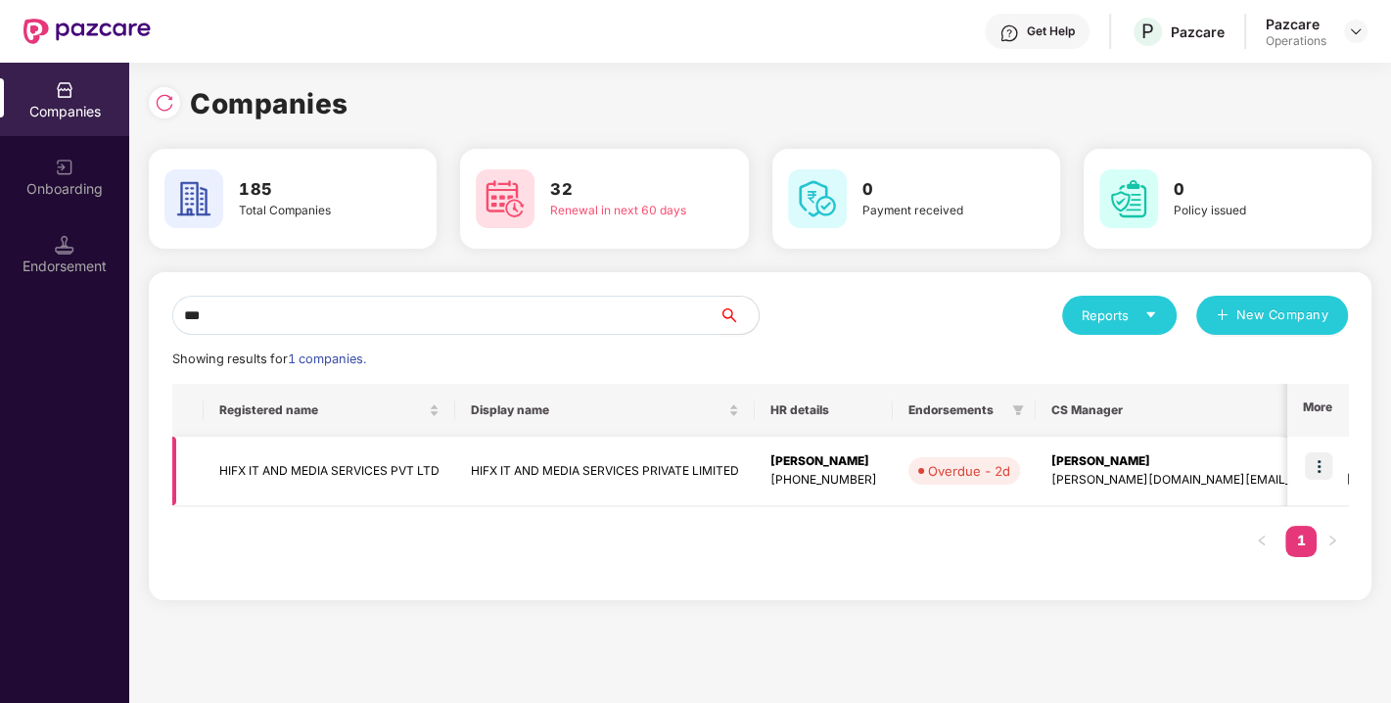
type input "***"
click at [1328, 461] on img at bounding box center [1318, 465] width 27 height 27
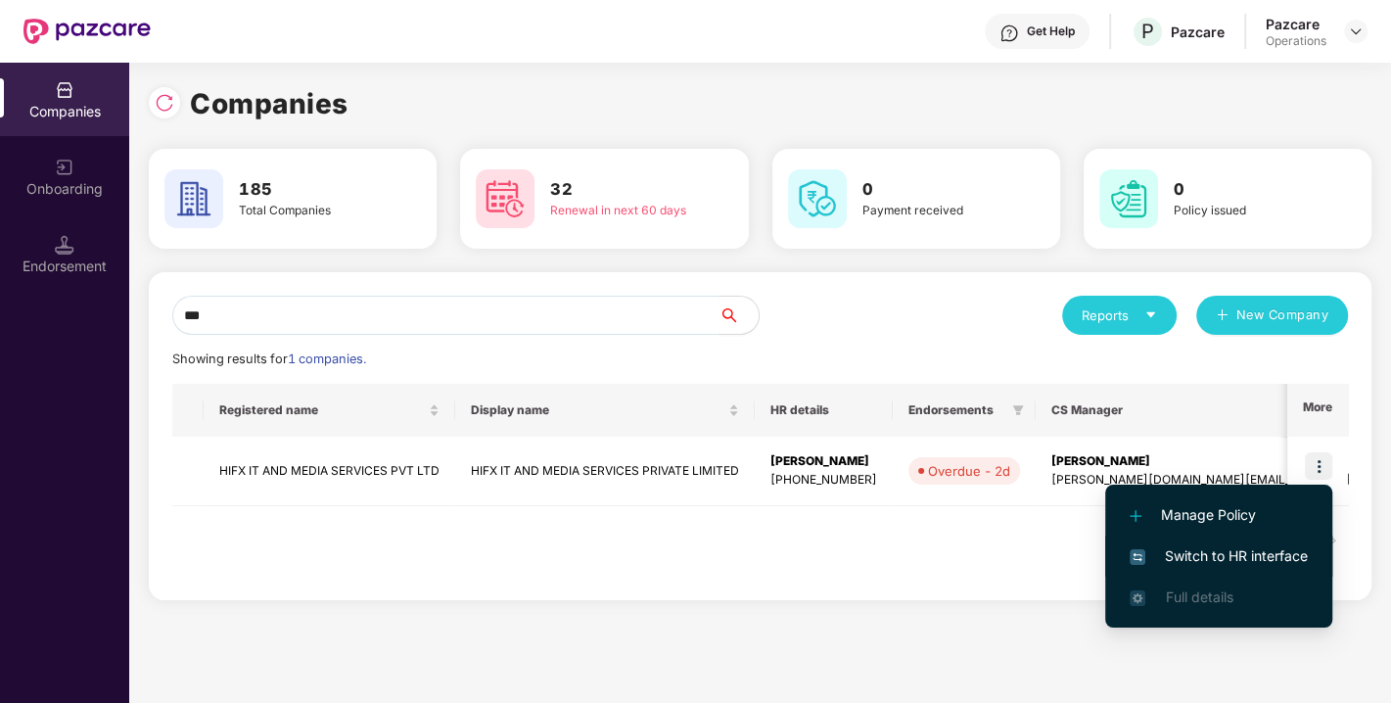
click at [1253, 548] on span "Switch to HR interface" at bounding box center [1219, 556] width 178 height 22
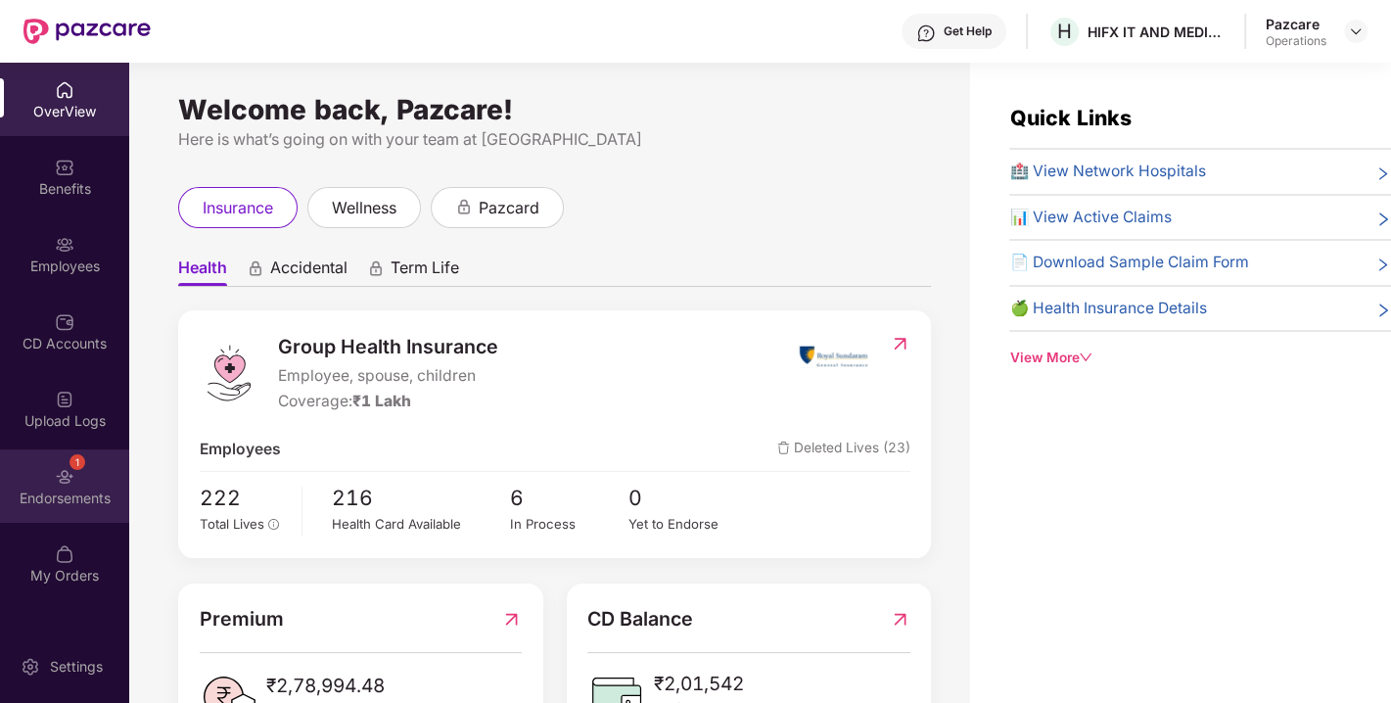
click at [55, 491] on div "Endorsements" at bounding box center [64, 499] width 129 height 20
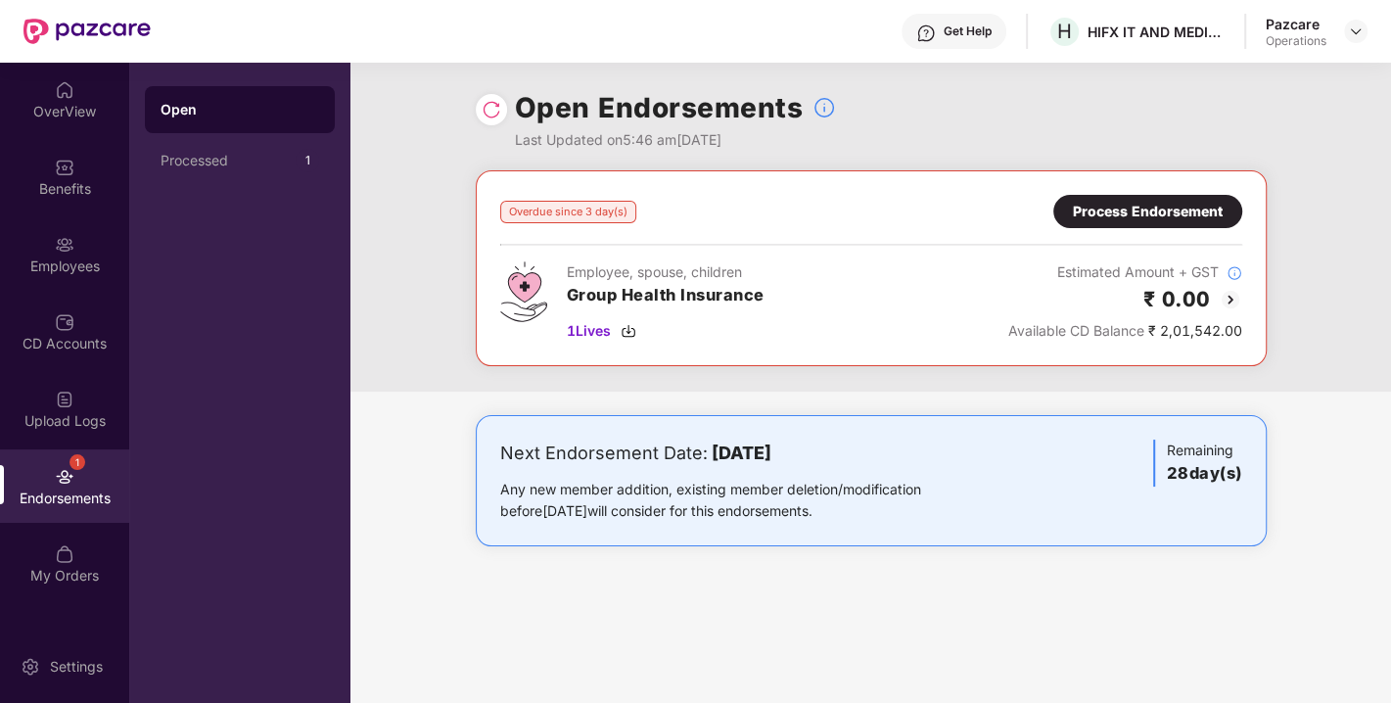
click at [1131, 213] on div "Process Endorsement" at bounding box center [1148, 212] width 150 height 22
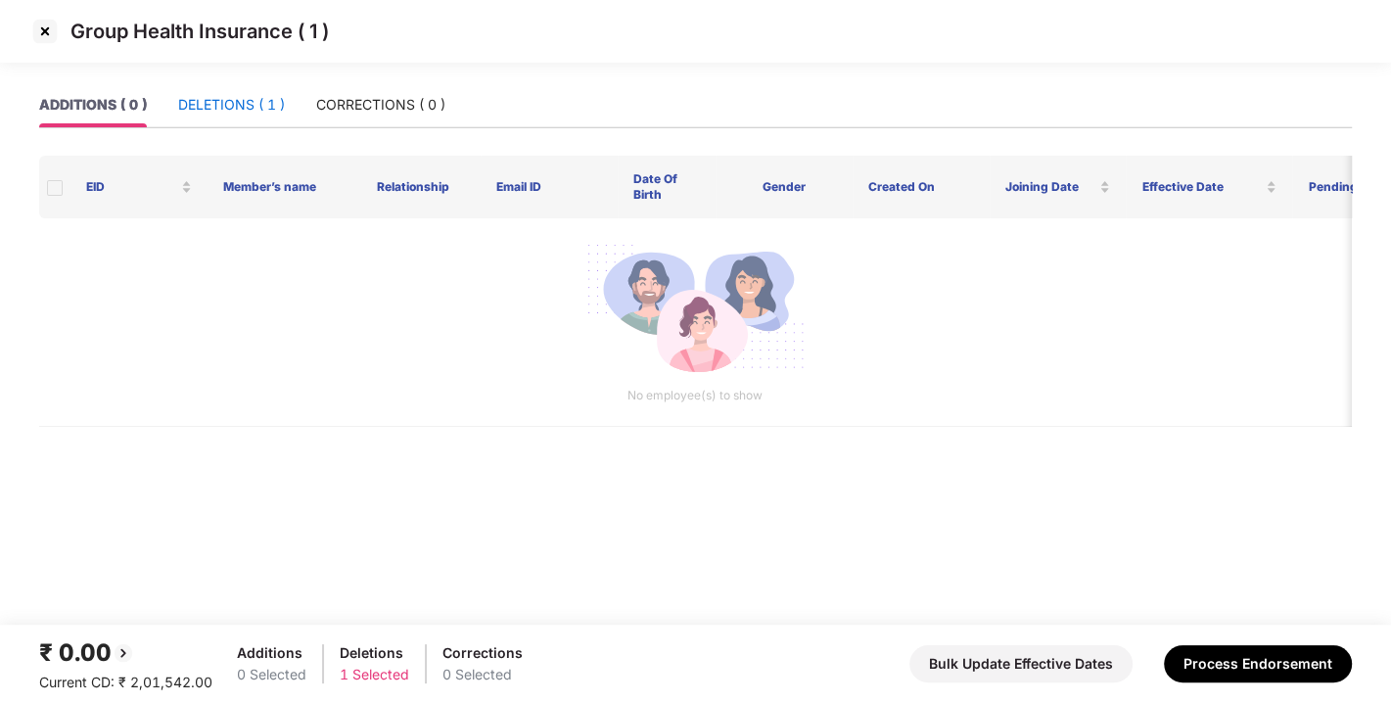
click at [210, 95] on div "DELETIONS ( 1 )" at bounding box center [231, 105] width 107 height 22
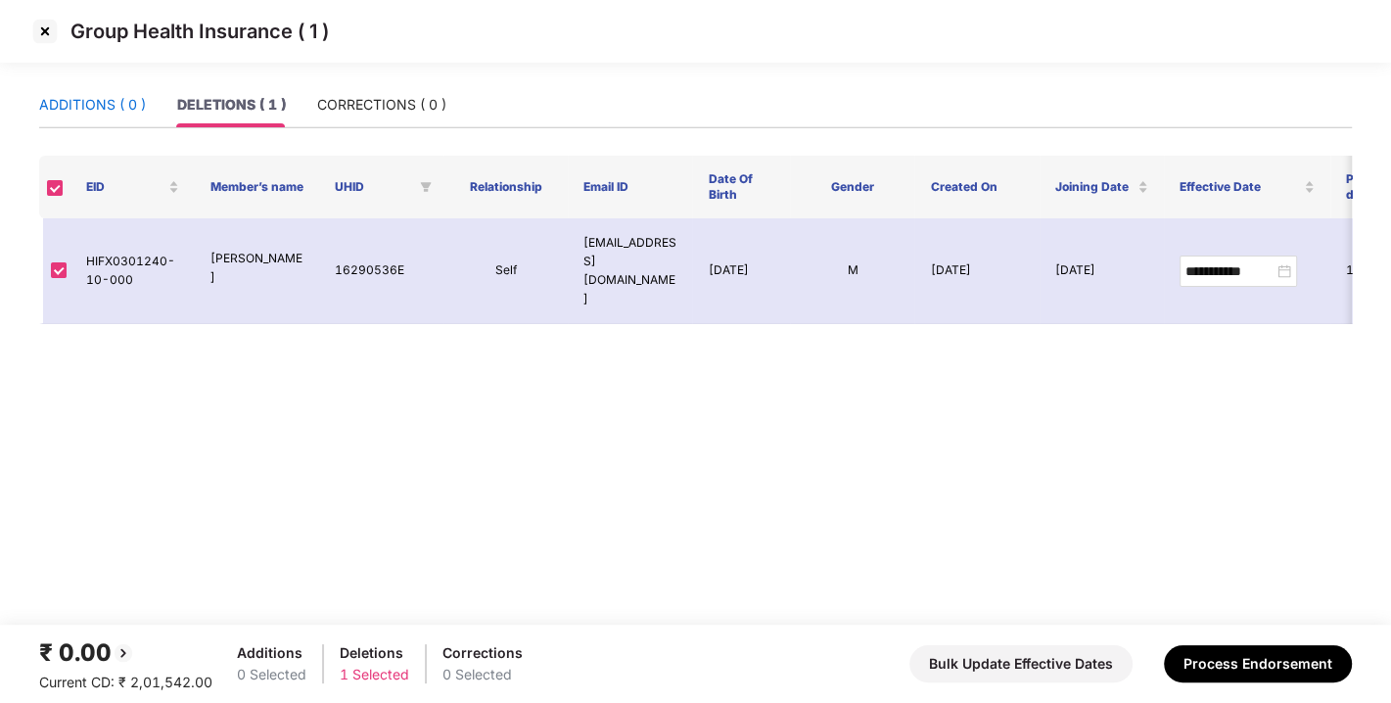
click at [110, 109] on div "ADDITIONS ( 0 )" at bounding box center [92, 105] width 107 height 22
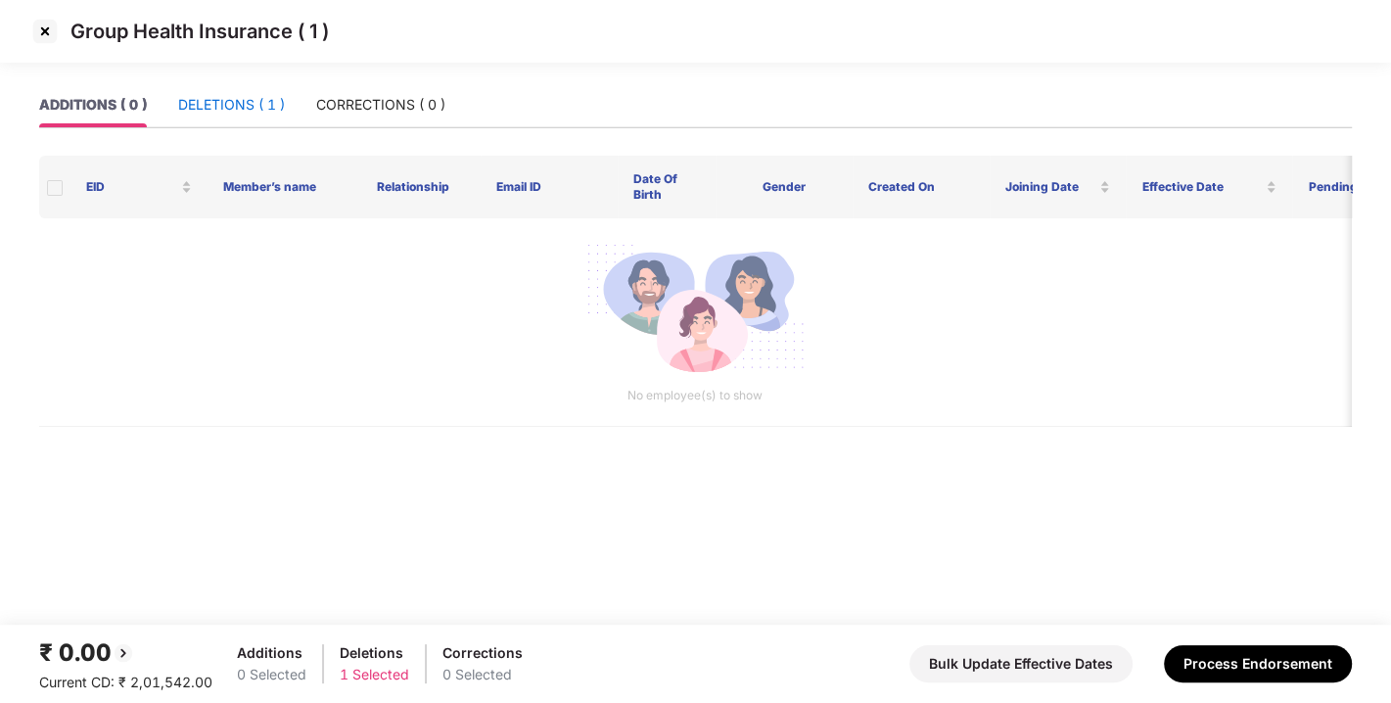
click at [220, 102] on div "DELETIONS ( 1 )" at bounding box center [231, 105] width 107 height 22
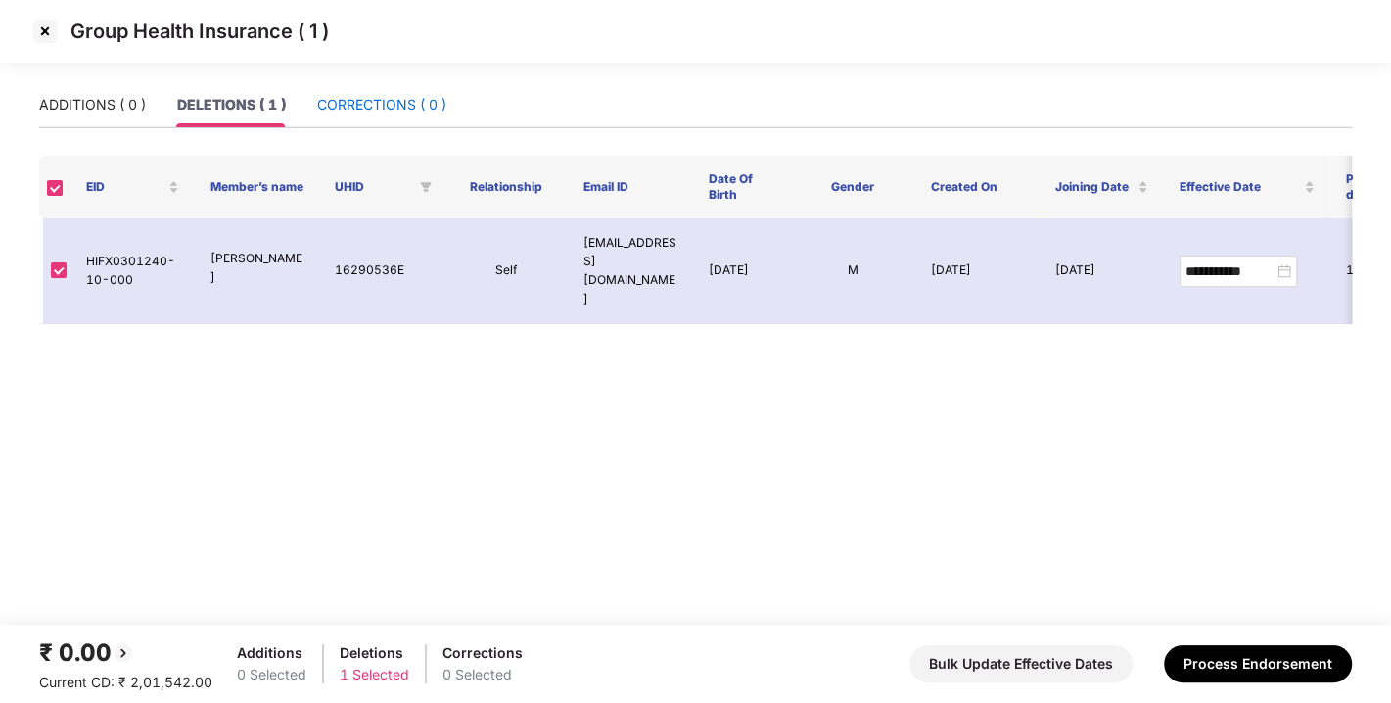
click at [394, 98] on div "CORRECTIONS ( 0 )" at bounding box center [381, 105] width 129 height 22
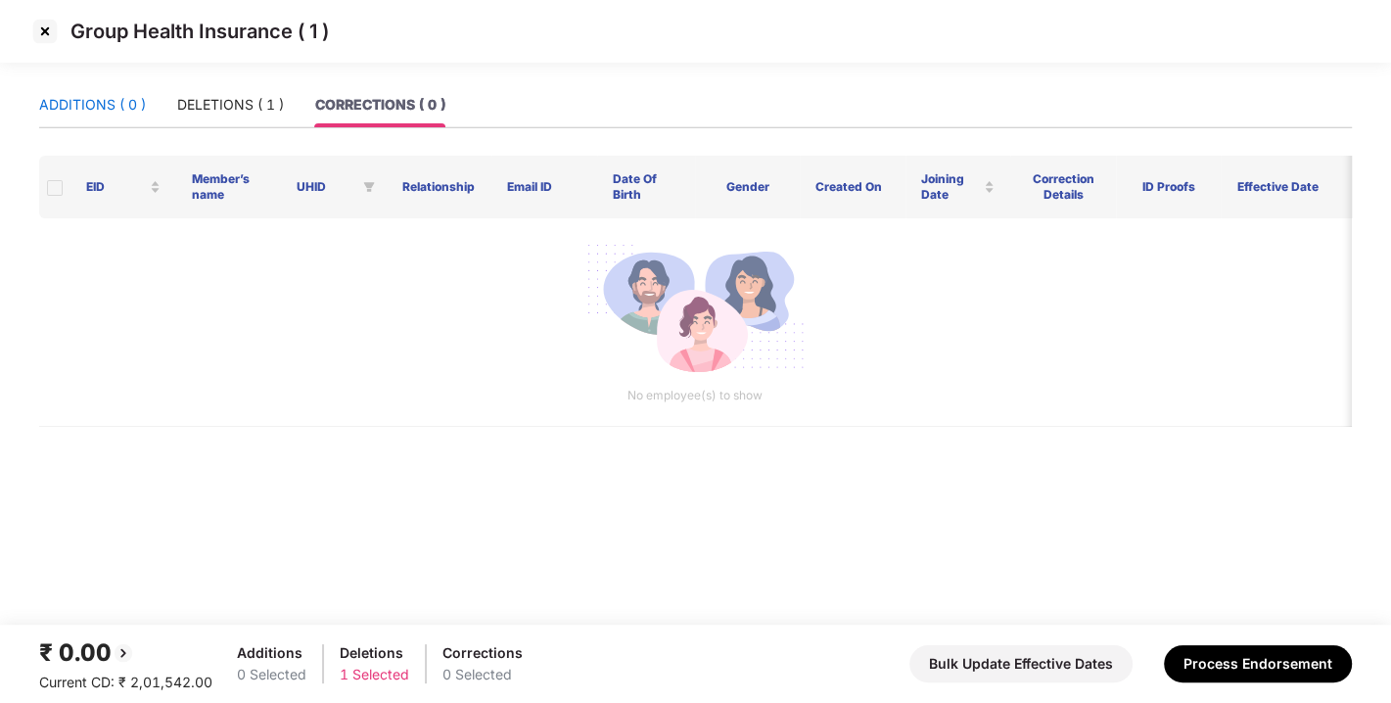
click at [106, 112] on div "ADDITIONS ( 0 )" at bounding box center [92, 105] width 107 height 22
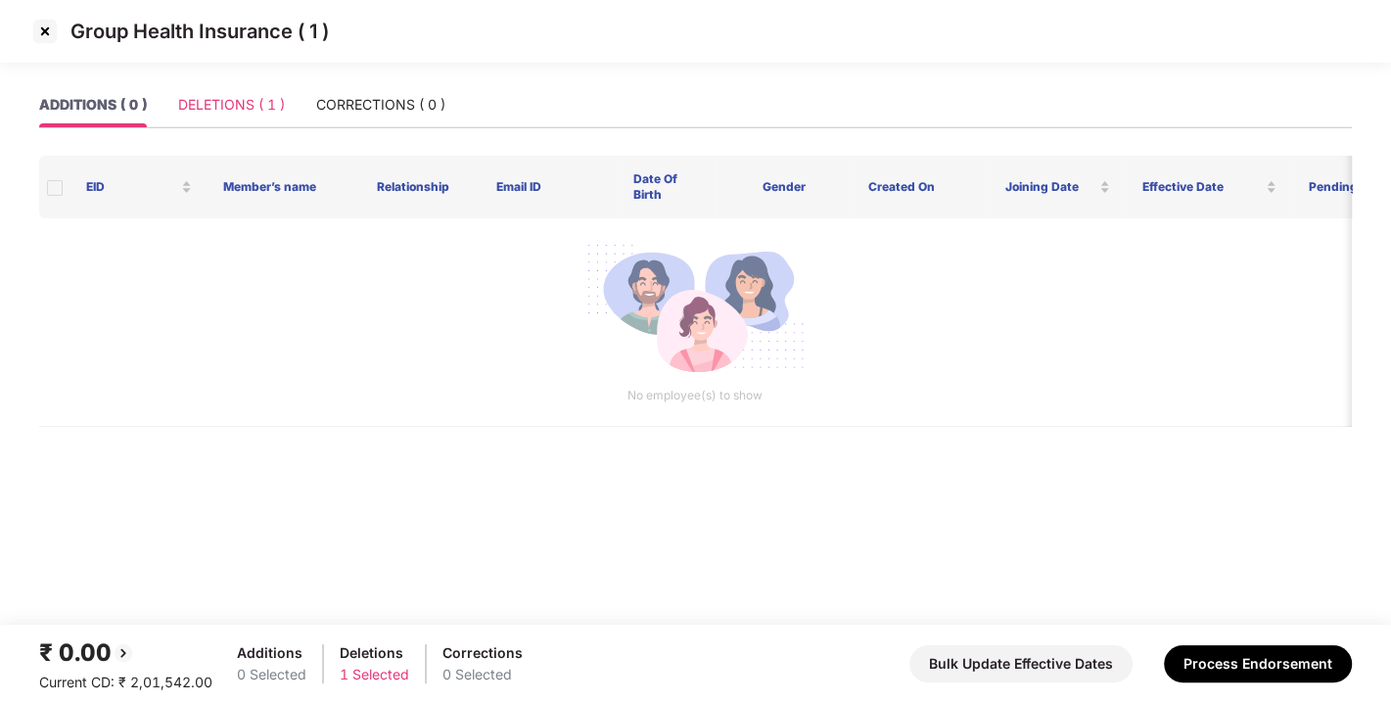
click at [239, 123] on div "DELETIONS ( 1 )" at bounding box center [231, 104] width 107 height 45
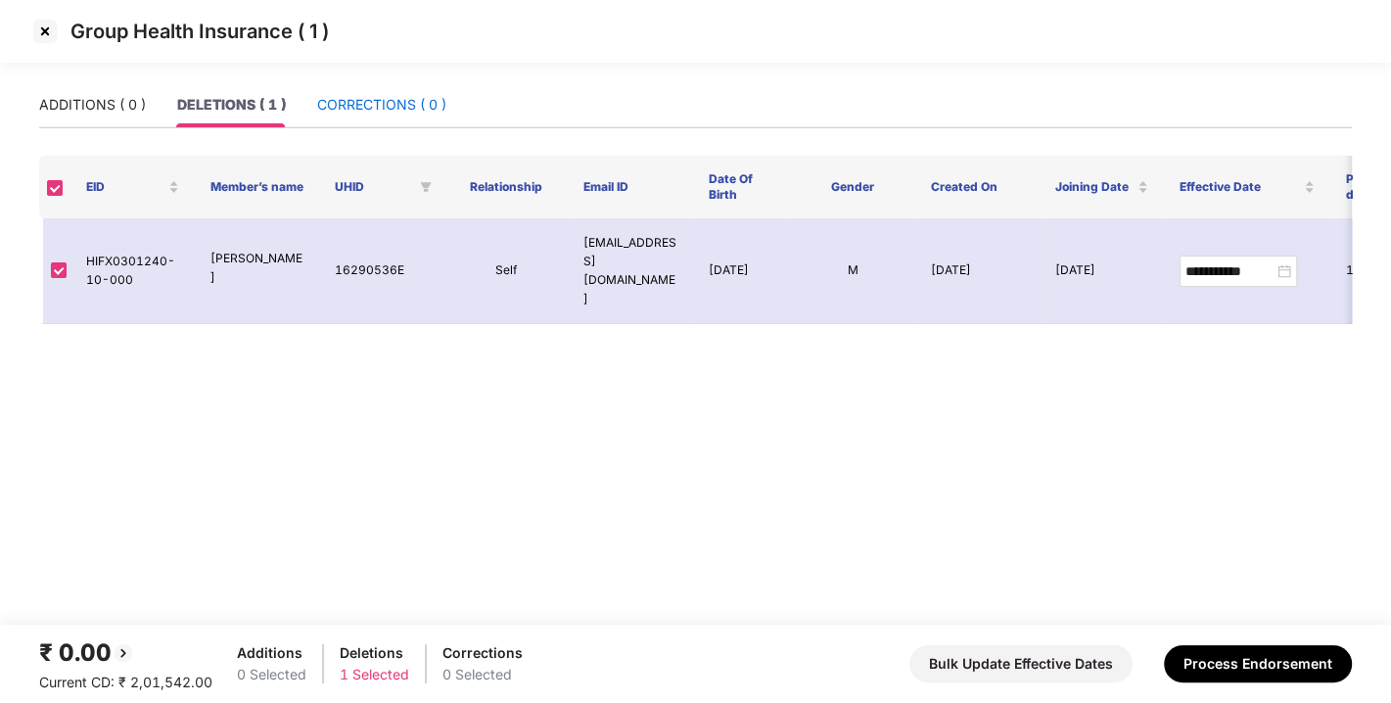
click at [389, 110] on div "CORRECTIONS ( 0 )" at bounding box center [381, 105] width 129 height 22
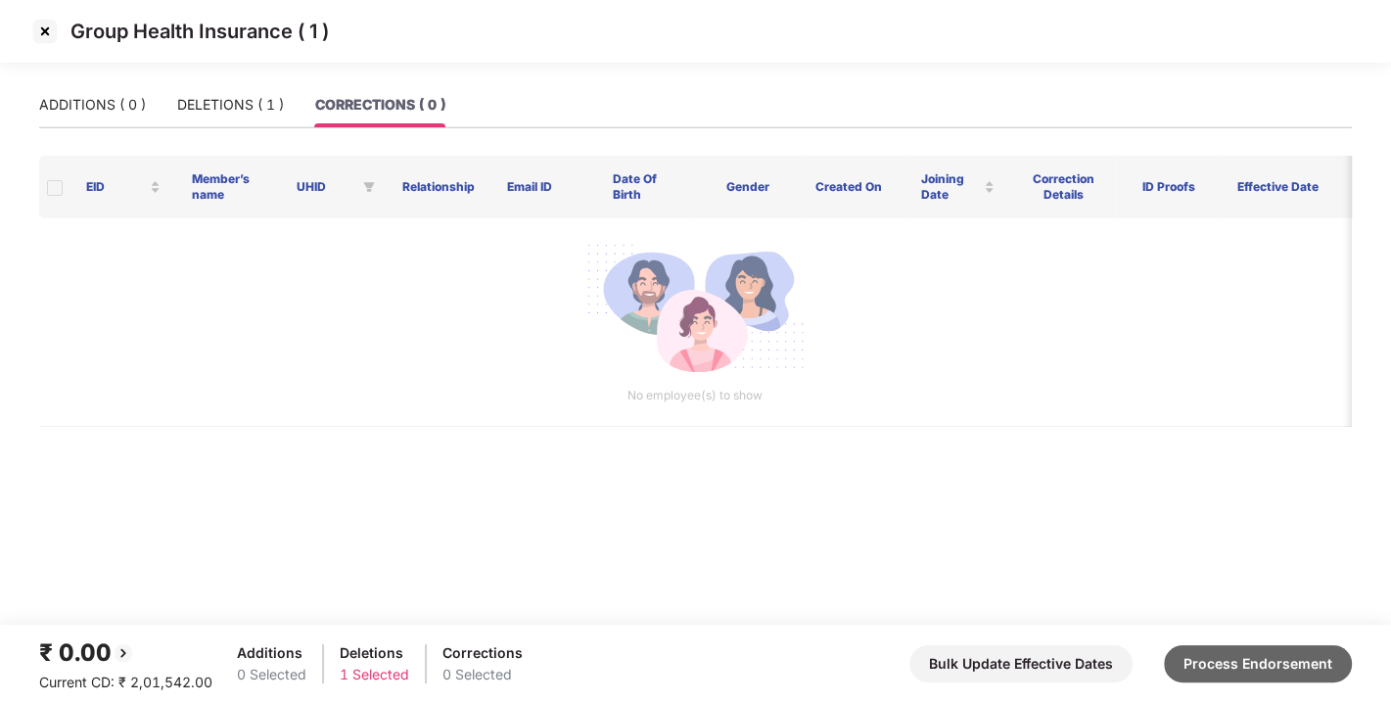
click at [1238, 648] on button "Process Endorsement" at bounding box center [1258, 663] width 188 height 37
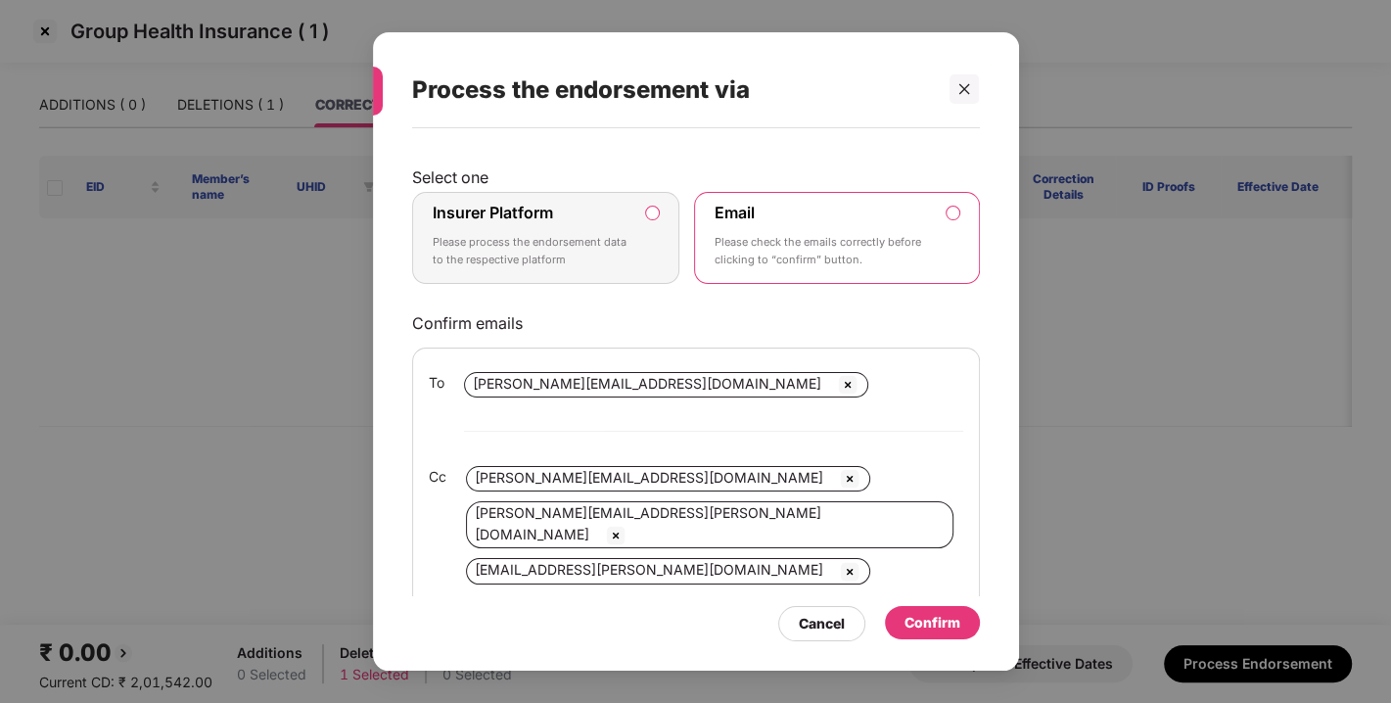
click at [650, 202] on label "Insurer Platform Please process the endorsement data to the respective platform" at bounding box center [546, 238] width 268 height 92
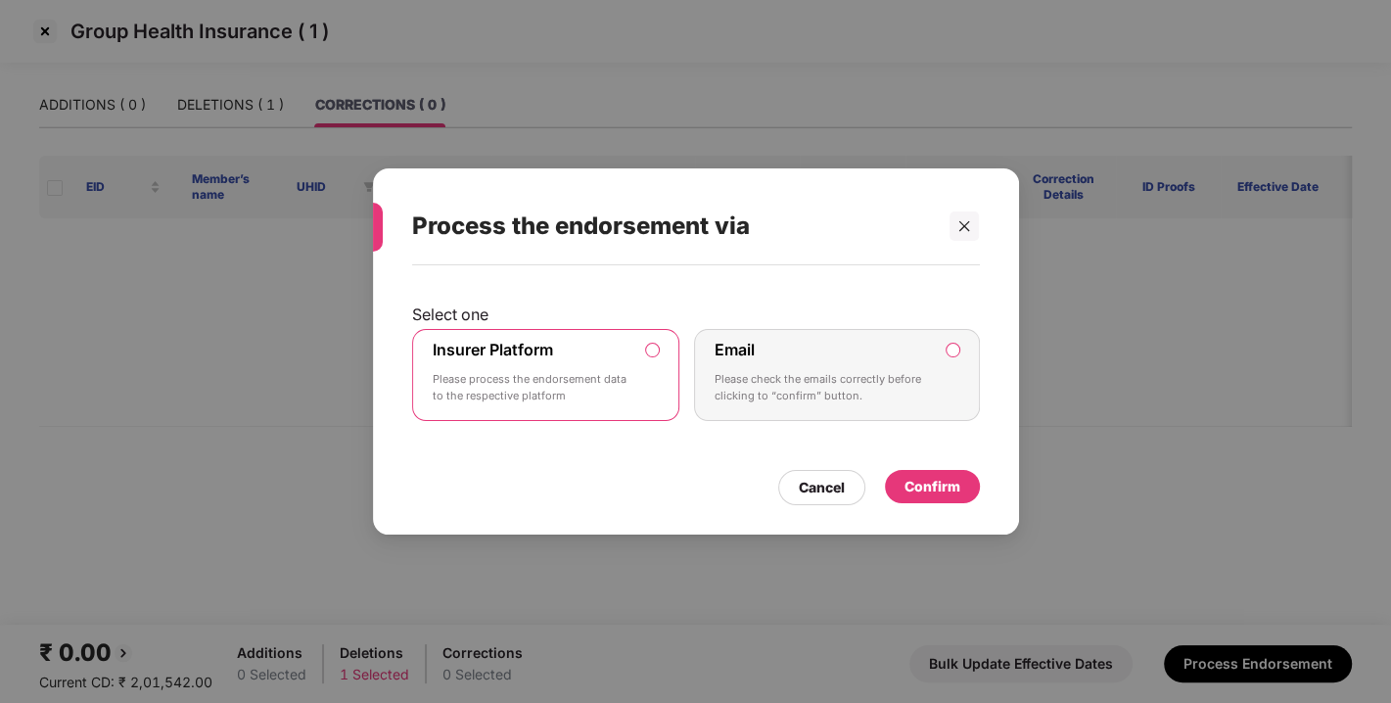
click at [922, 481] on div "Confirm" at bounding box center [933, 487] width 56 height 22
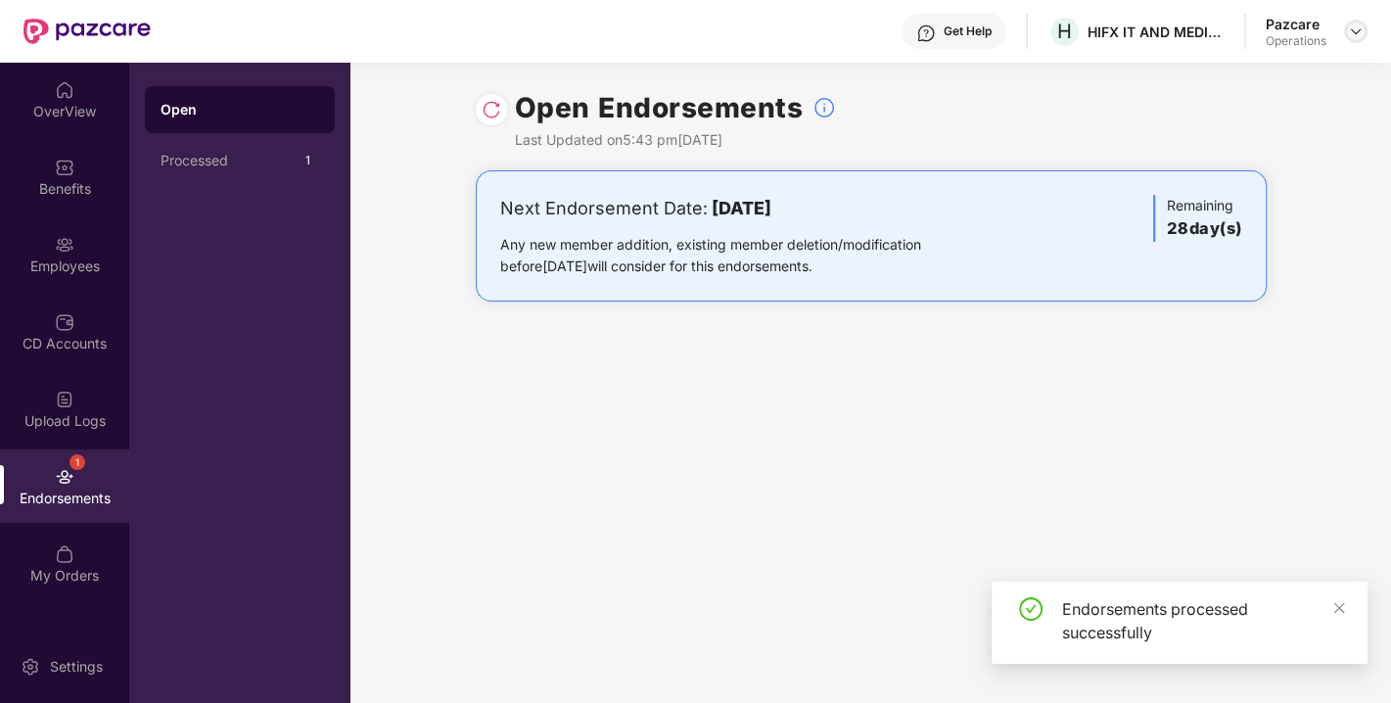
click at [1352, 28] on img at bounding box center [1356, 31] width 16 height 16
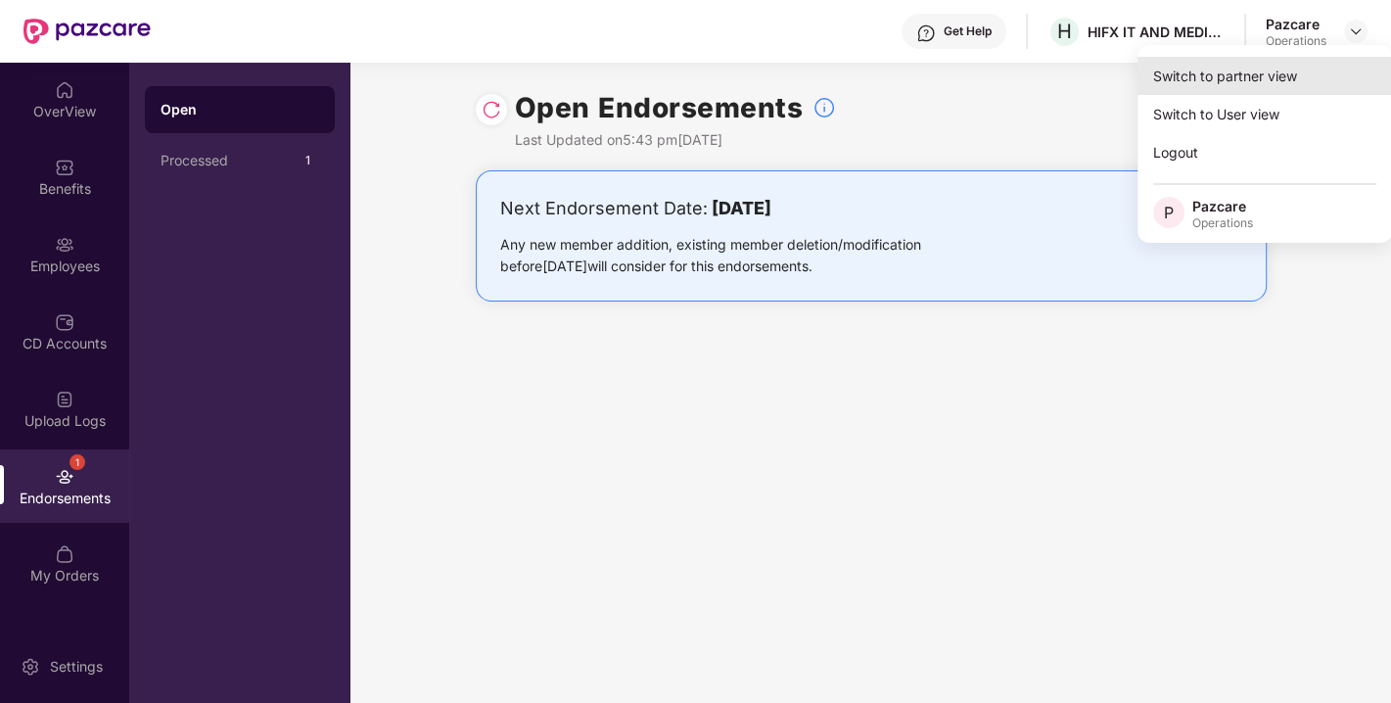
click at [1250, 64] on div "Switch to partner view" at bounding box center [1265, 76] width 255 height 38
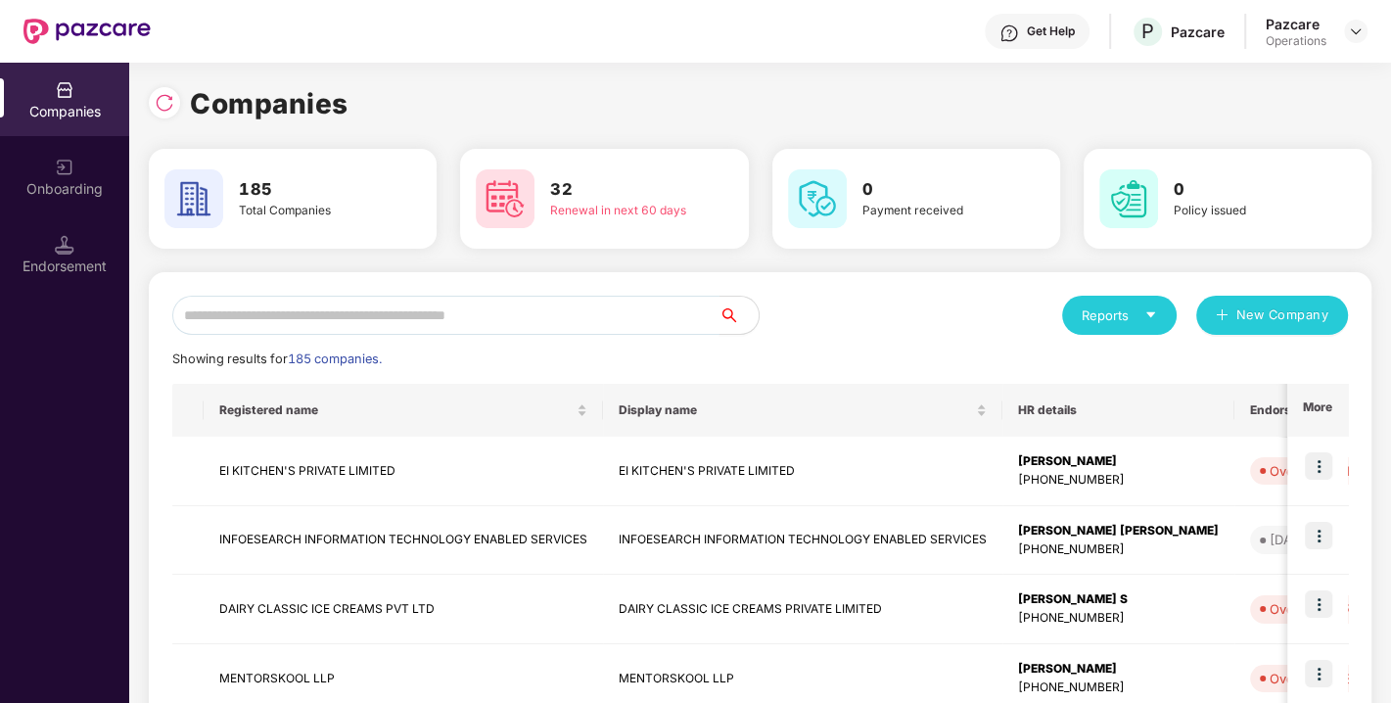
click at [552, 316] on input "text" at bounding box center [445, 315] width 547 height 39
click at [581, 318] on input "text" at bounding box center [445, 315] width 547 height 39
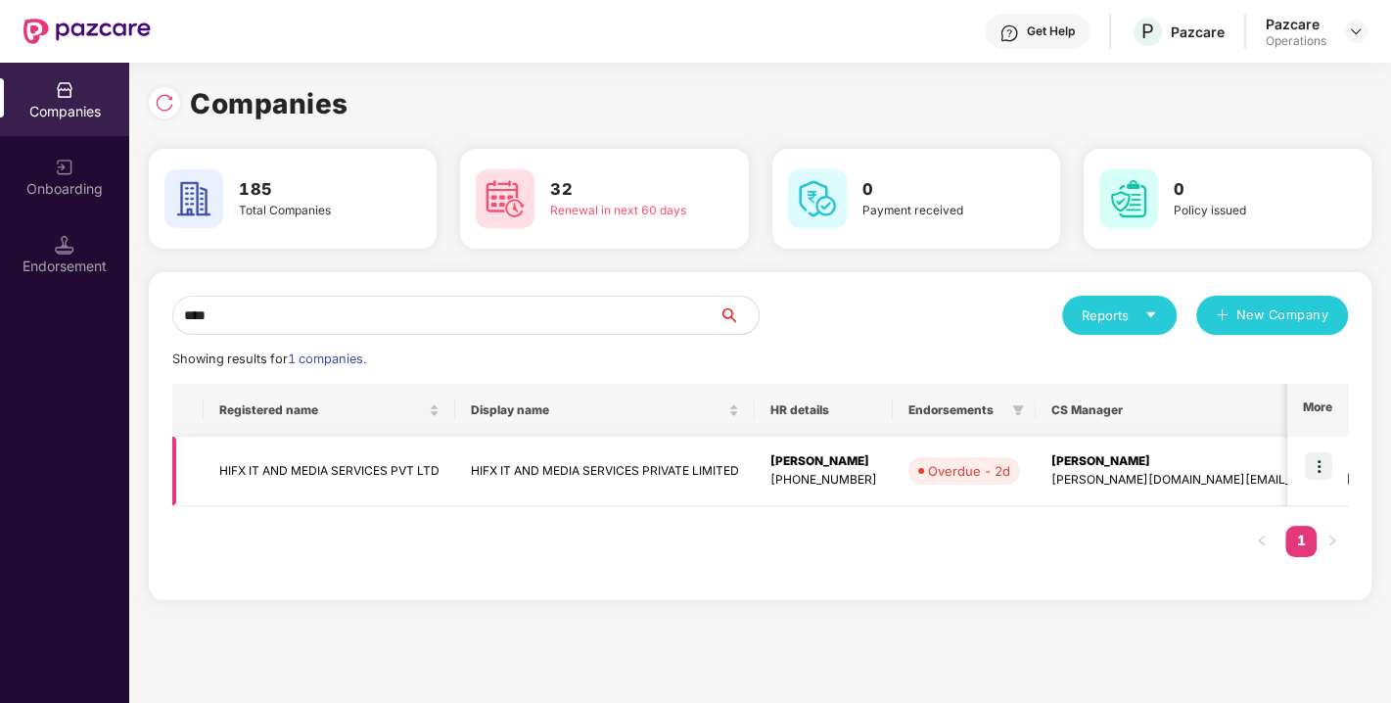
type input "****"
click at [1320, 467] on img at bounding box center [1318, 465] width 27 height 27
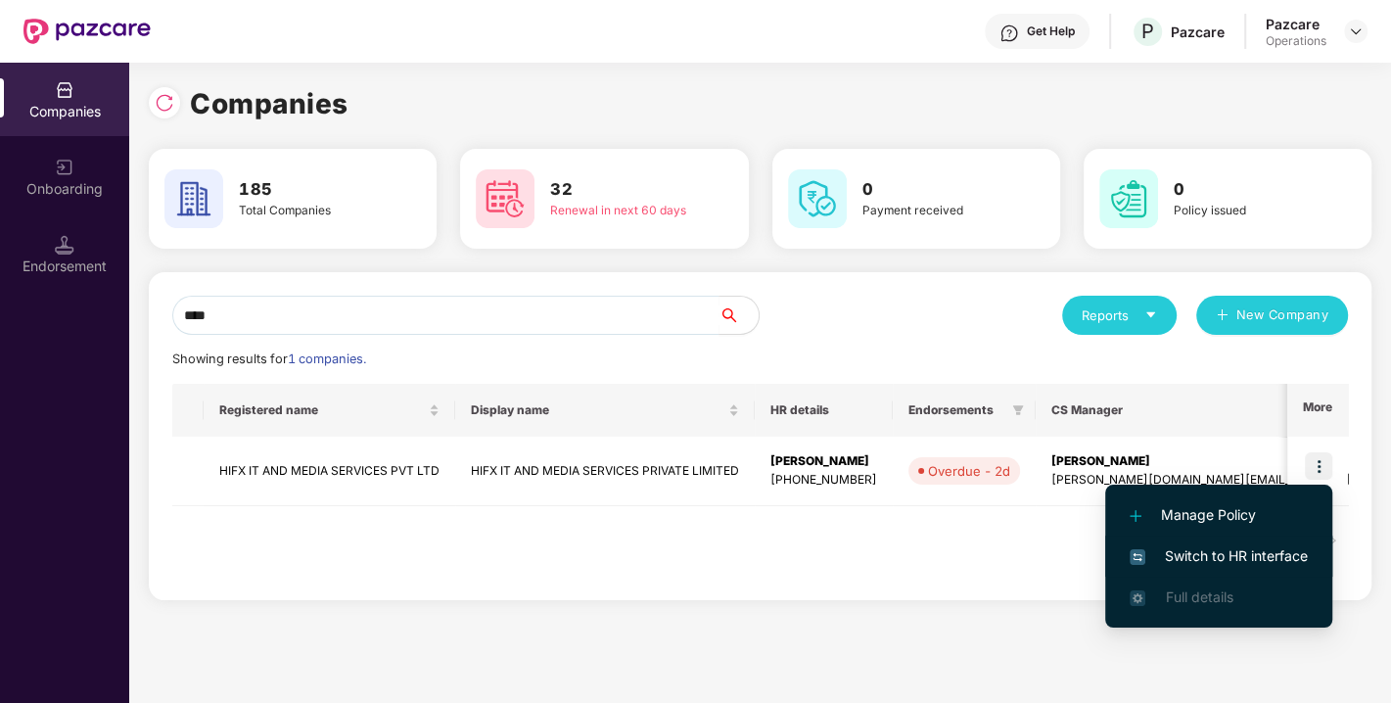
click at [1215, 547] on span "Switch to HR interface" at bounding box center [1219, 556] width 178 height 22
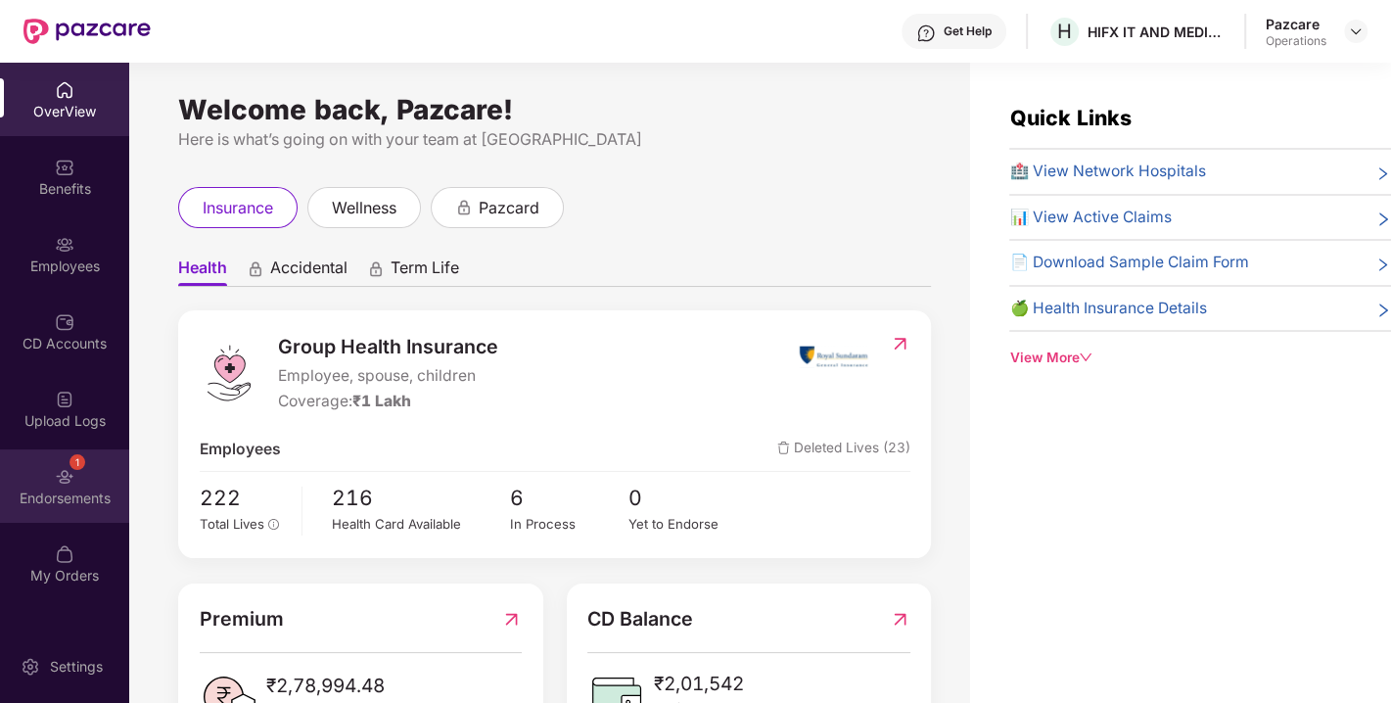
click at [53, 491] on div "Endorsements" at bounding box center [64, 499] width 129 height 20
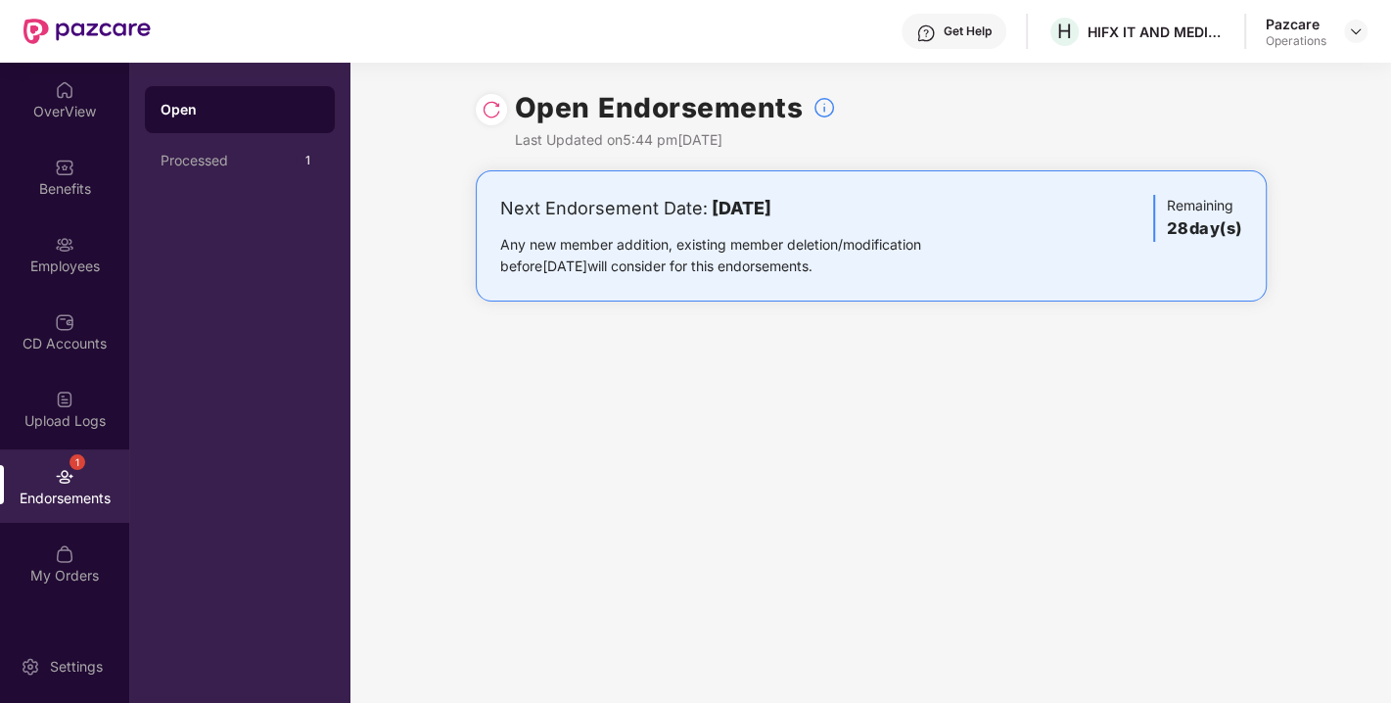
click at [492, 107] on img at bounding box center [492, 110] width 20 height 20
click at [1351, 30] on img at bounding box center [1356, 31] width 16 height 16
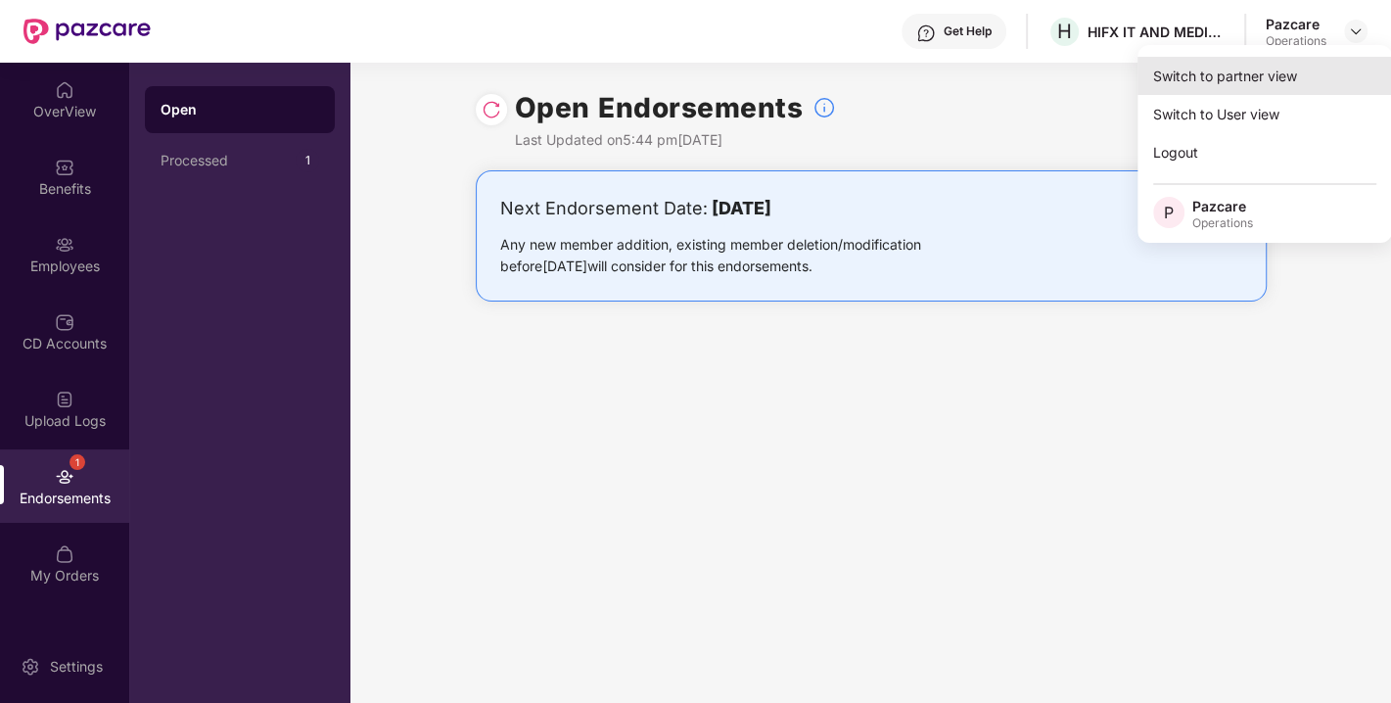
click at [1260, 65] on div "Switch to partner view" at bounding box center [1265, 76] width 255 height 38
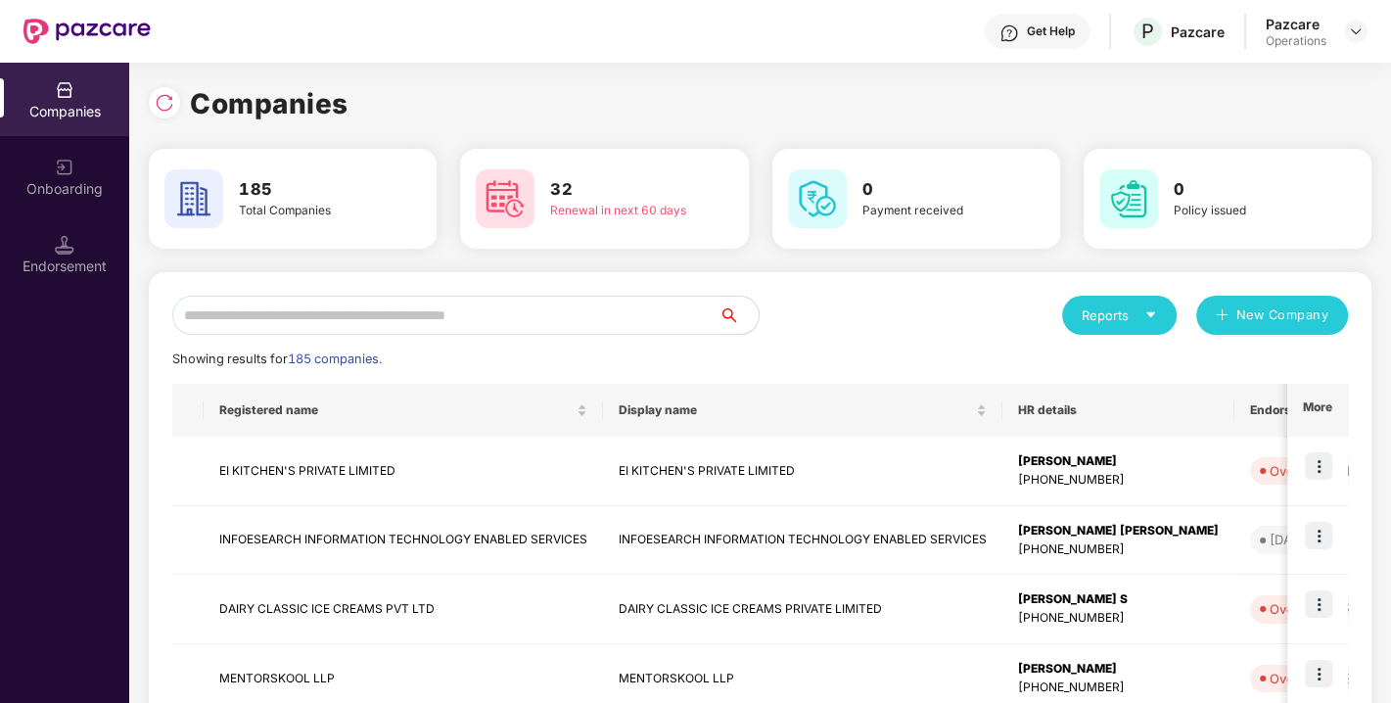
click at [480, 315] on input "text" at bounding box center [445, 315] width 547 height 39
paste input "**********"
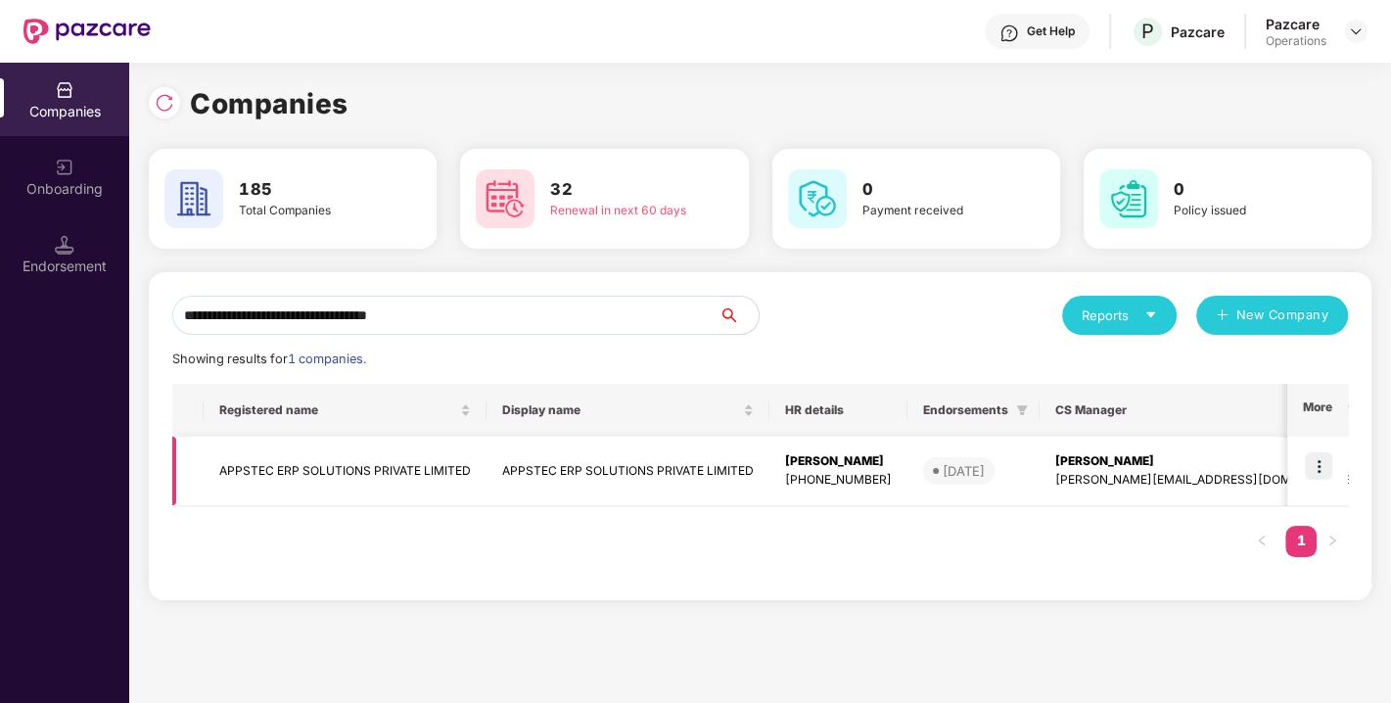
type input "**********"
click at [1321, 468] on img at bounding box center [1318, 465] width 27 height 27
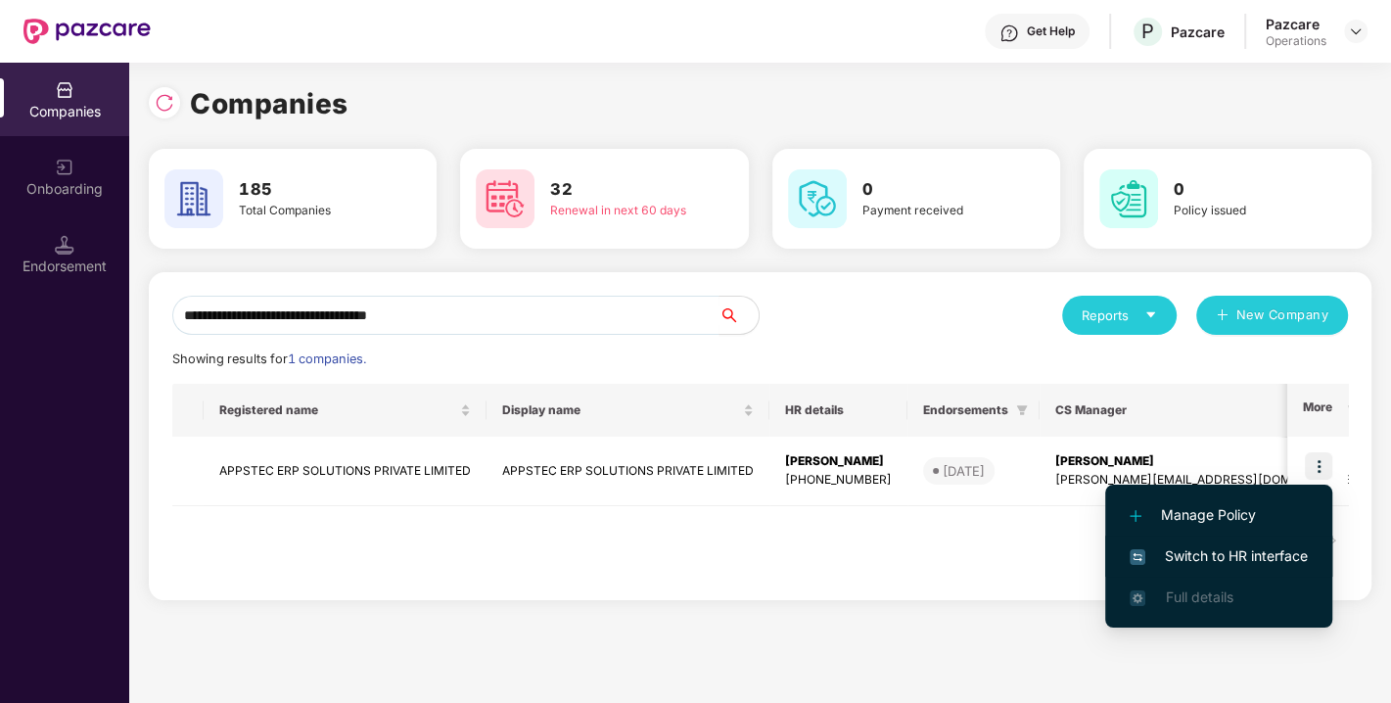
click at [1216, 560] on span "Switch to HR interface" at bounding box center [1219, 556] width 178 height 22
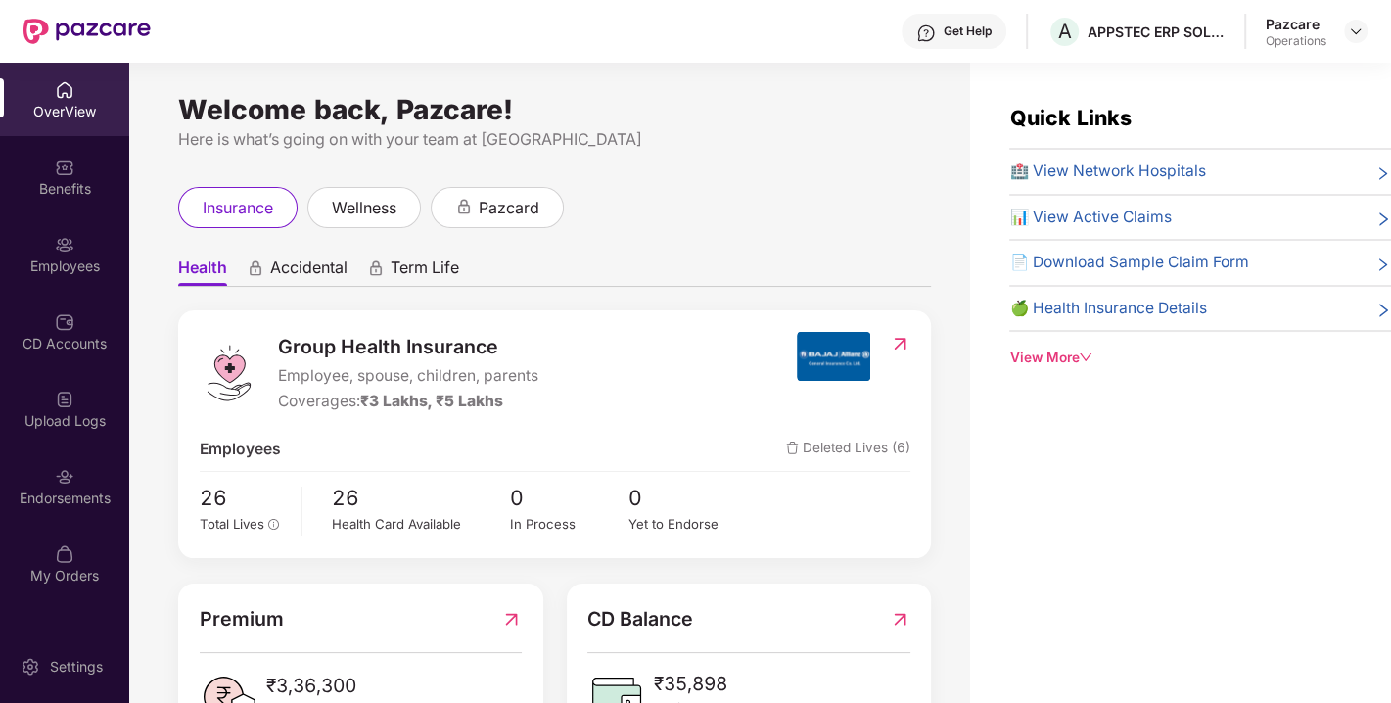
click at [98, 502] on div "Endorsements" at bounding box center [64, 499] width 129 height 20
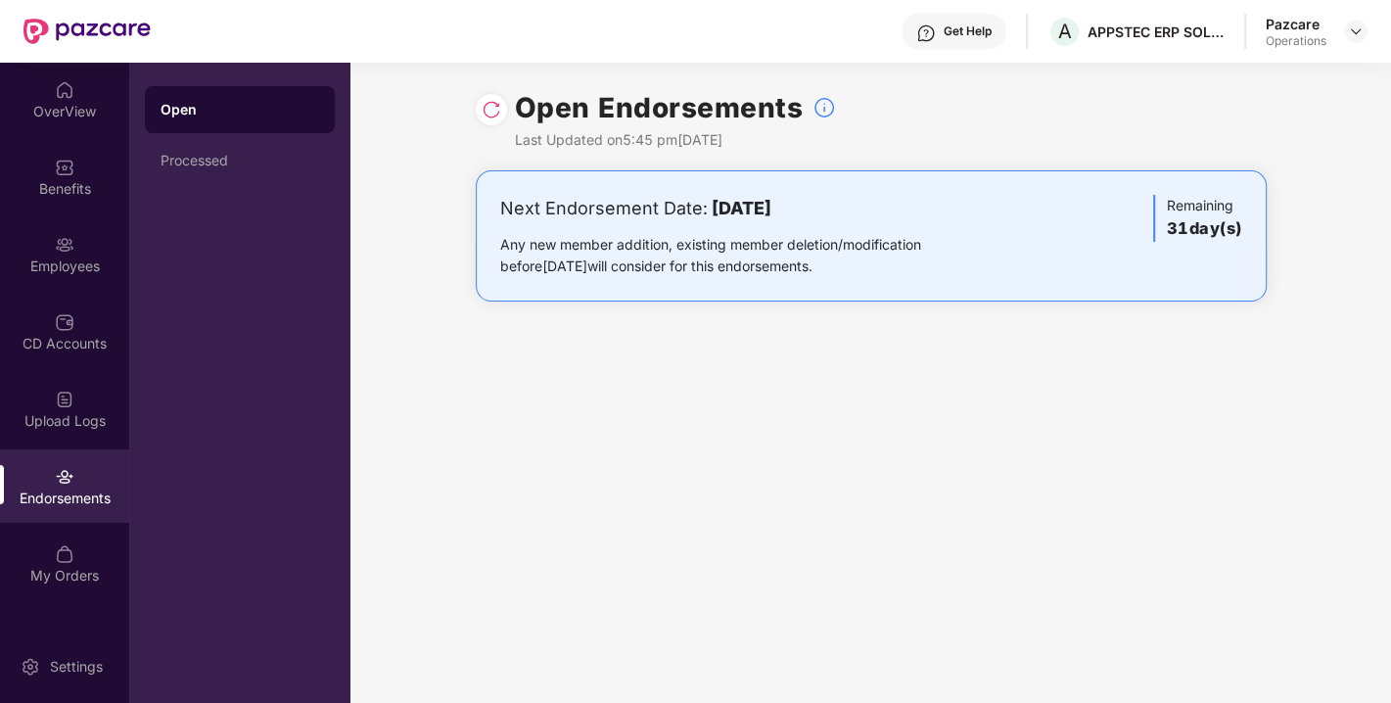
click at [490, 119] on div at bounding box center [491, 109] width 31 height 31
click at [1345, 32] on div at bounding box center [1355, 31] width 23 height 23
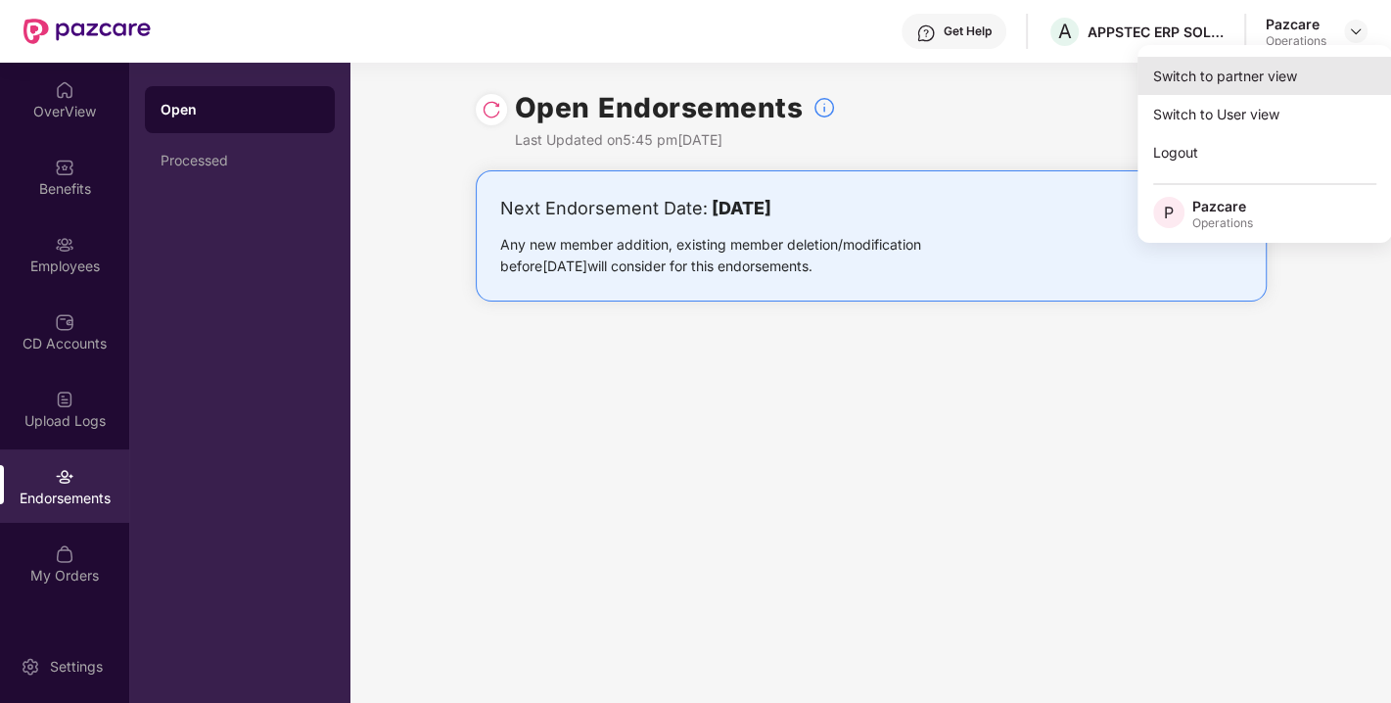
click at [1259, 78] on div "Switch to partner view" at bounding box center [1265, 76] width 255 height 38
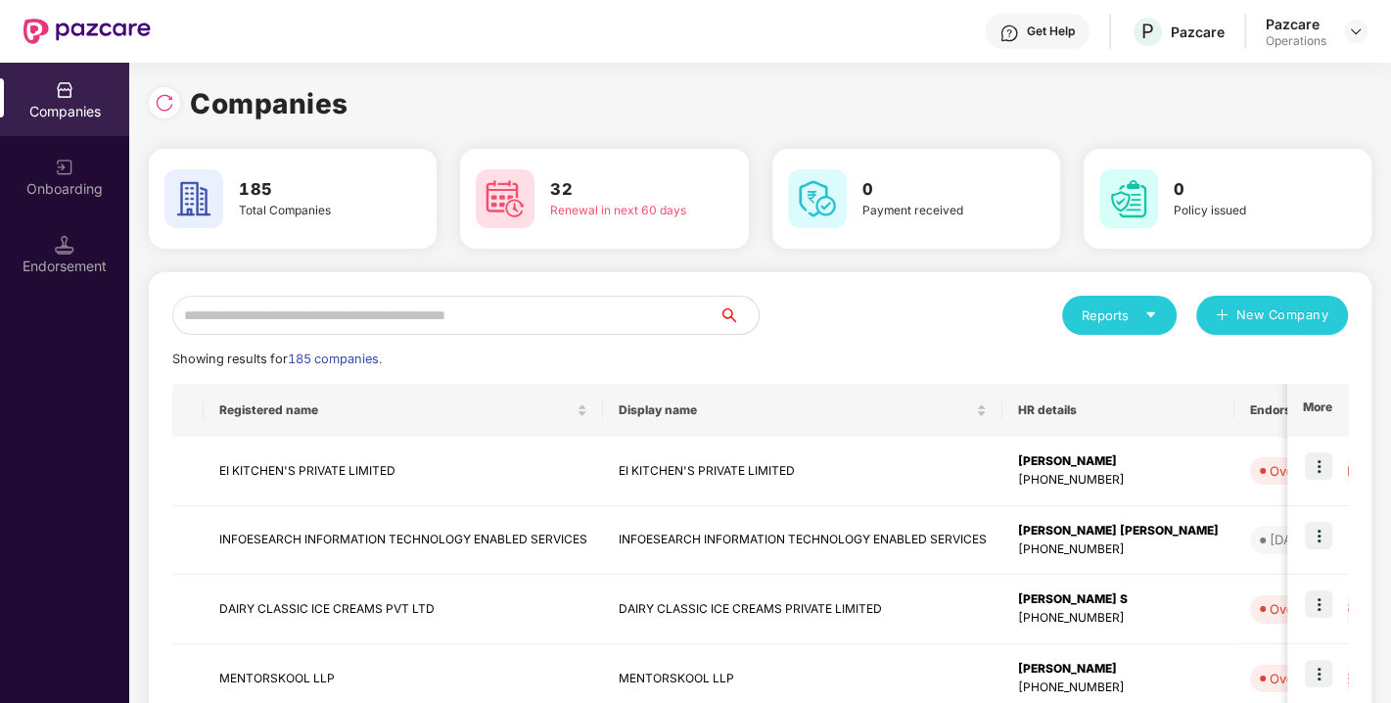
click at [488, 320] on input "text" at bounding box center [445, 315] width 547 height 39
paste input "**********"
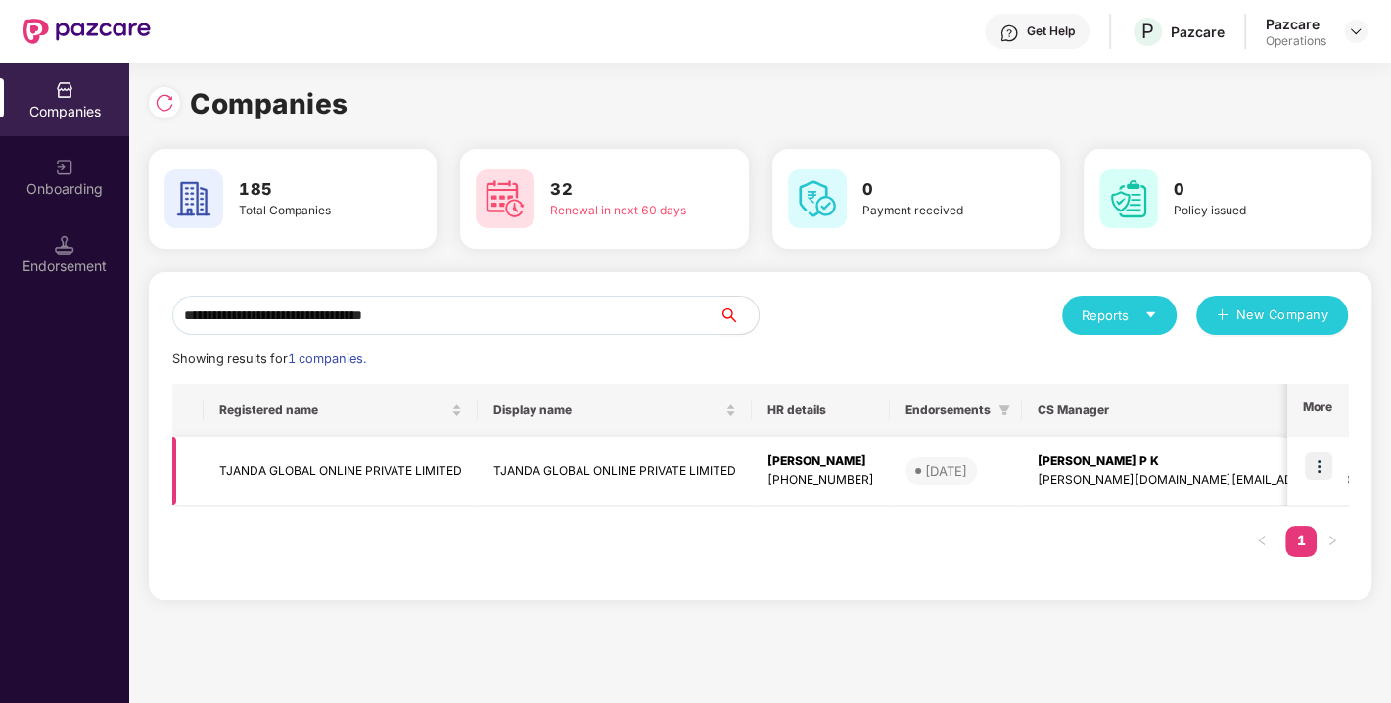
type input "**********"
click at [1318, 468] on img at bounding box center [1318, 465] width 27 height 27
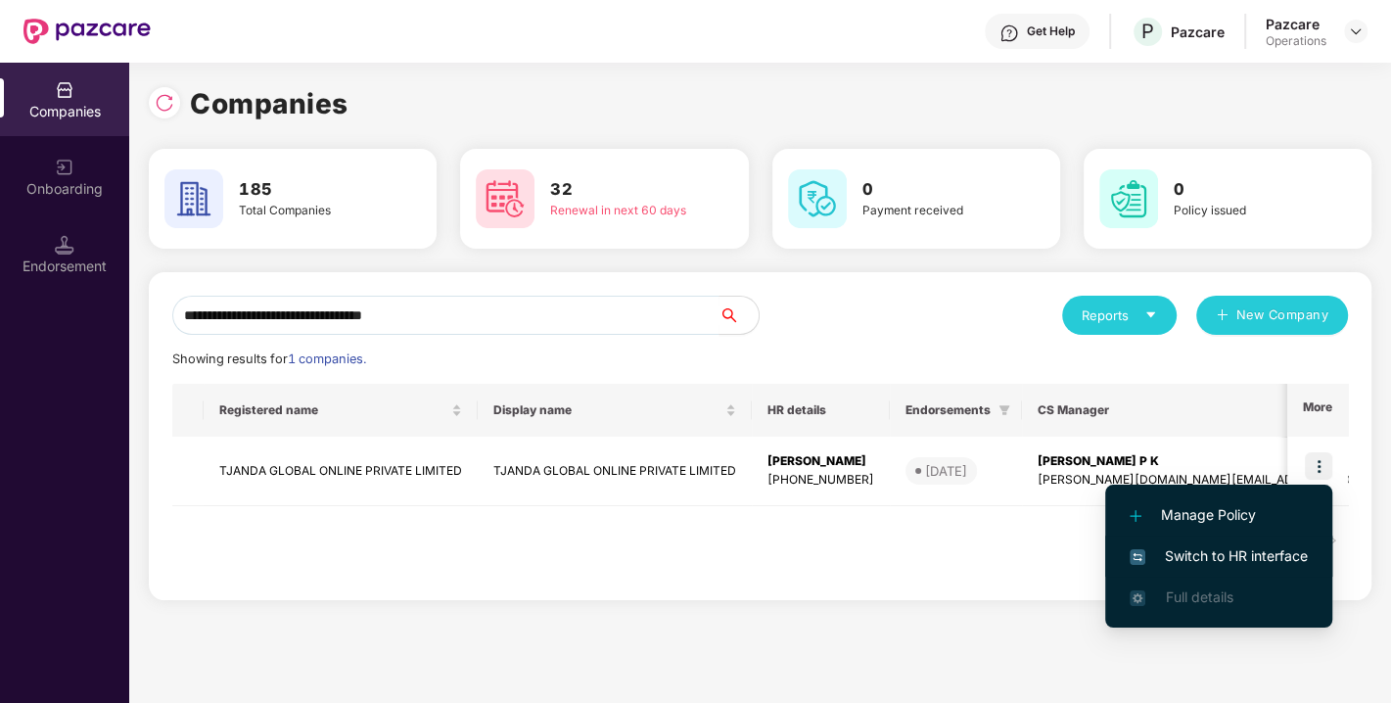
click at [1222, 550] on span "Switch to HR interface" at bounding box center [1219, 556] width 178 height 22
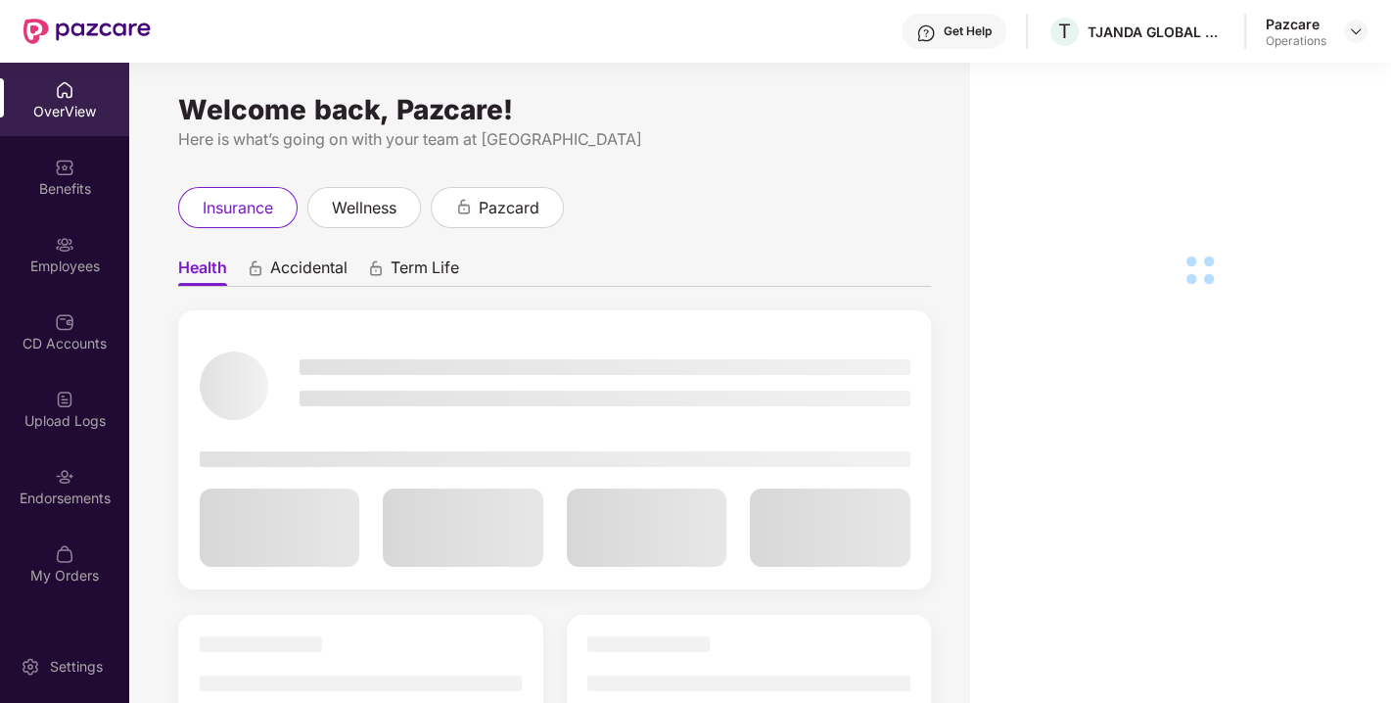
click at [57, 504] on div "Endorsements" at bounding box center [64, 499] width 129 height 20
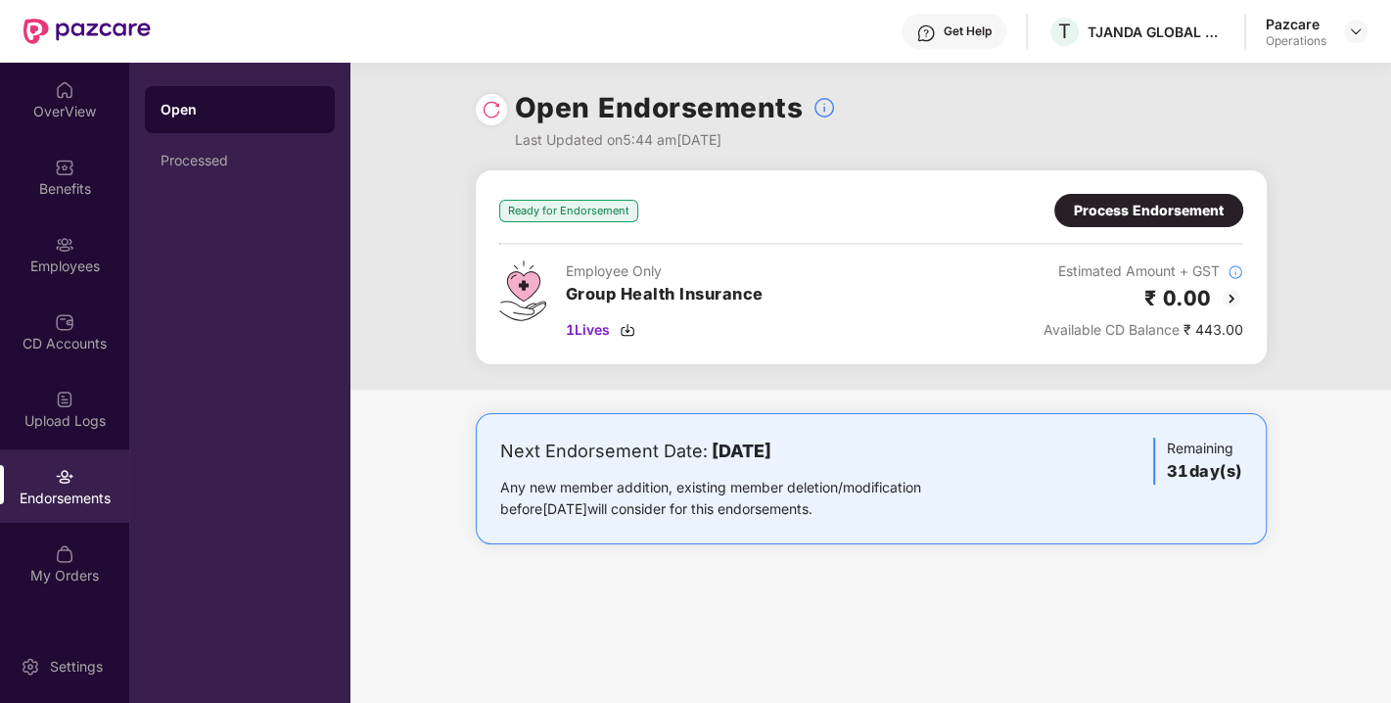
click at [482, 112] on img at bounding box center [492, 110] width 20 height 20
click at [1118, 204] on div "Process Endorsement" at bounding box center [1149, 211] width 150 height 22
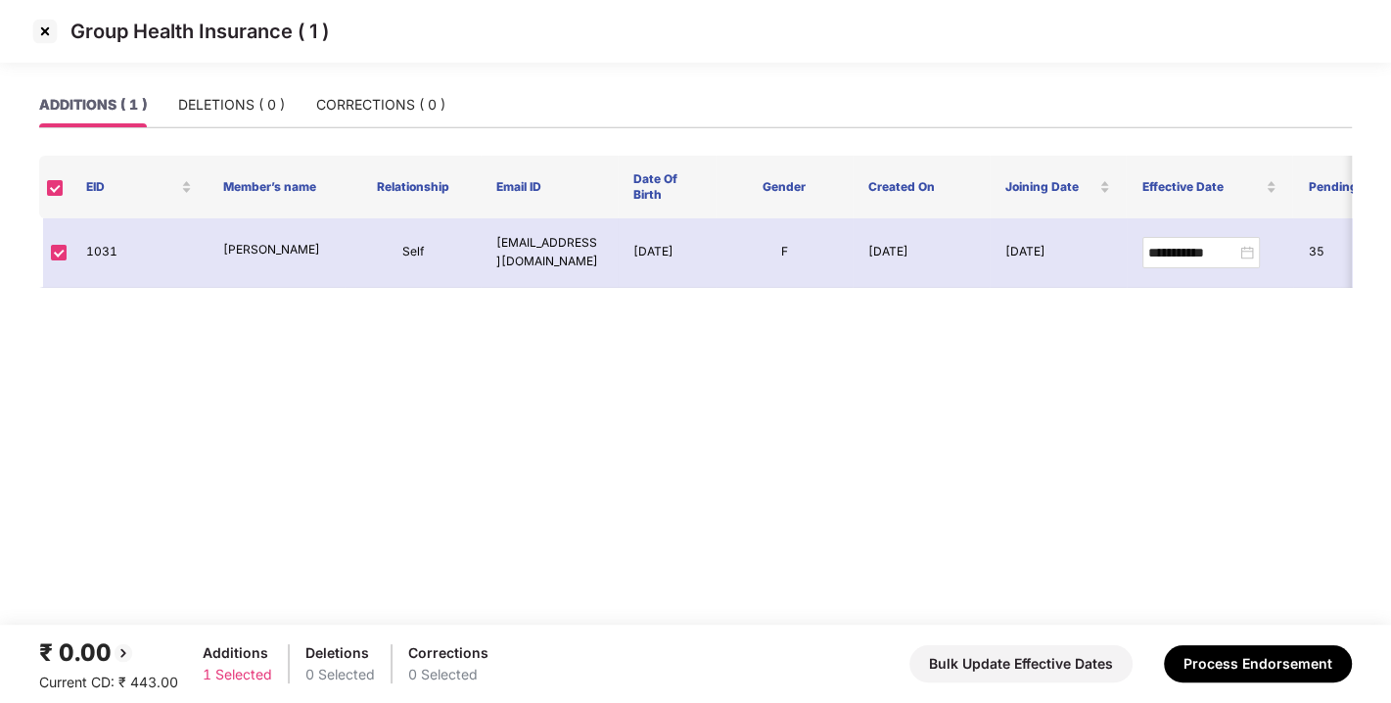
click at [35, 33] on img at bounding box center [44, 31] width 31 height 31
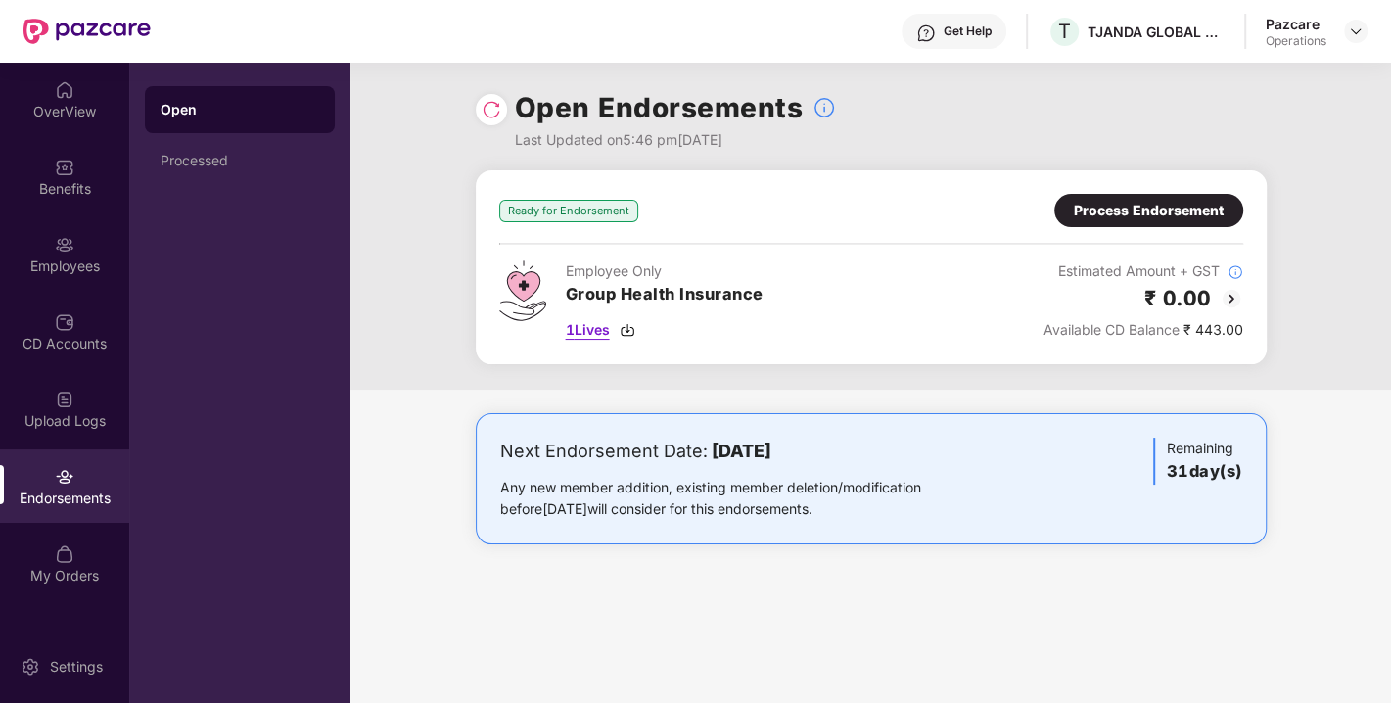
click at [635, 325] on img at bounding box center [628, 330] width 16 height 16
click at [1234, 299] on img at bounding box center [1231, 298] width 23 height 23
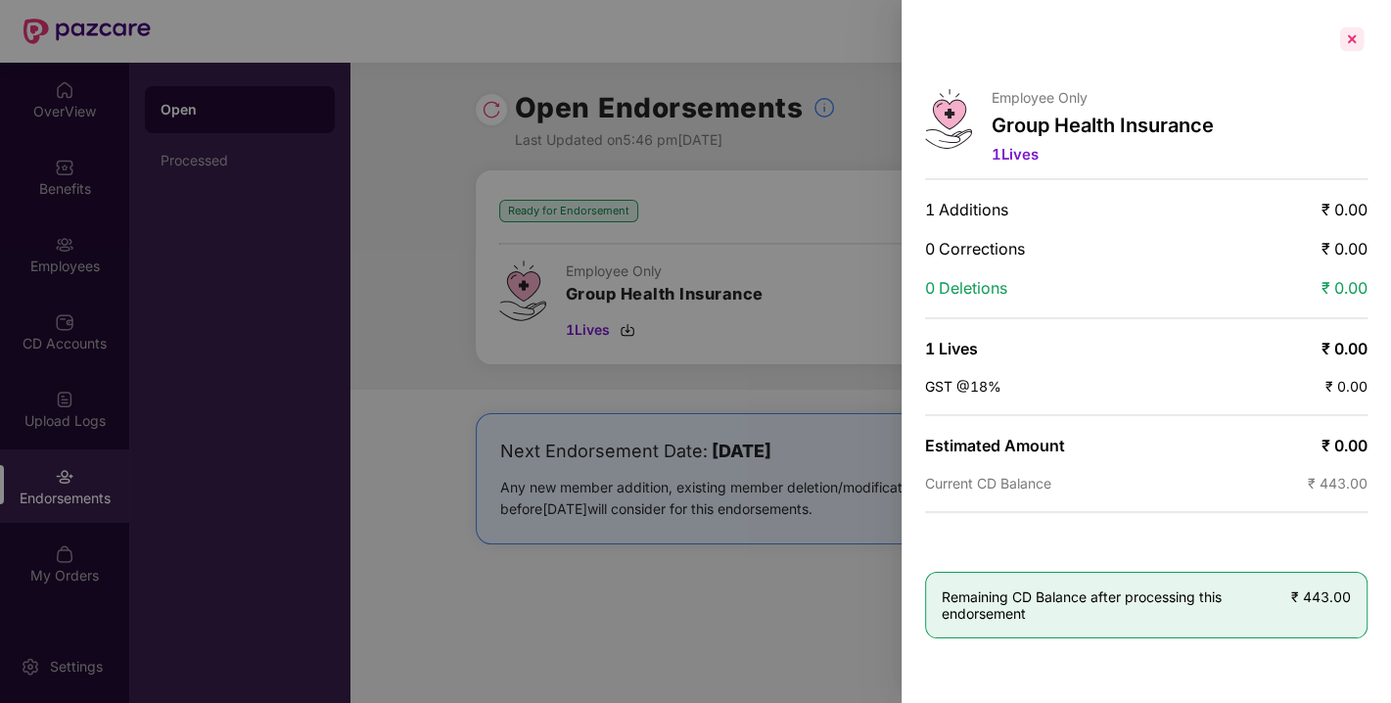
click at [1341, 41] on div at bounding box center [1351, 38] width 31 height 31
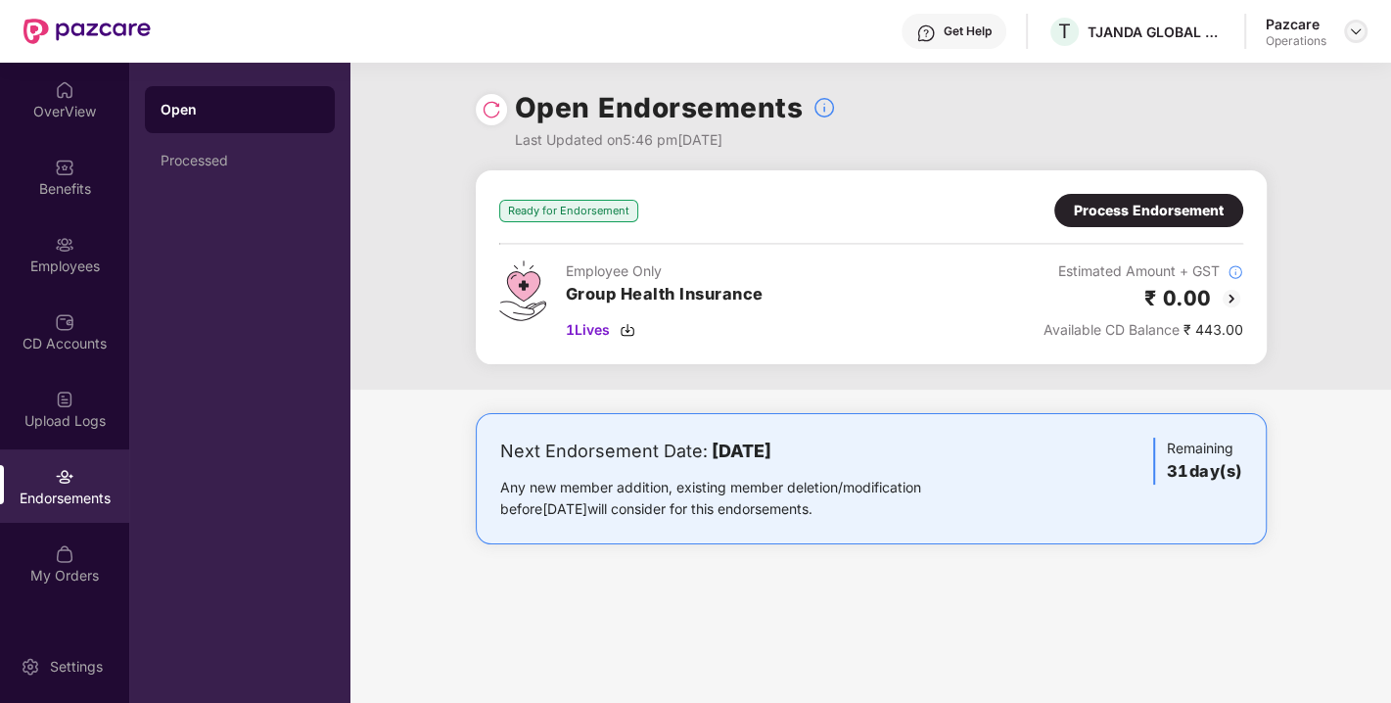
click at [1356, 36] on img at bounding box center [1356, 31] width 16 height 16
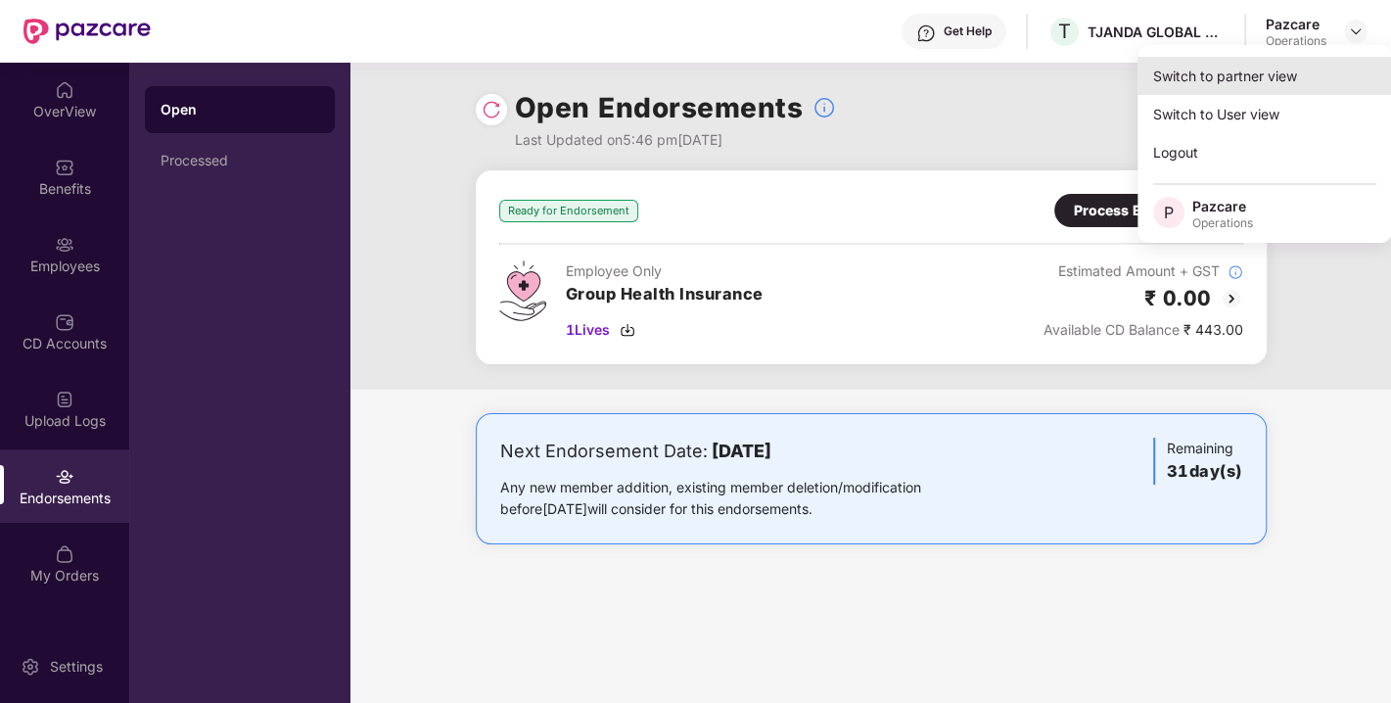
click at [1237, 67] on div "Switch to partner view" at bounding box center [1265, 76] width 255 height 38
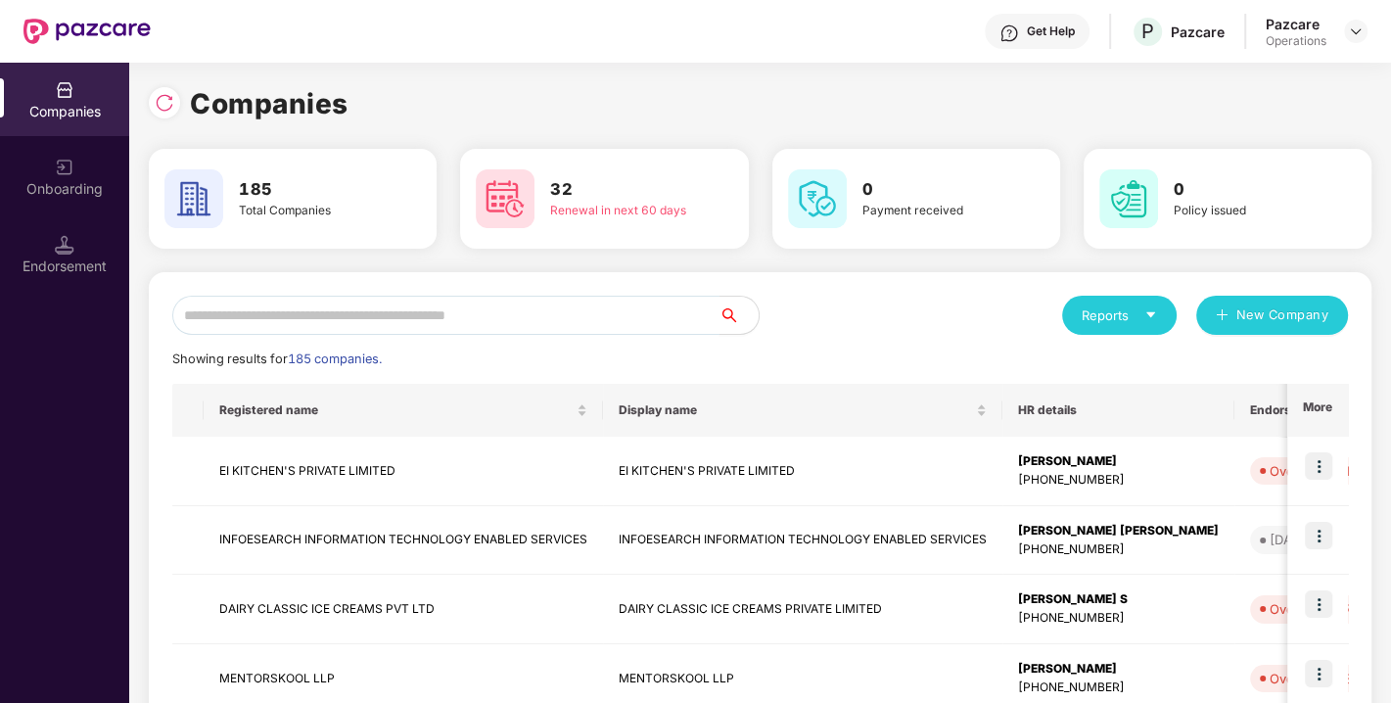
click at [495, 312] on input "text" at bounding box center [445, 315] width 547 height 39
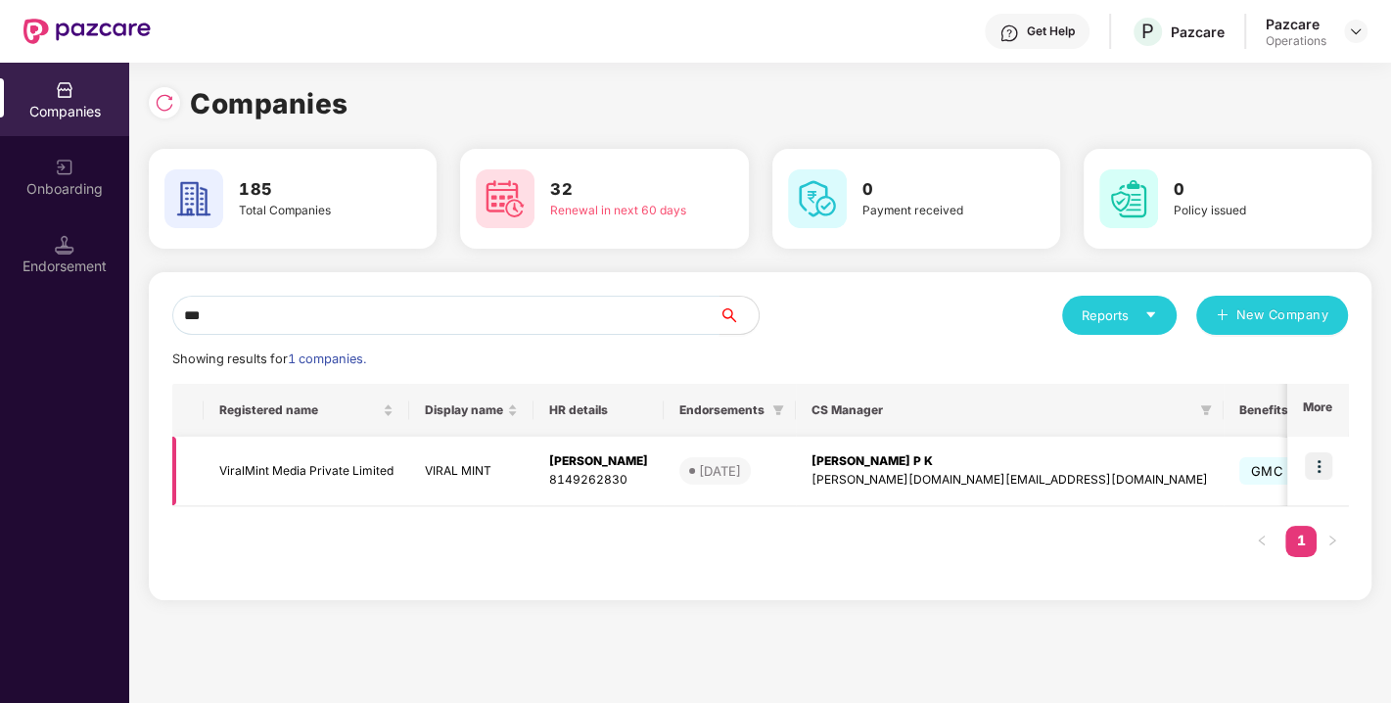
type input "***"
click at [257, 470] on td "ViralMint Media Private Limited" at bounding box center [307, 472] width 206 height 70
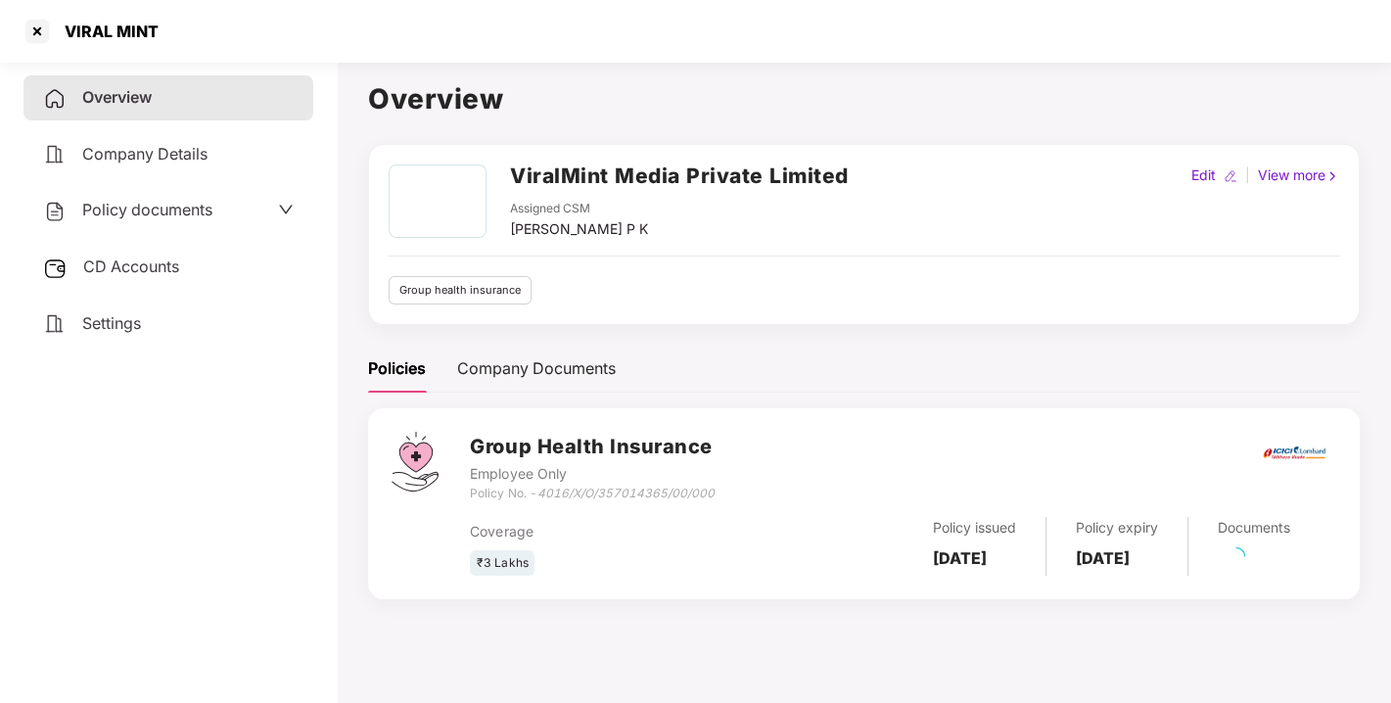
click at [192, 210] on span "Policy documents" at bounding box center [147, 210] width 130 height 20
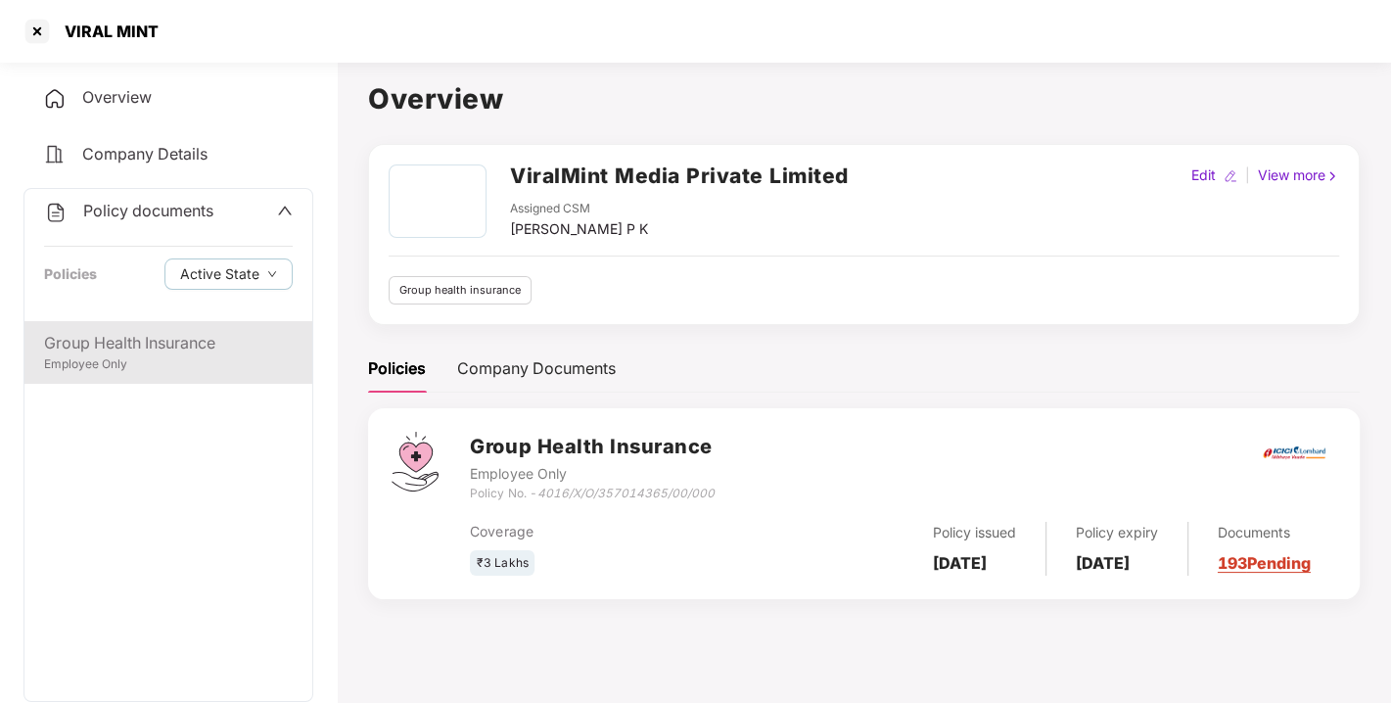
click at [155, 331] on div "Group Health Insurance" at bounding box center [168, 343] width 249 height 24
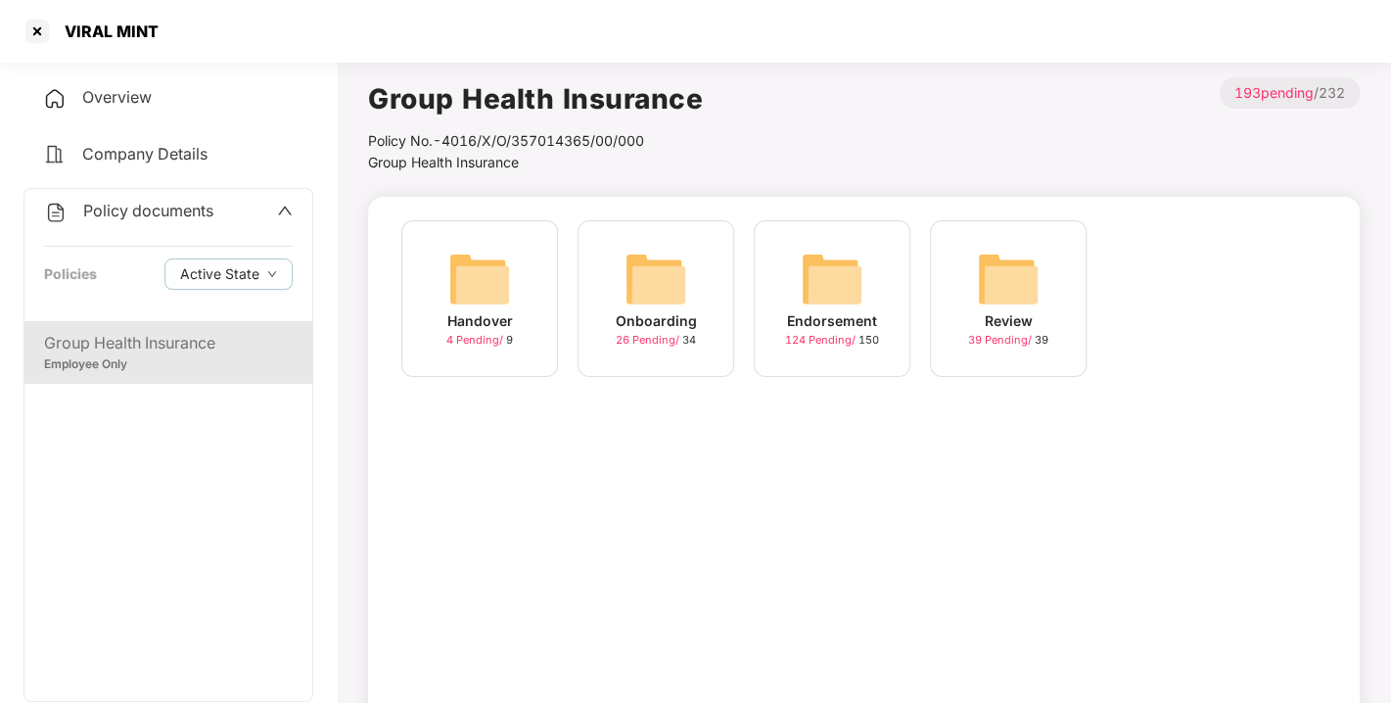
click at [847, 268] on img at bounding box center [832, 279] width 63 height 63
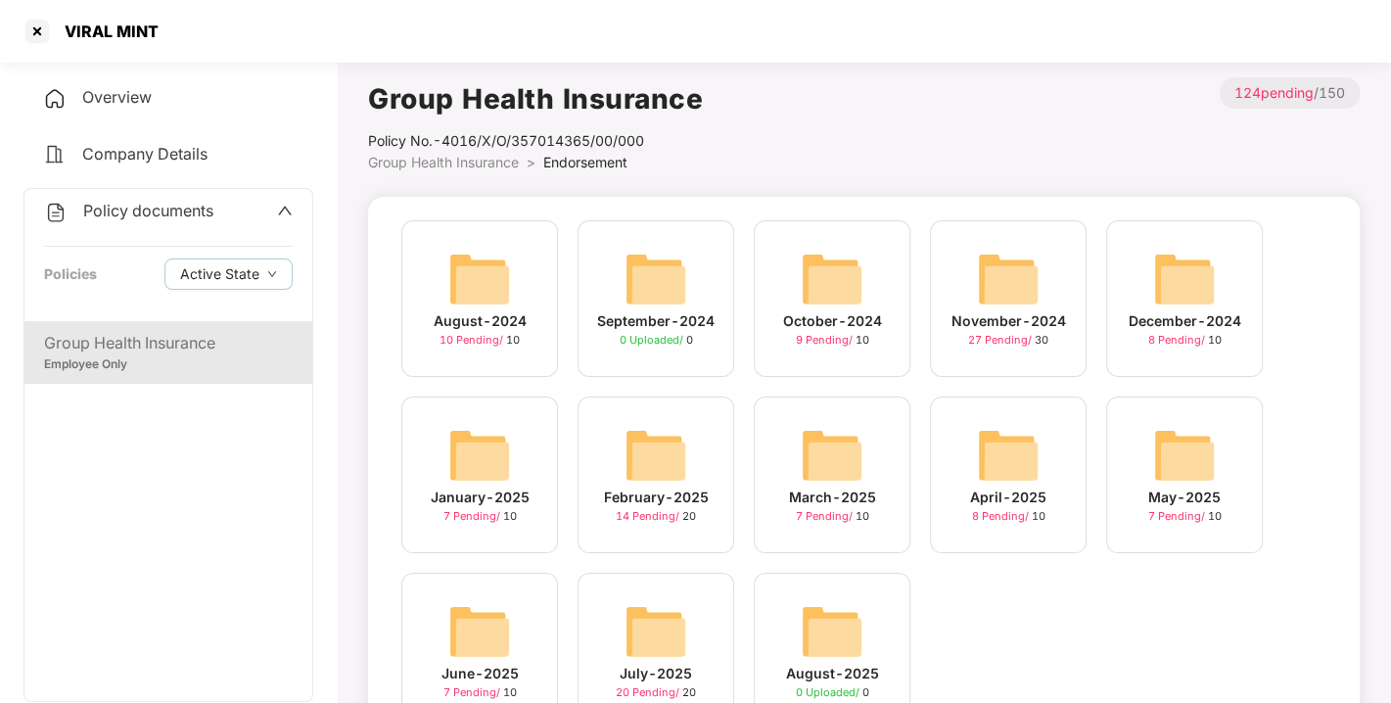
scroll to position [92, 0]
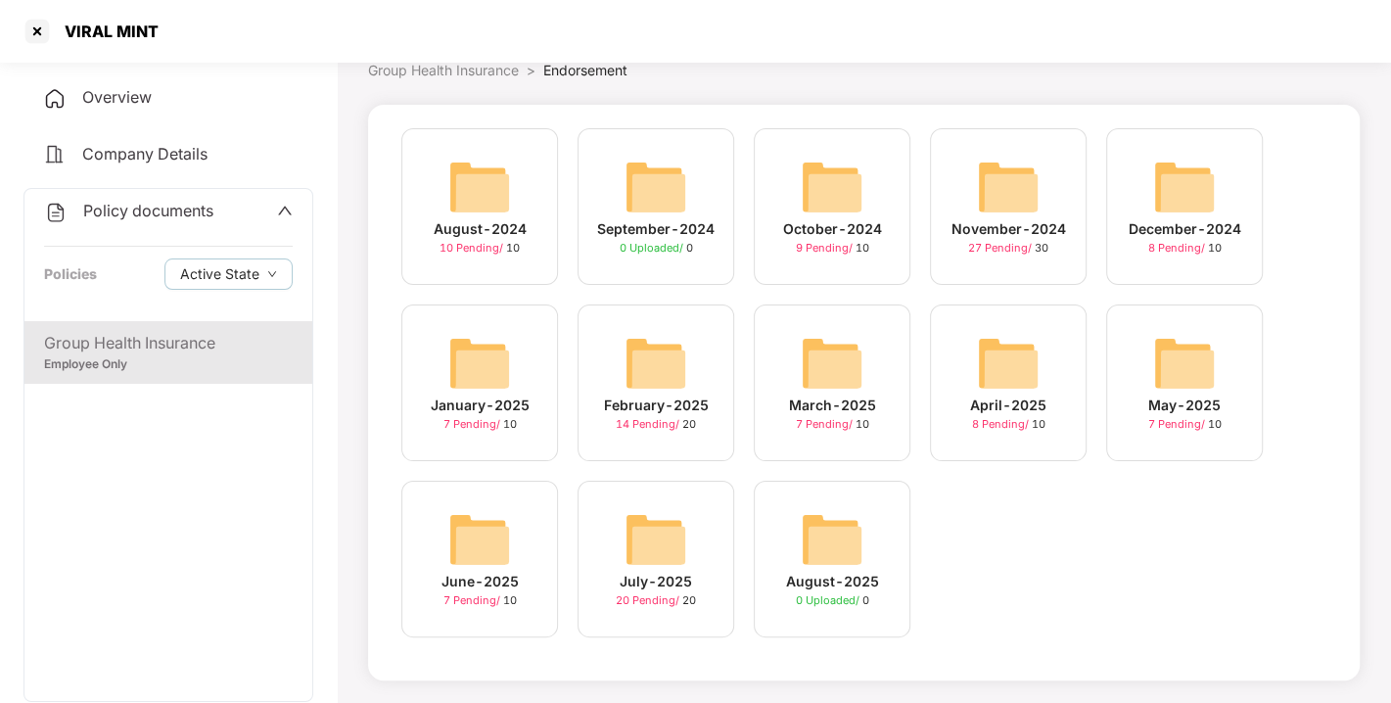
click at [652, 553] on img at bounding box center [656, 539] width 63 height 63
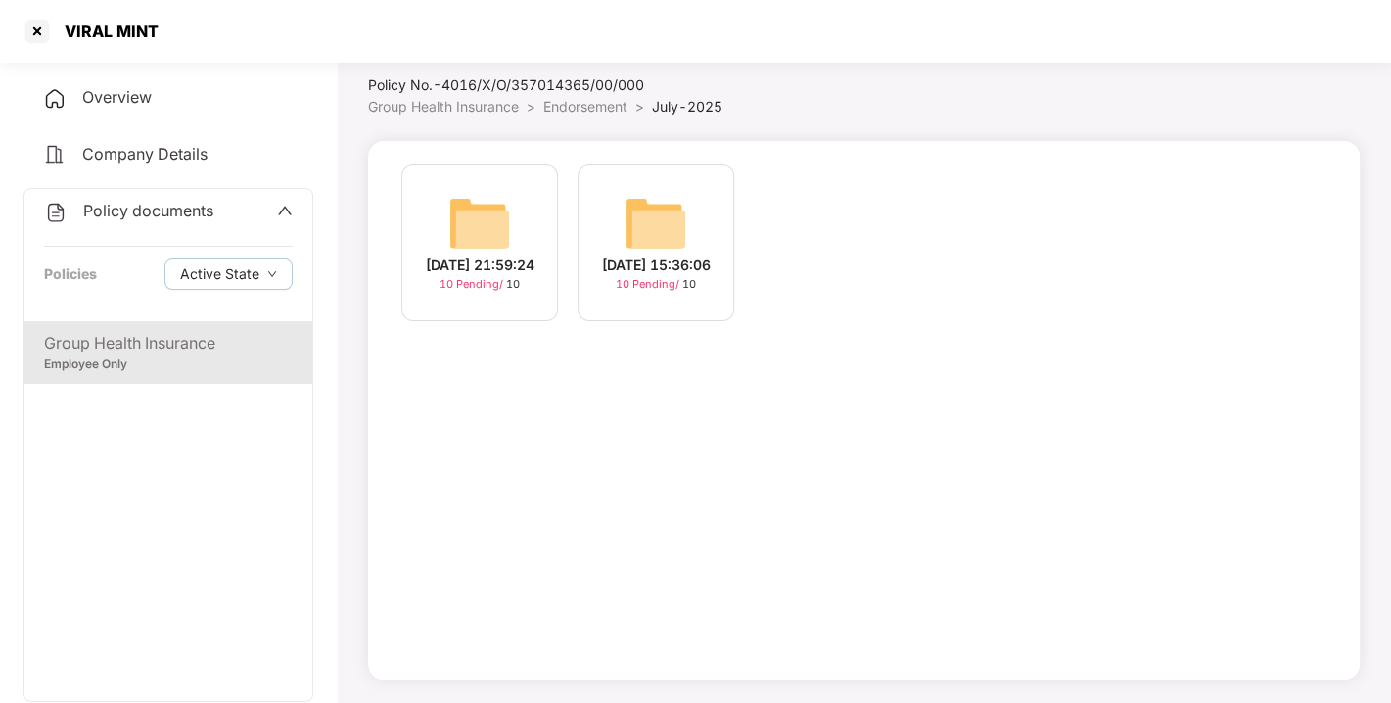
scroll to position [56, 0]
click at [643, 215] on img at bounding box center [656, 223] width 63 height 63
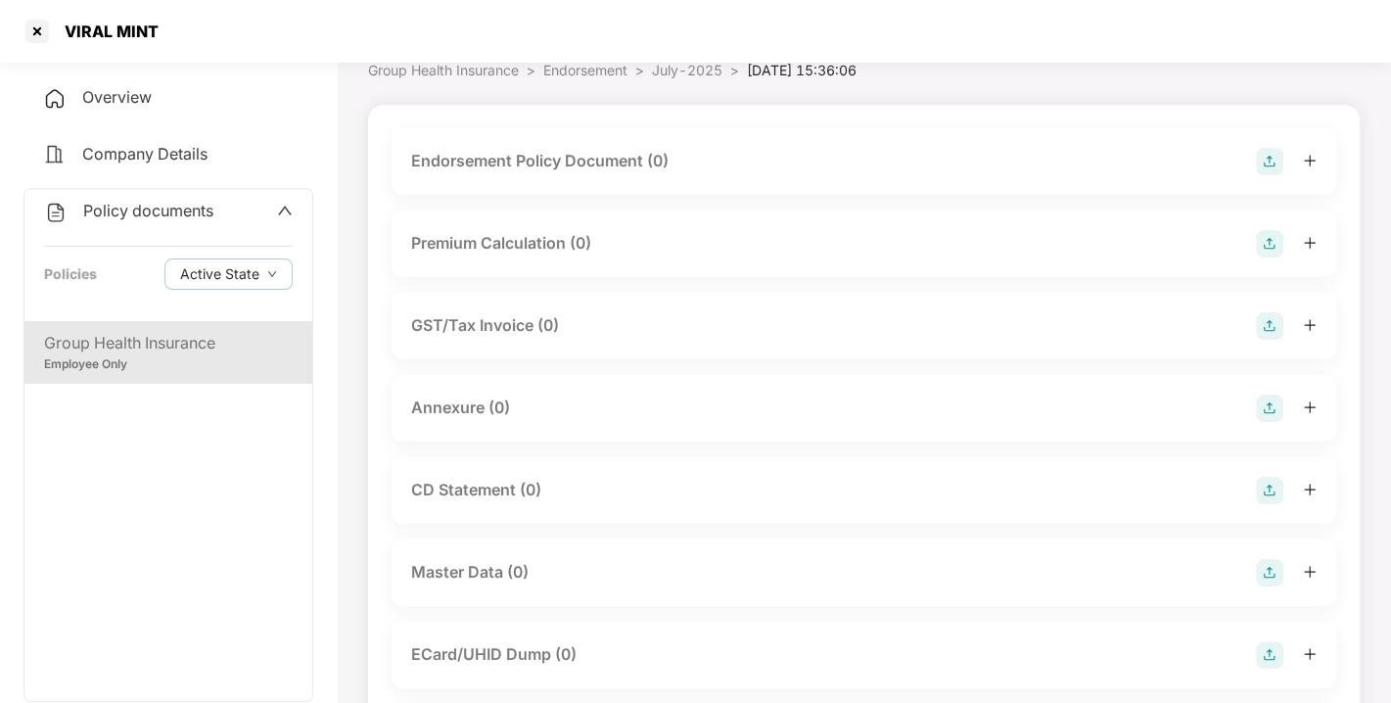
click at [1270, 160] on img at bounding box center [1269, 161] width 27 height 27
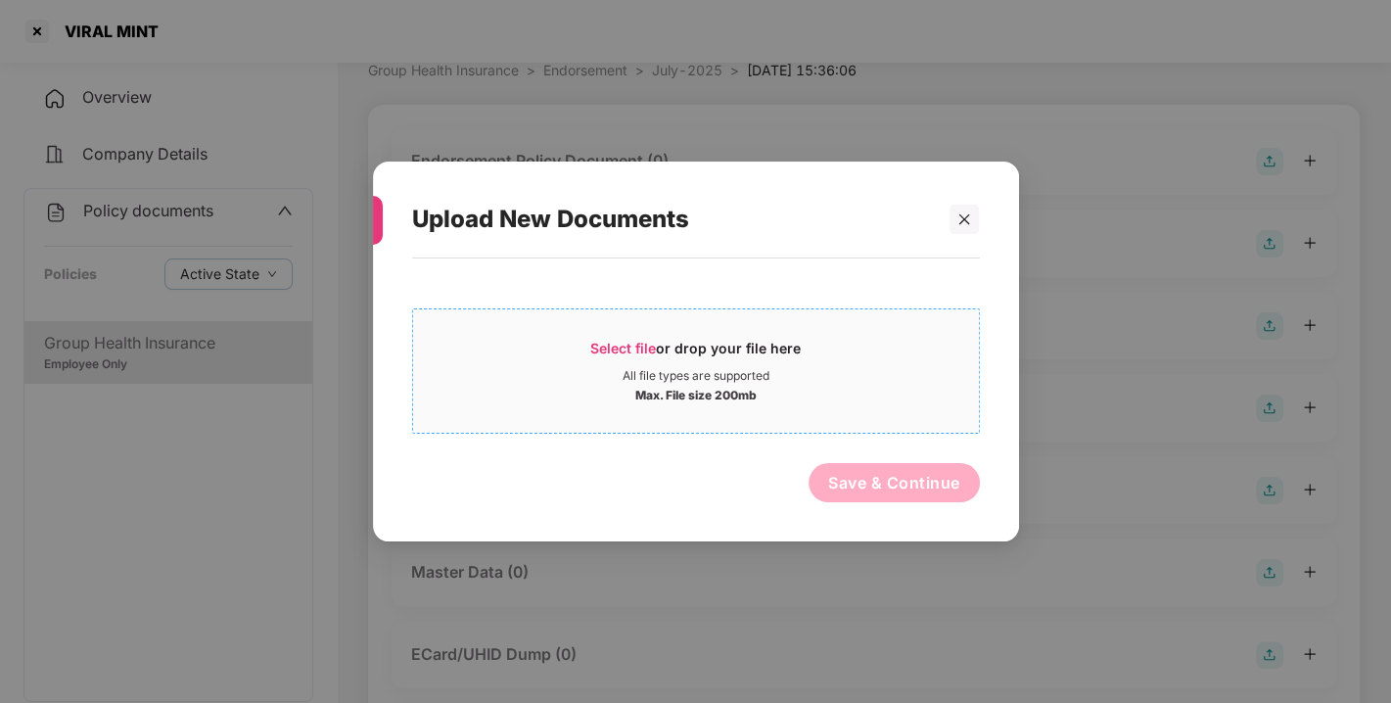
click at [615, 350] on span "Select file" at bounding box center [623, 348] width 66 height 17
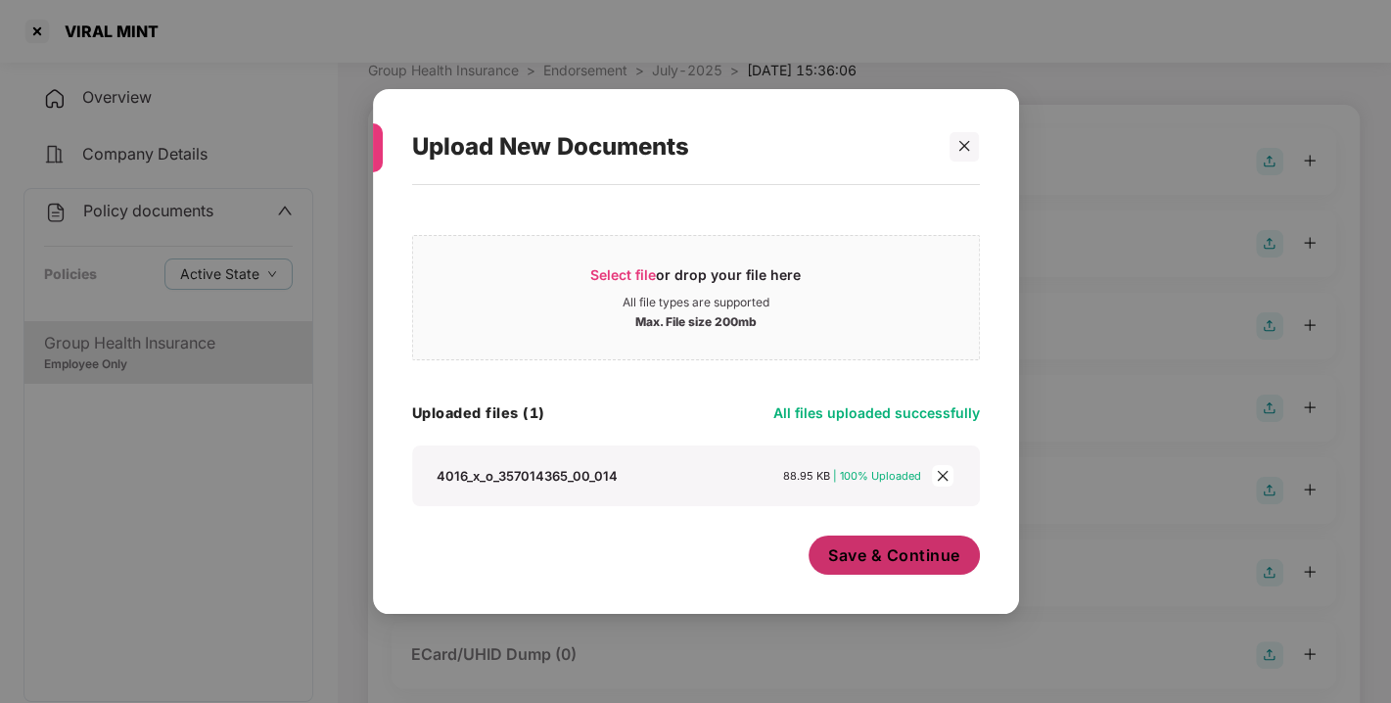
click at [899, 552] on span "Save & Continue" at bounding box center [894, 555] width 132 height 22
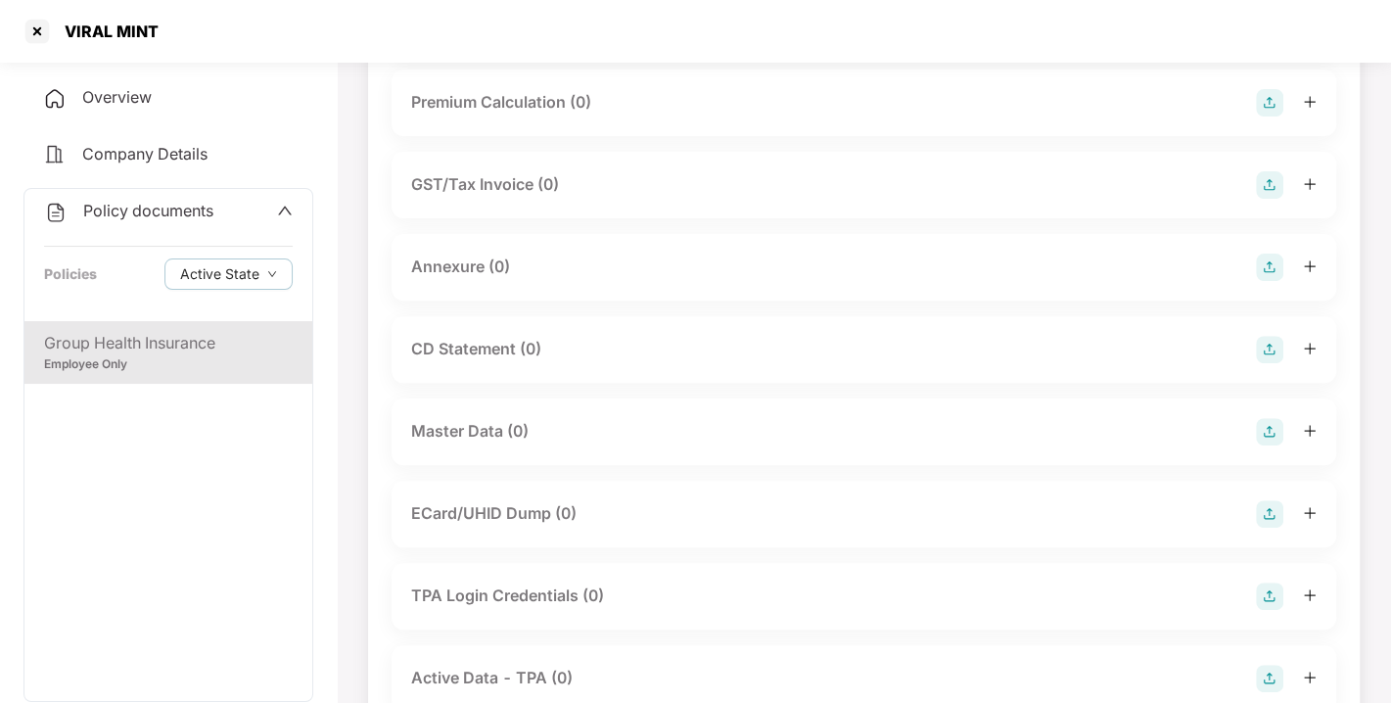
scroll to position [384, 0]
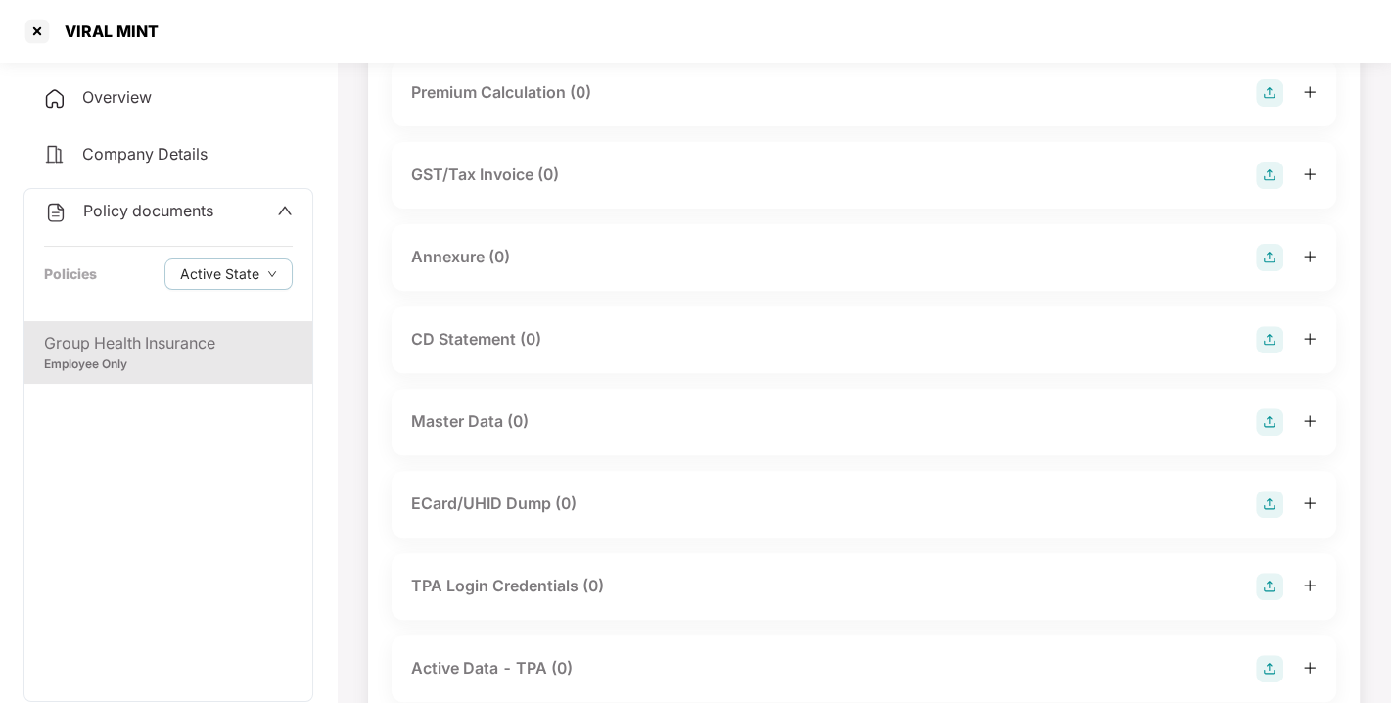
click at [1275, 271] on img at bounding box center [1269, 257] width 27 height 27
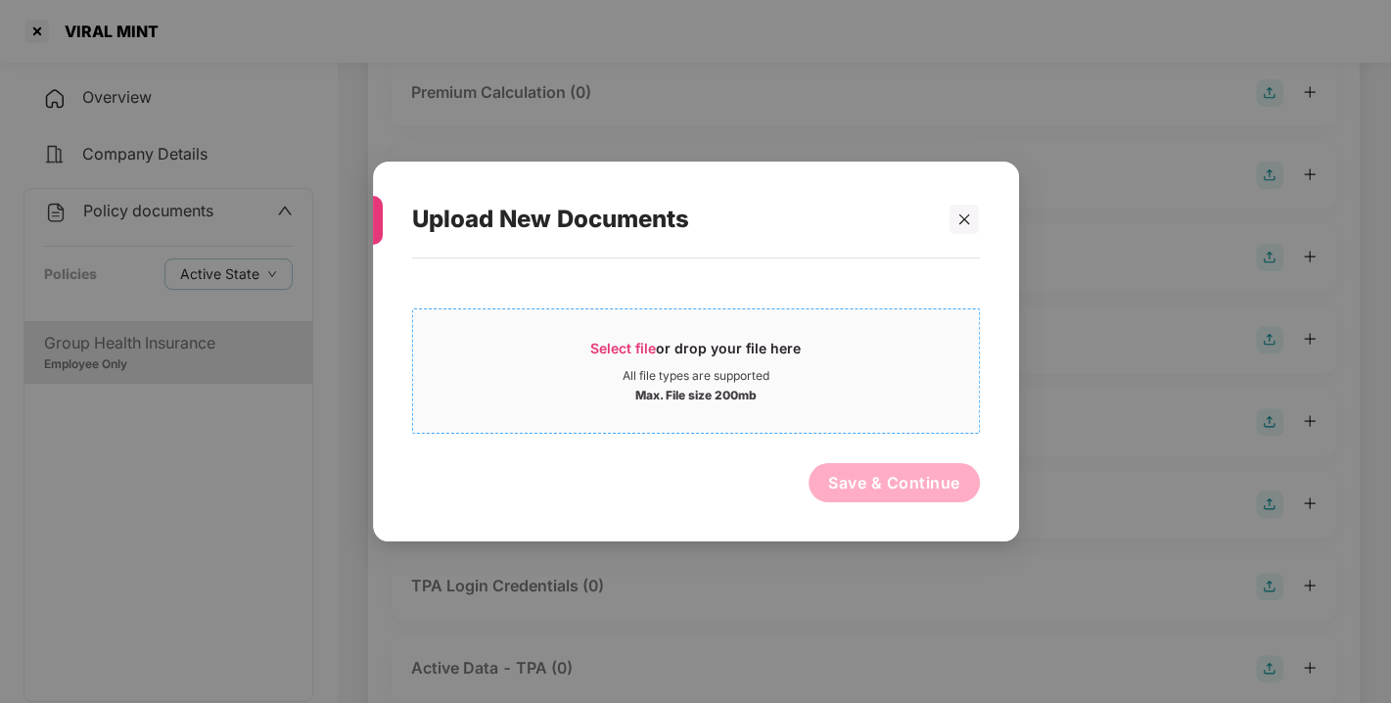
click at [616, 342] on span "Select file" at bounding box center [623, 348] width 66 height 17
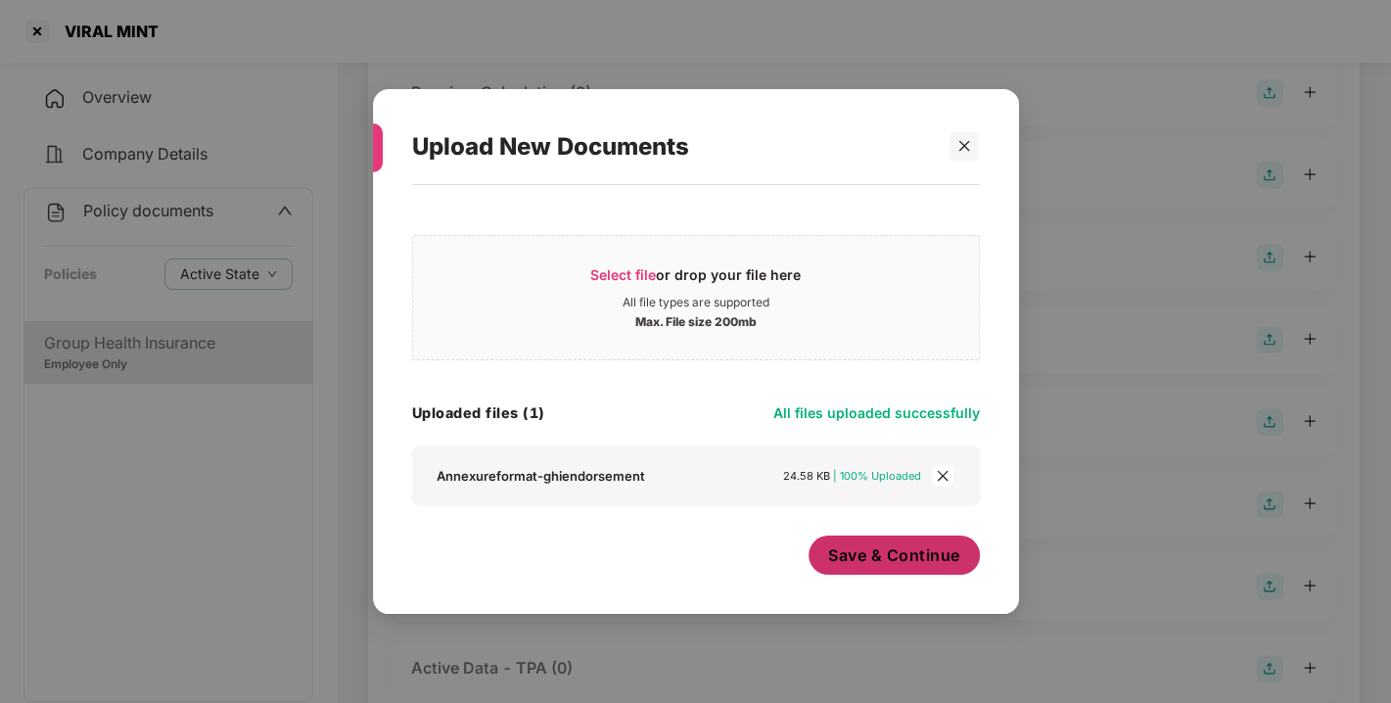
click at [861, 550] on span "Save & Continue" at bounding box center [894, 555] width 132 height 22
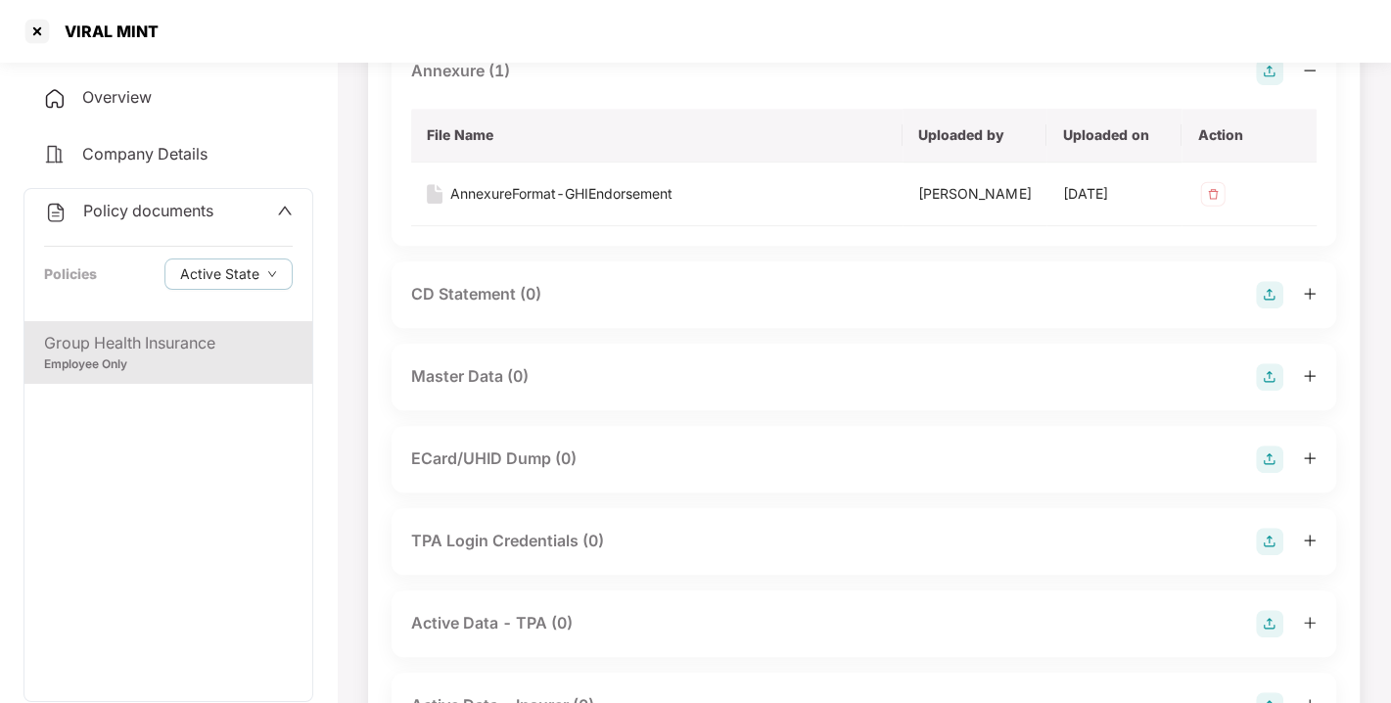
scroll to position [573, 0]
click at [1265, 388] on img at bounding box center [1269, 373] width 27 height 27
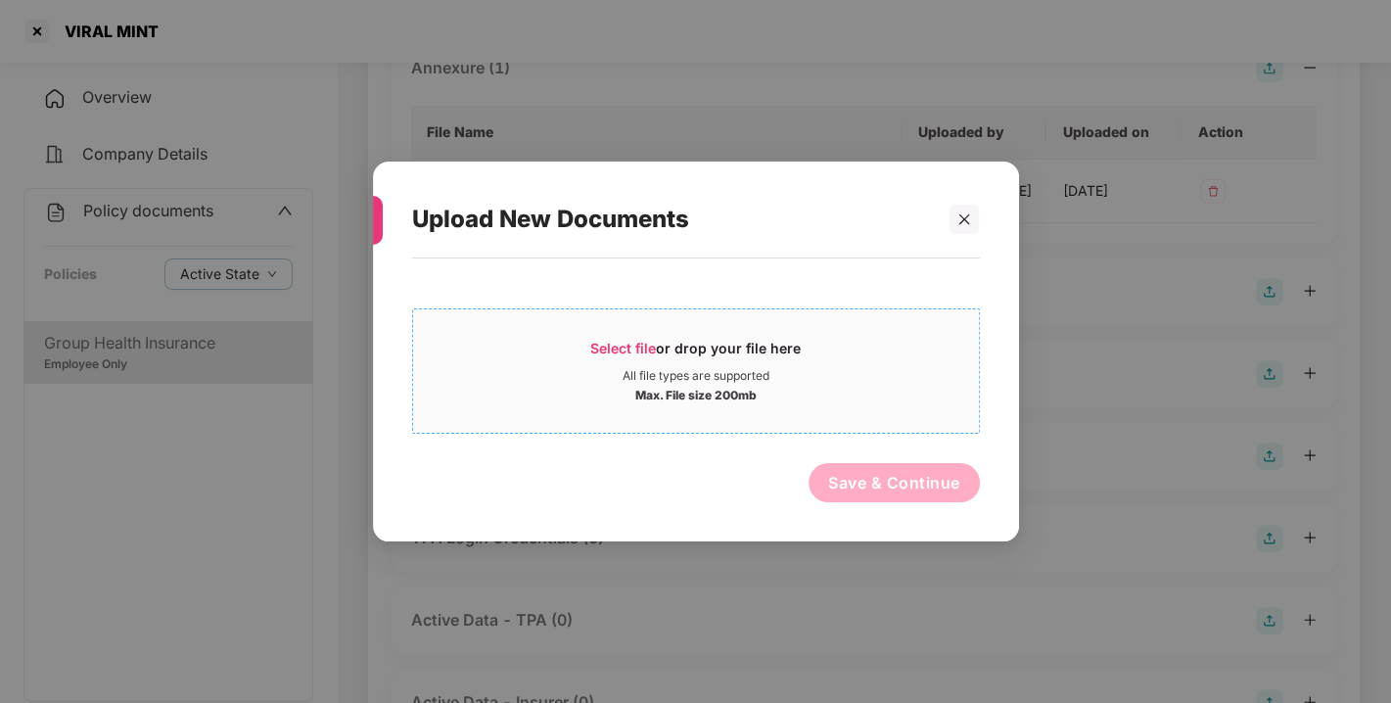
click at [609, 334] on span "Select file or drop your file here All file types are supported Max. File size …" at bounding box center [696, 371] width 566 height 94
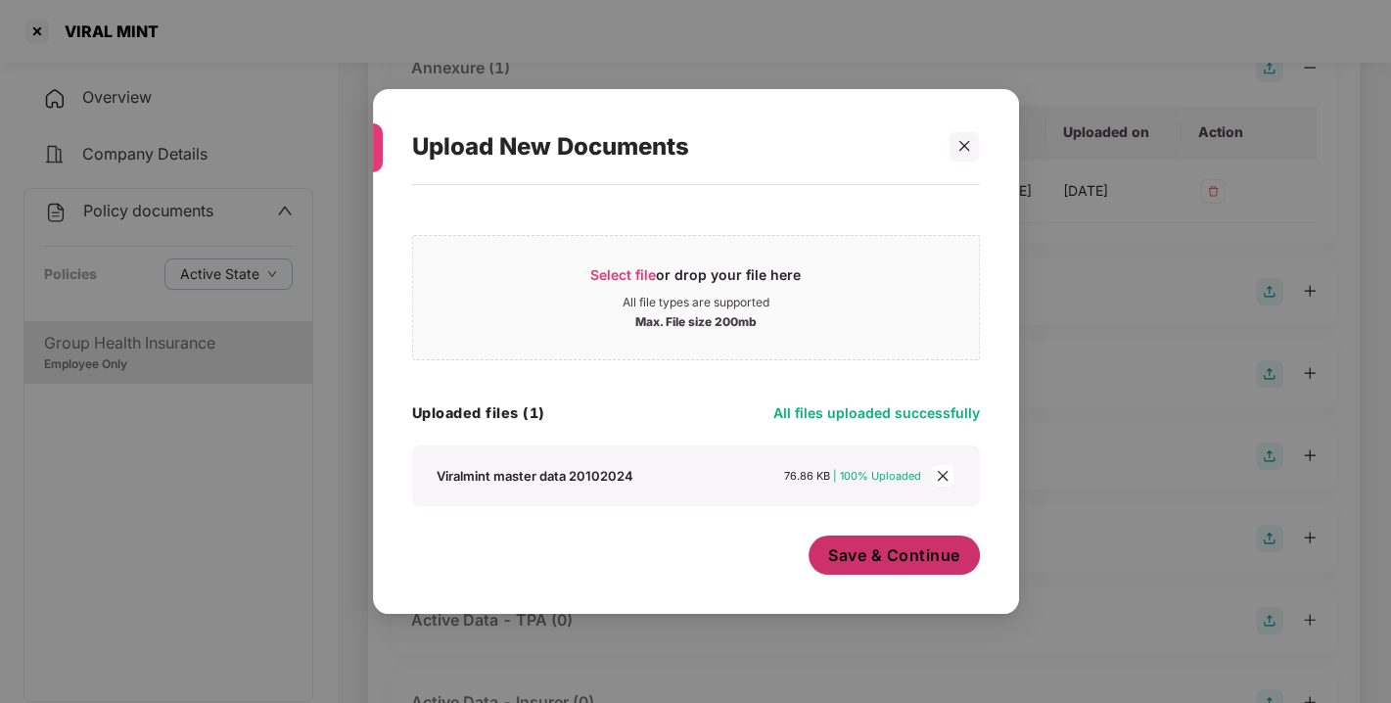
click at [924, 561] on span "Save & Continue" at bounding box center [894, 555] width 132 height 22
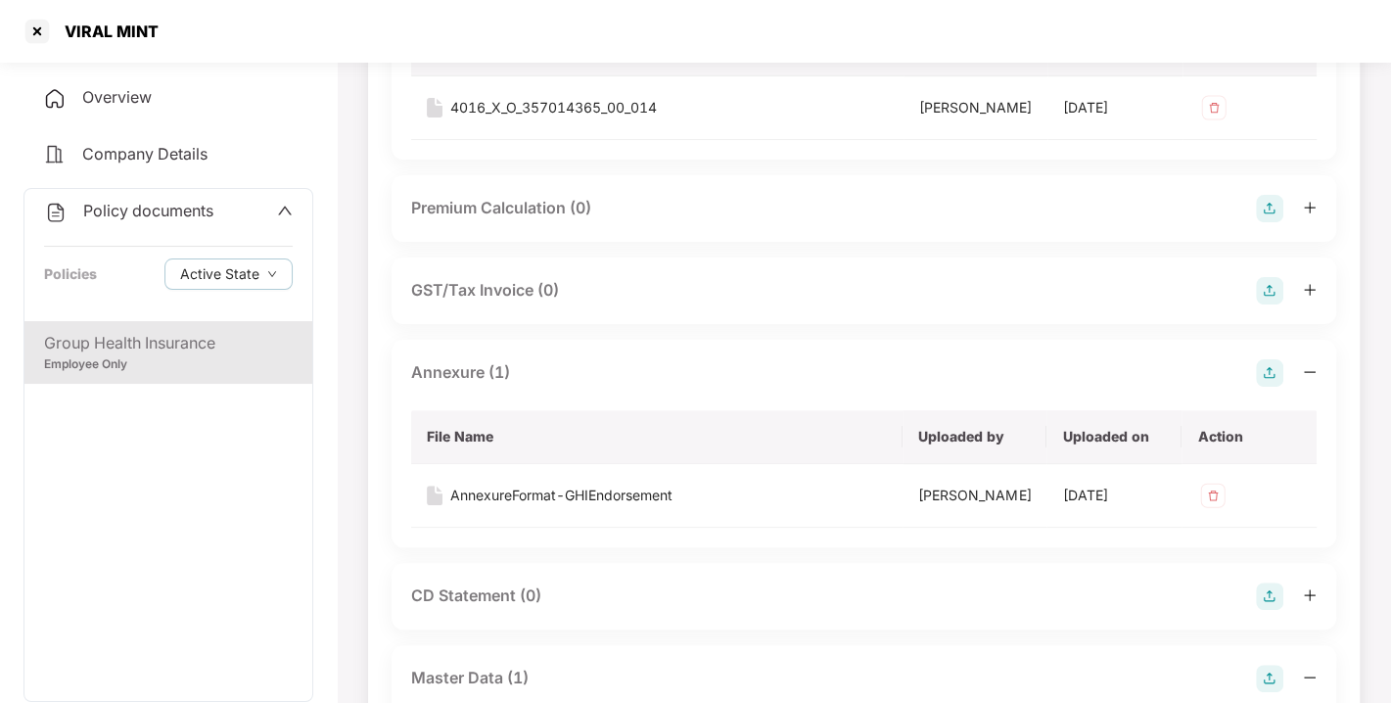
scroll to position [0, 0]
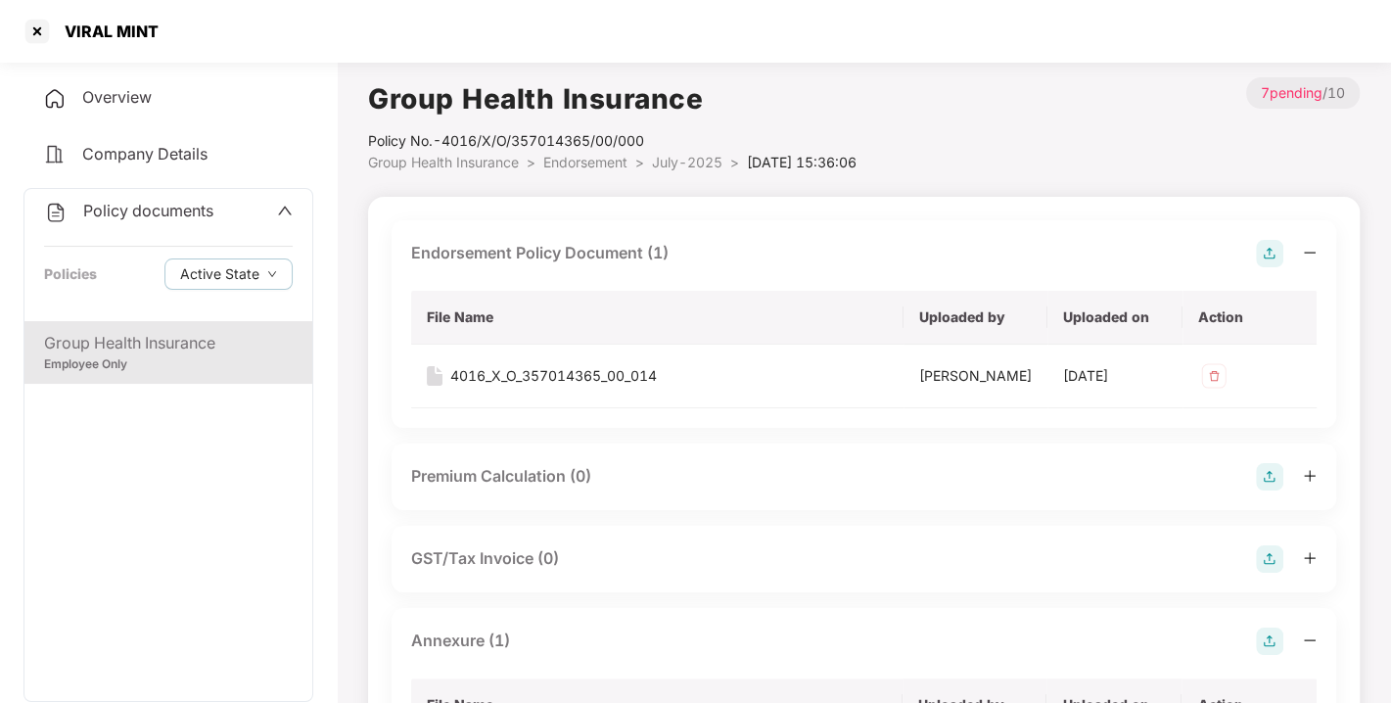
click at [109, 196] on div "Policy documents Policies Active State" at bounding box center [168, 255] width 288 height 132
click at [145, 202] on span "Policy documents" at bounding box center [148, 211] width 130 height 20
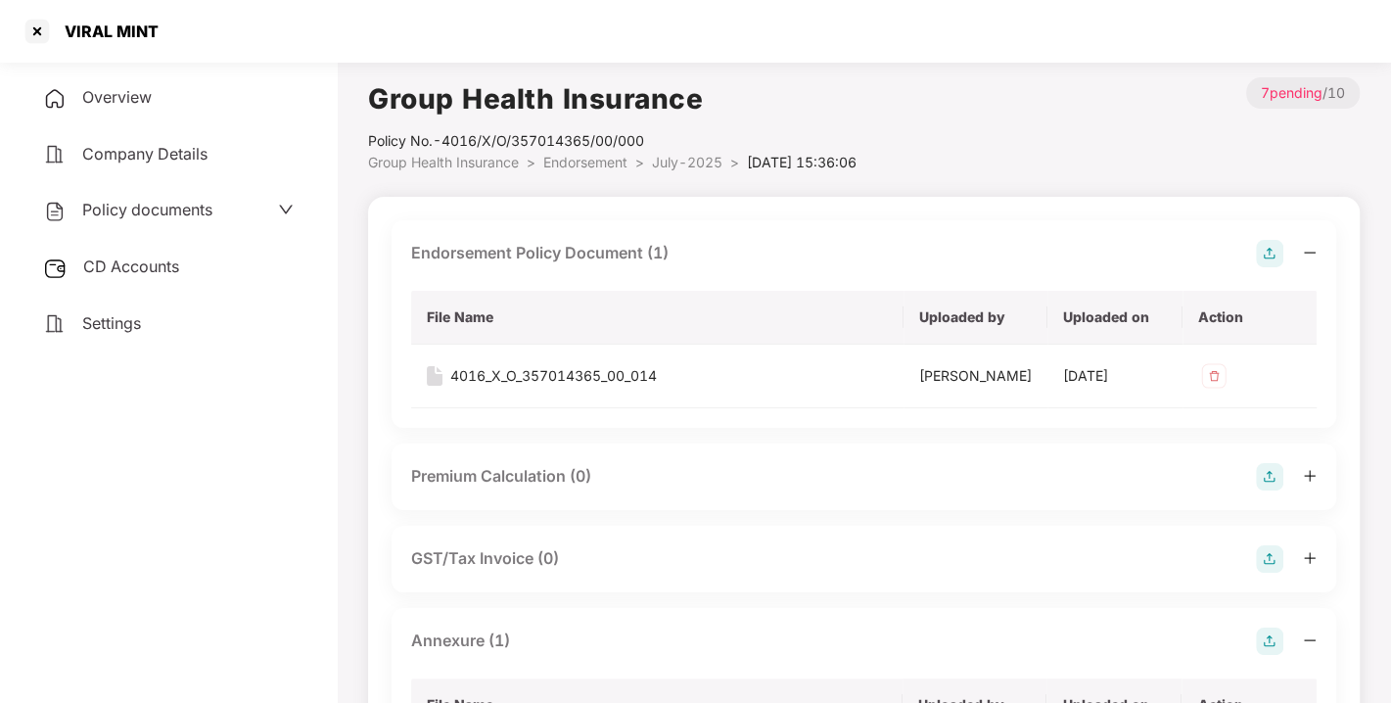
click at [147, 274] on span "CD Accounts" at bounding box center [131, 267] width 96 height 20
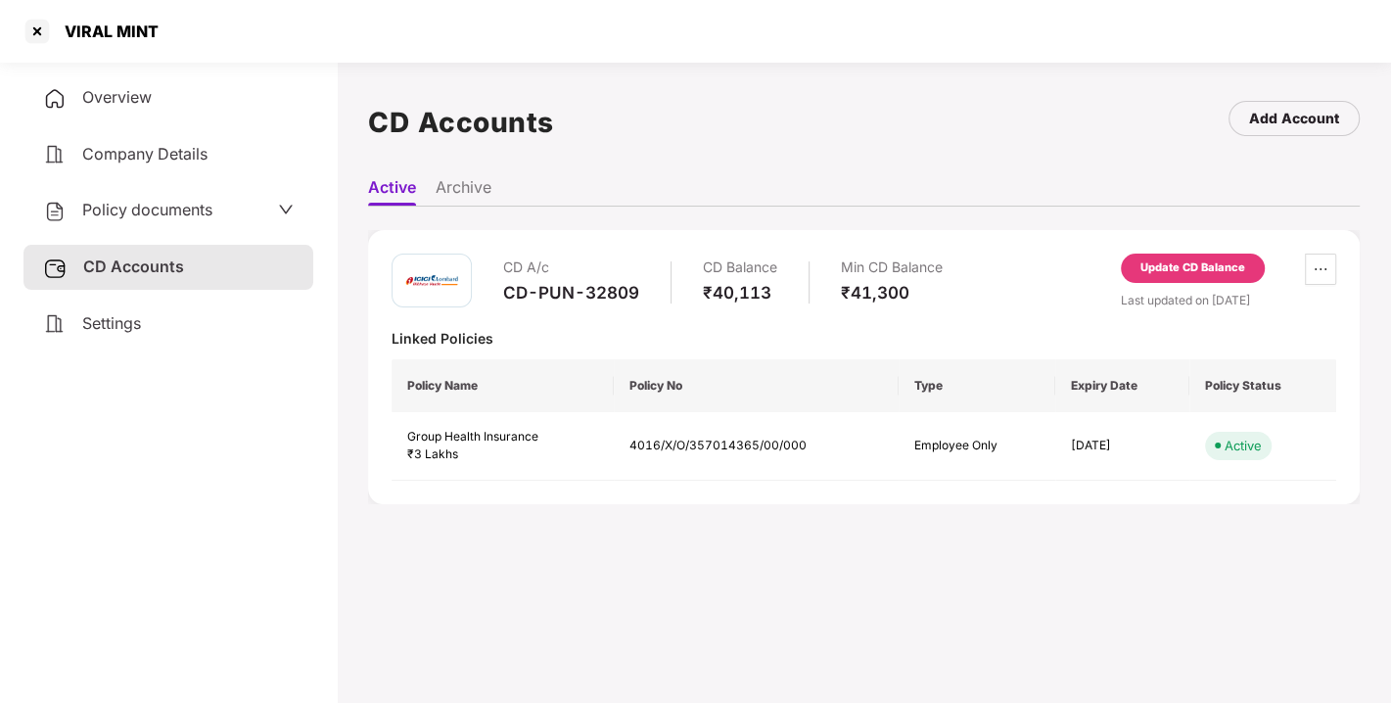
click at [1198, 263] on div "Update CD Balance" at bounding box center [1193, 268] width 105 height 18
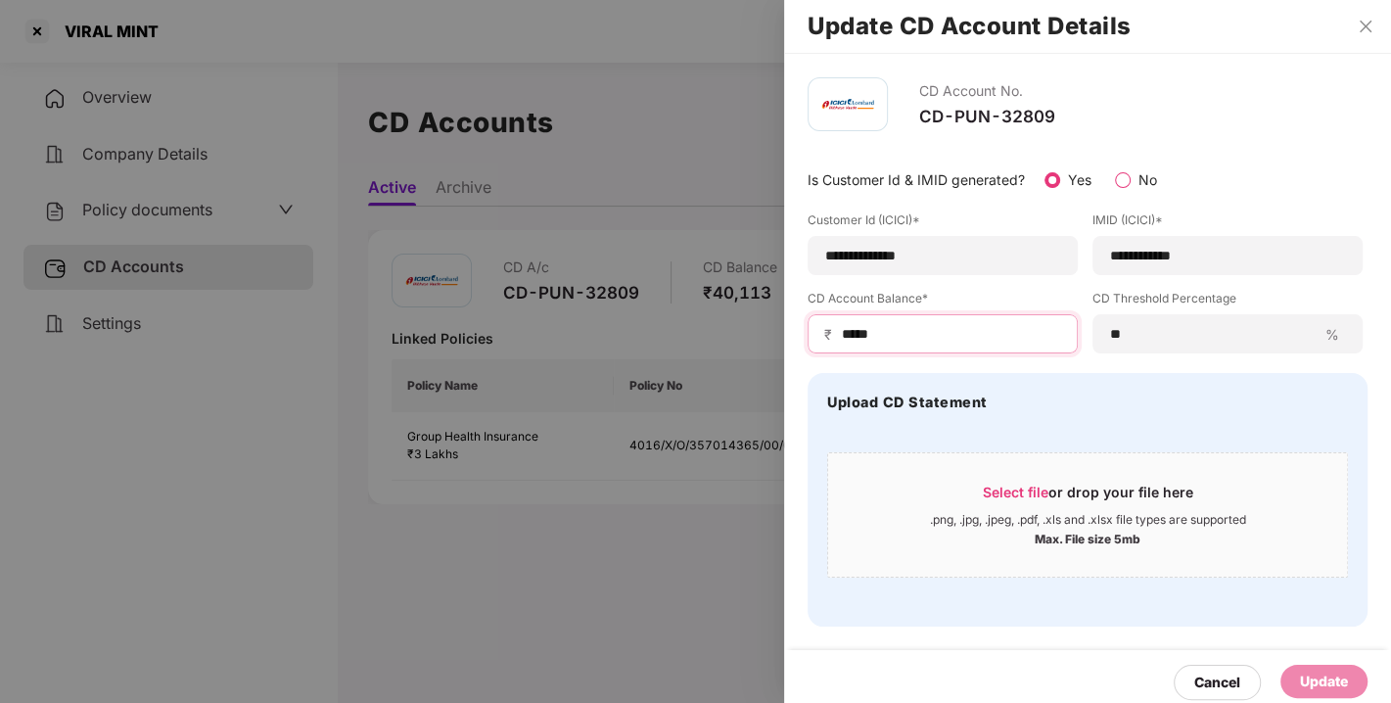
drag, startPoint x: 895, startPoint y: 334, endPoint x: 759, endPoint y: 350, distance: 137.0
click at [759, 350] on div "**********" at bounding box center [695, 351] width 1391 height 703
type input "*****"
click at [1329, 678] on div "Update" at bounding box center [1324, 682] width 48 height 22
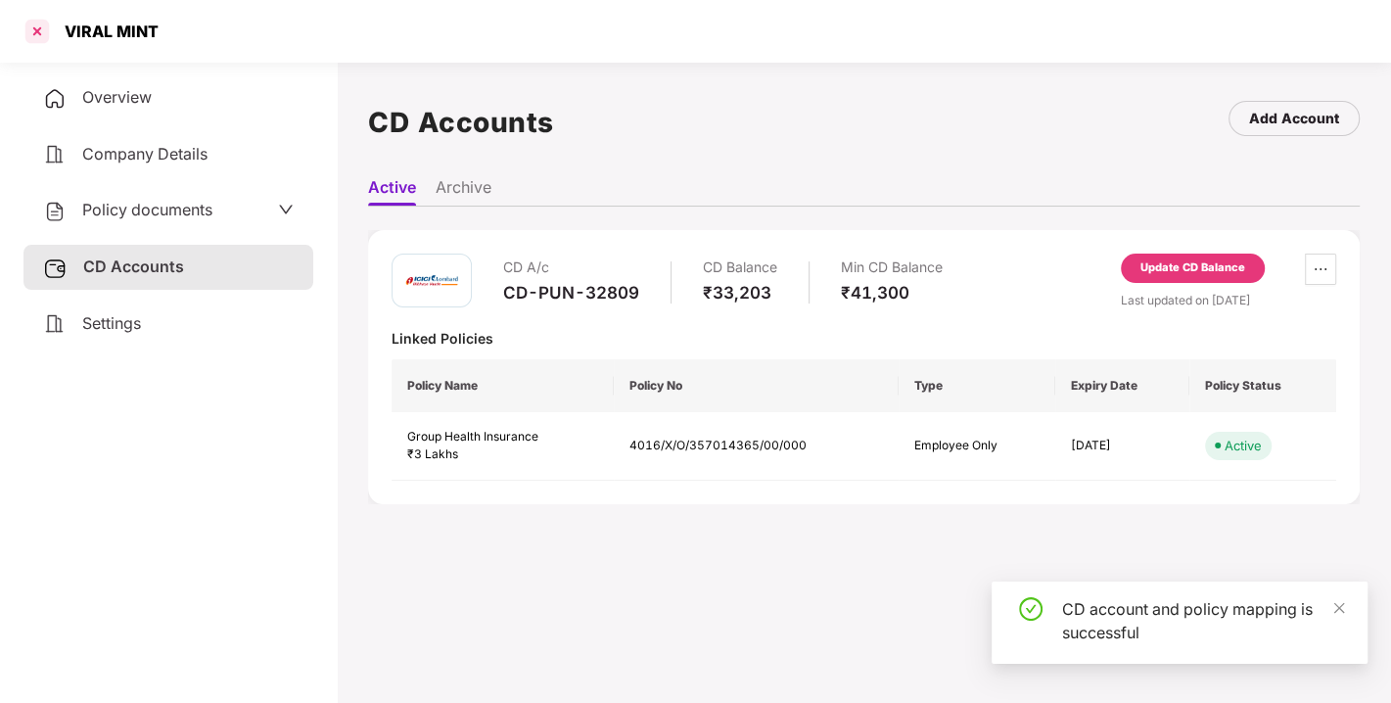
drag, startPoint x: 30, startPoint y: 5, endPoint x: 37, endPoint y: 30, distance: 26.4
click at [37, 30] on div "VIRAL MINT" at bounding box center [695, 31] width 1391 height 63
click at [37, 30] on div at bounding box center [37, 31] width 31 height 31
